Goal: Task Accomplishment & Management: Use online tool/utility

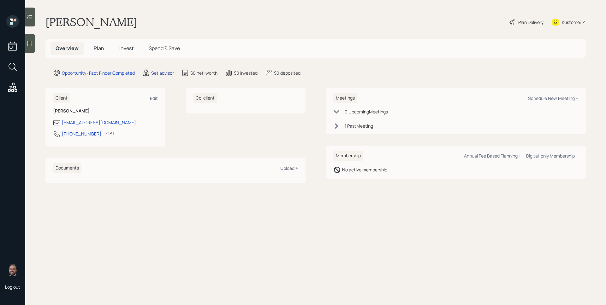
click at [155, 71] on div "Set advisor" at bounding box center [162, 73] width 23 height 7
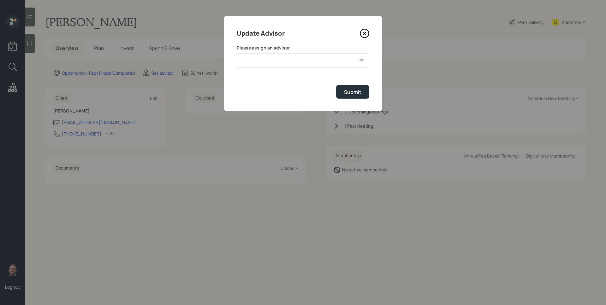
click at [297, 61] on select "Jonah Coleman Tyler End James DiStasi Treva Nostdahl Eric Schwartz Aleksandra S…" at bounding box center [303, 61] width 132 height 14
select select "d946c976-65aa-4529-ac9d-02c4f1114fc0"
click at [237, 54] on select "Jonah Coleman Tyler End James DiStasi Treva Nostdahl Eric Schwartz Aleksandra S…" at bounding box center [303, 61] width 132 height 14
click at [363, 95] on button "Submit" at bounding box center [352, 92] width 33 height 14
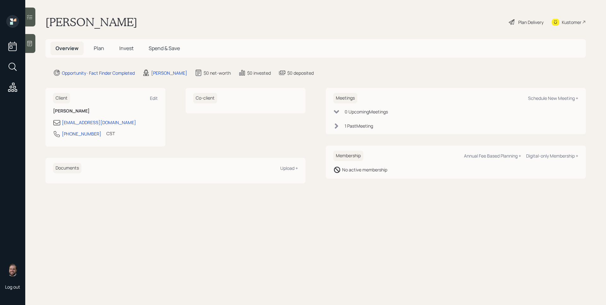
click at [32, 42] on icon at bounding box center [29, 43] width 6 height 6
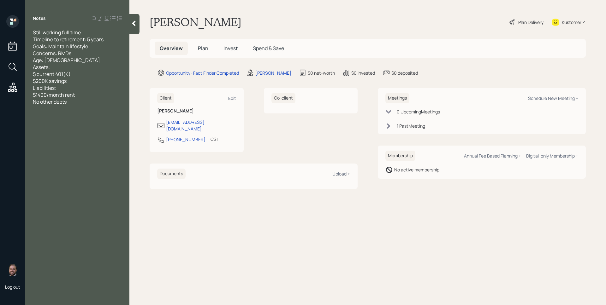
click at [204, 49] on span "Plan" at bounding box center [203, 48] width 10 height 7
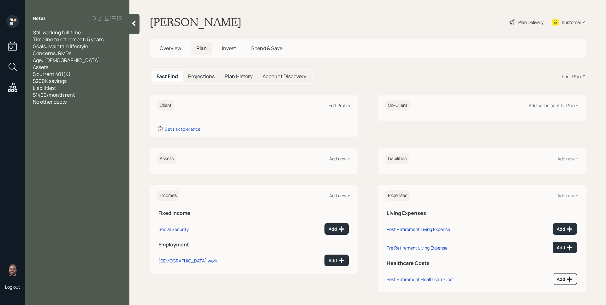
click at [343, 107] on div "Edit Profile" at bounding box center [338, 105] width 21 height 6
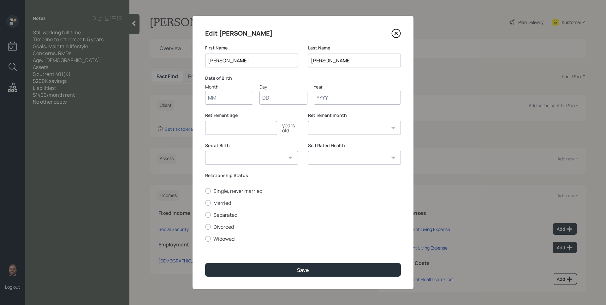
click at [228, 101] on input "Month" at bounding box center [229, 98] width 48 height 14
type input "01"
type input "1953"
select select "1"
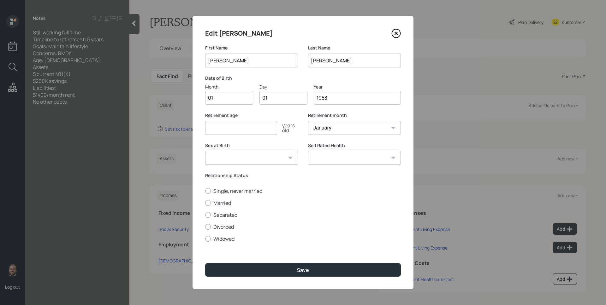
type input "1953"
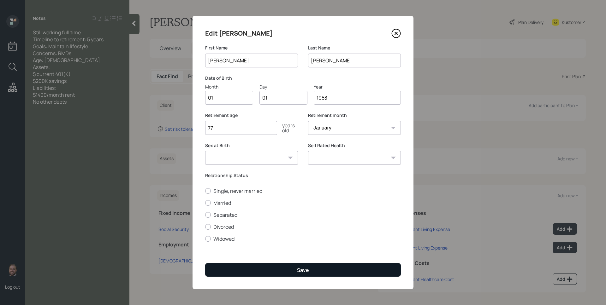
type input "77"
click at [275, 267] on button "Save" at bounding box center [303, 270] width 196 height 14
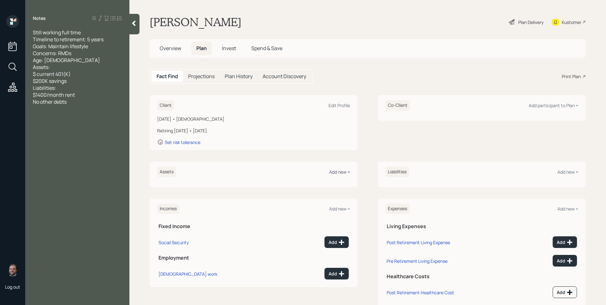
click at [343, 173] on div "Add new +" at bounding box center [339, 172] width 21 height 6
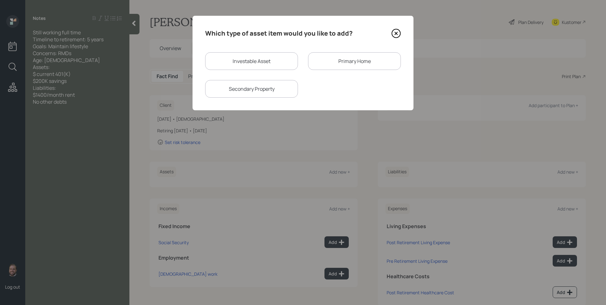
click at [262, 60] on div "Investable Asset" at bounding box center [251, 61] width 93 height 18
select select "taxable"
select select "balanced"
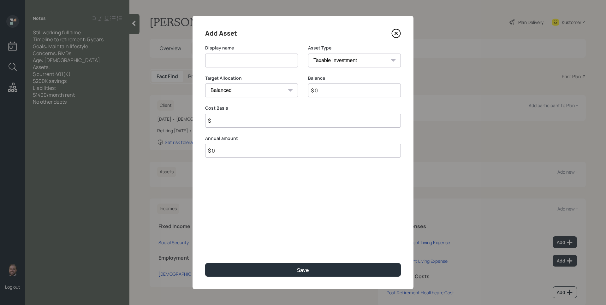
drag, startPoint x: 244, startPoint y: 49, endPoint x: 245, endPoint y: 54, distance: 5.1
click at [244, 49] on label "Display name" at bounding box center [251, 48] width 93 height 6
click at [248, 66] on input at bounding box center [251, 61] width 93 height 14
type input "401k"
click at [342, 61] on select "SEP IRA IRA Roth IRA 401(k) Roth 401(k) 403(b) Roth 403(b) 457(b) Roth 457(b) H…" at bounding box center [354, 61] width 93 height 14
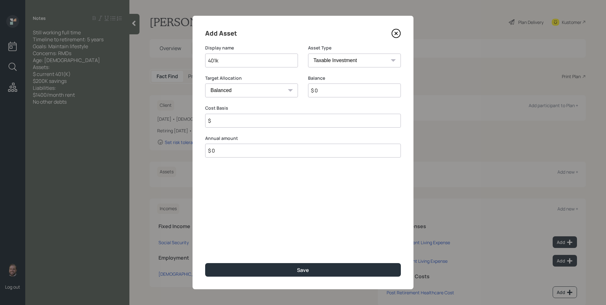
select select "company_sponsored"
click at [308, 54] on select "SEP IRA IRA Roth IRA 401(k) Roth 401(k) 403(b) Roth 403(b) 457(b) Roth 457(b) H…" at bounding box center [354, 61] width 93 height 14
click at [243, 119] on input "number" at bounding box center [246, 121] width 83 height 14
type input "0"
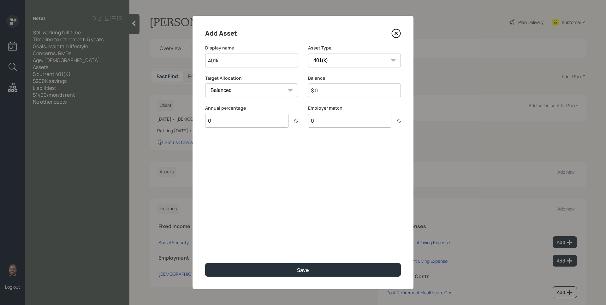
click at [205, 263] on button "Save" at bounding box center [303, 270] width 196 height 14
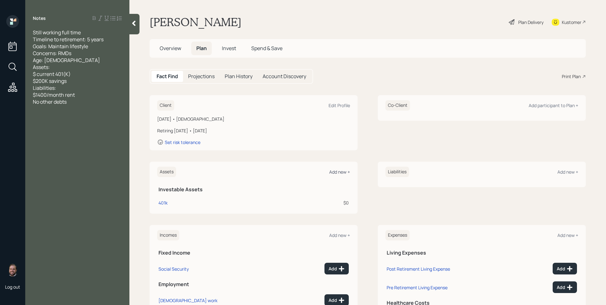
click at [337, 171] on div "Add new +" at bounding box center [339, 172] width 21 height 6
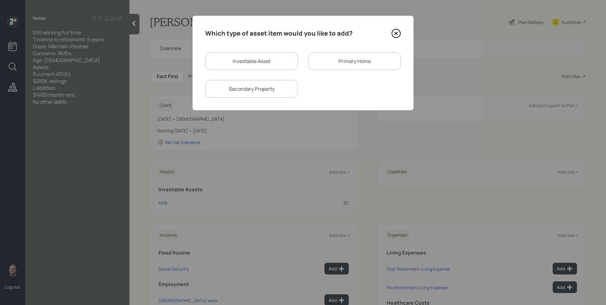
click at [246, 60] on div "Investable Asset" at bounding box center [251, 61] width 93 height 18
select select "taxable"
select select "balanced"
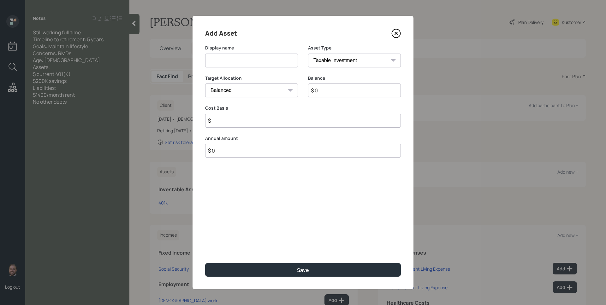
click at [246, 60] on input at bounding box center [251, 61] width 93 height 14
type input "Savings"
click at [337, 60] on select "SEP IRA IRA Roth IRA 401(k) Roth 401(k) 403(b) Roth 403(b) 457(b) Roth 457(b) H…" at bounding box center [354, 61] width 93 height 14
select select "cash"
click at [308, 54] on select "SEP IRA IRA Roth IRA 401(k) Roth 401(k) 403(b) Roth 403(b) 457(b) Roth 457(b) H…" at bounding box center [354, 61] width 93 height 14
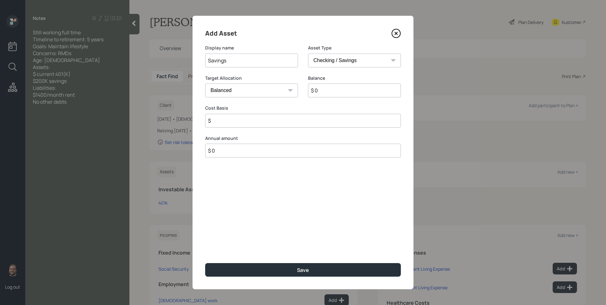
type input "$"
click at [286, 96] on input "$ 0" at bounding box center [303, 91] width 196 height 14
type input "$ 2"
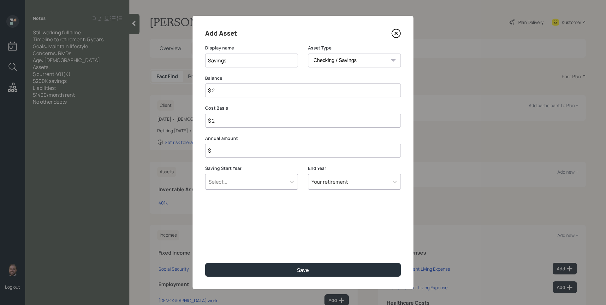
type input "$ 20"
type input "$ 200"
type input "$ 2,000"
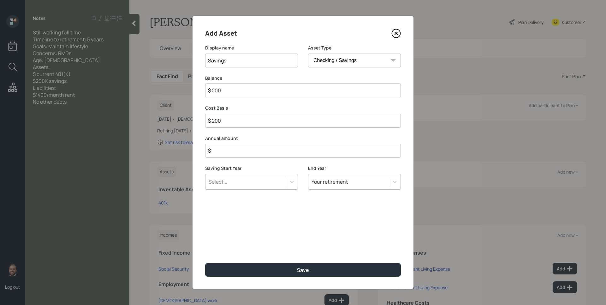
type input "$ 2,000"
type input "$ 20,000"
type input "$ 200,000"
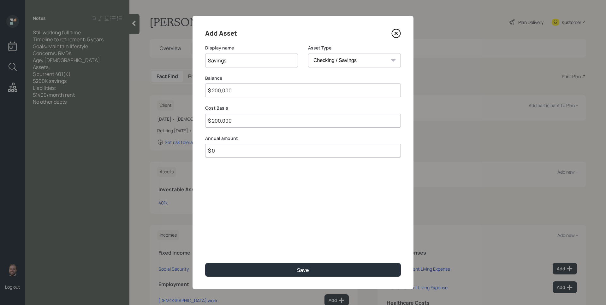
type input "$ 0"
click at [205, 263] on button "Save" at bounding box center [303, 270] width 196 height 14
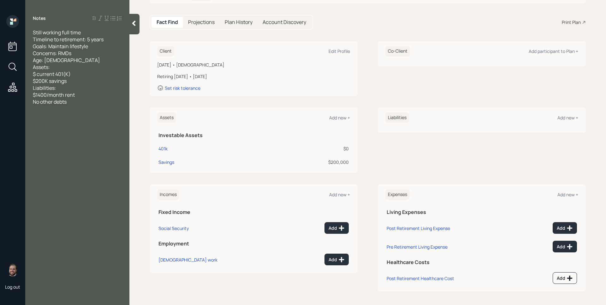
scroll to position [56, 0]
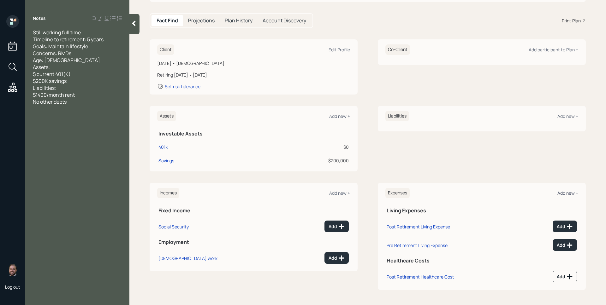
click at [567, 193] on div "Add new +" at bounding box center [567, 193] width 21 height 6
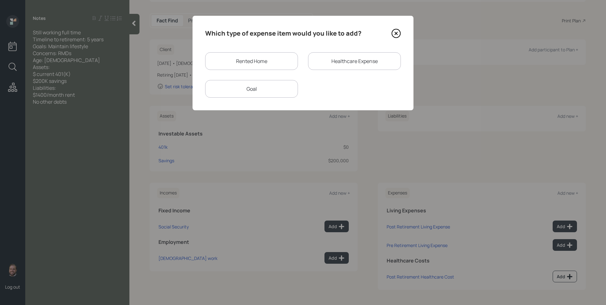
click at [272, 54] on div "Rented Home" at bounding box center [251, 61] width 93 height 18
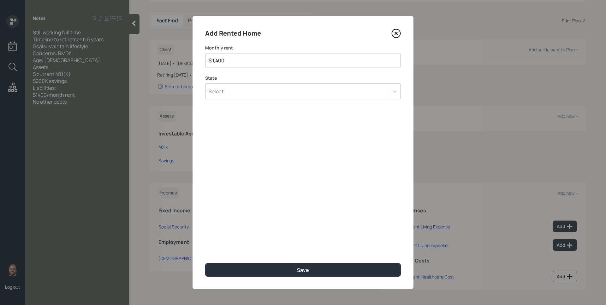
type input "$ 1,400"
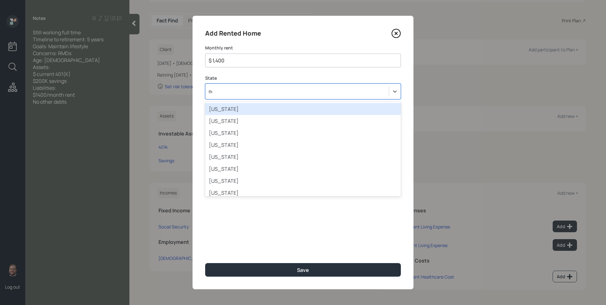
type input "nor"
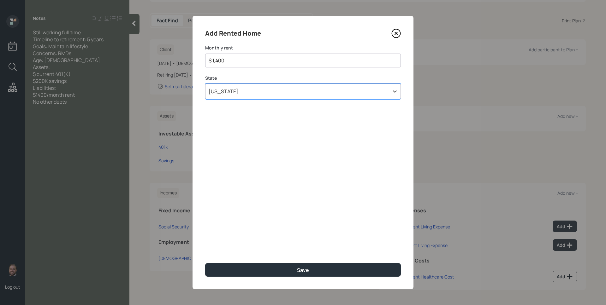
click at [205, 263] on button "Save" at bounding box center [303, 270] width 196 height 14
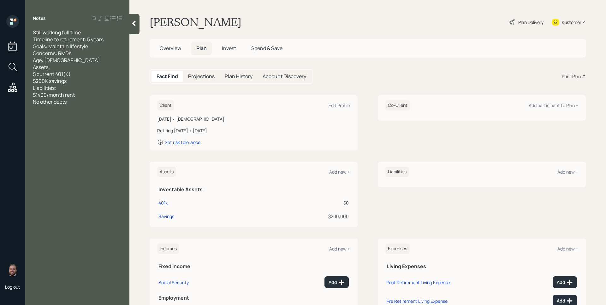
click at [177, 46] on span "Overview" at bounding box center [170, 48] width 21 height 7
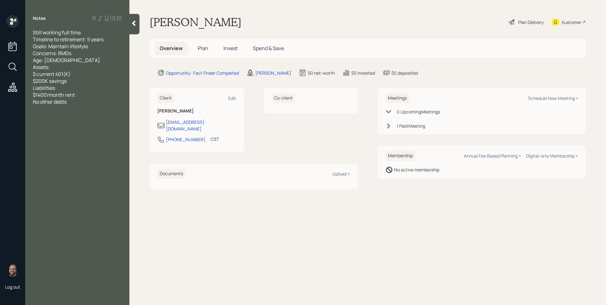
click at [413, 129] on div "1 Past Meeting" at bounding box center [410, 126] width 28 height 7
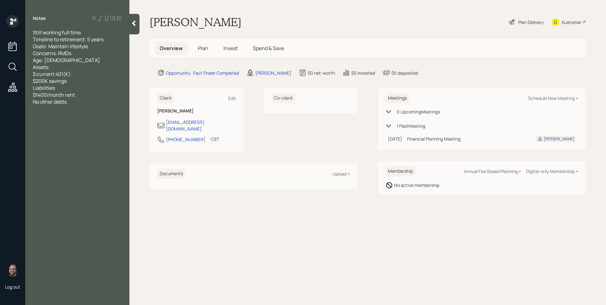
click at [202, 48] on span "Plan" at bounding box center [203, 48] width 10 height 7
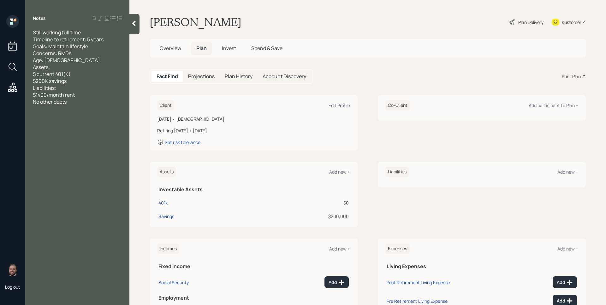
click at [344, 108] on div "Edit Profile" at bounding box center [338, 105] width 21 height 6
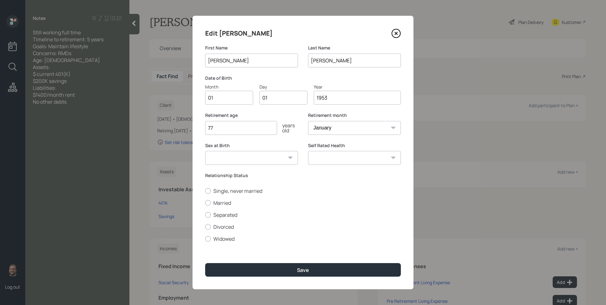
click at [223, 98] on input "01" at bounding box center [229, 98] width 48 height 14
click at [223, 97] on input "01" at bounding box center [229, 98] width 48 height 14
type input "12"
type input "0"
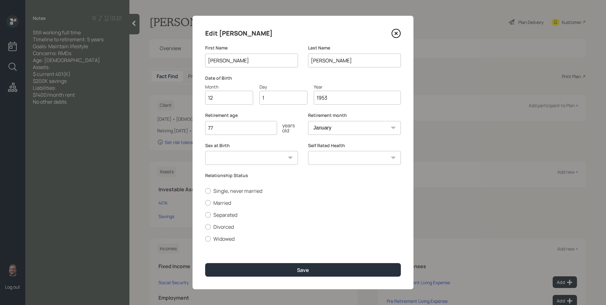
type input "14"
type input "1952"
click at [288, 117] on label "Retirement age" at bounding box center [251, 115] width 93 height 6
drag, startPoint x: 349, startPoint y: 136, endPoint x: 349, endPoint y: 132, distance: 4.1
click at [349, 133] on div "Retirement month January February March April May June July August September Oc…" at bounding box center [354, 127] width 93 height 30
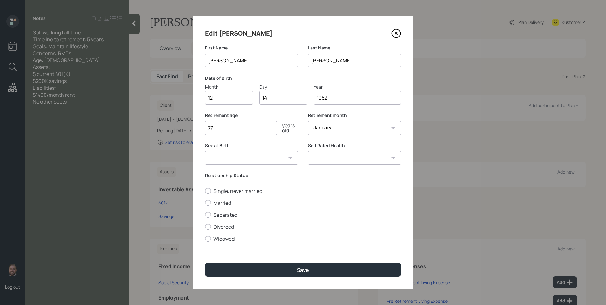
click at [349, 129] on select "January February March April May June July August September October November De…" at bounding box center [354, 128] width 93 height 14
select select "12"
click at [308, 121] on select "January February March April May June July August September October November De…" at bounding box center [354, 128] width 93 height 14
drag, startPoint x: 317, startPoint y: 272, endPoint x: 343, endPoint y: 255, distance: 30.2
click at [318, 271] on button "Save" at bounding box center [303, 270] width 196 height 14
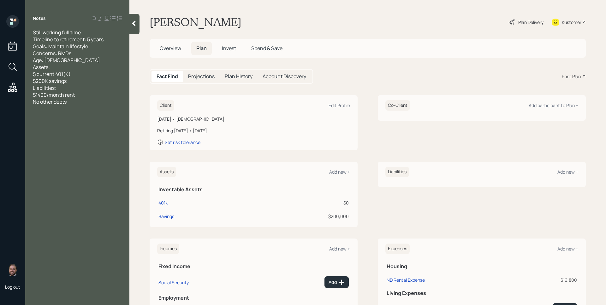
click at [524, 21] on div "Plan Delivery" at bounding box center [530, 22] width 25 height 7
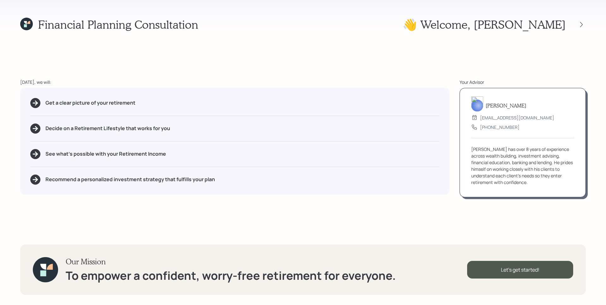
click at [301, 61] on div "Financial Planning Consultation 👋 Welcome , Charmaine Today, we will: Get a cle…" at bounding box center [303, 152] width 606 height 305
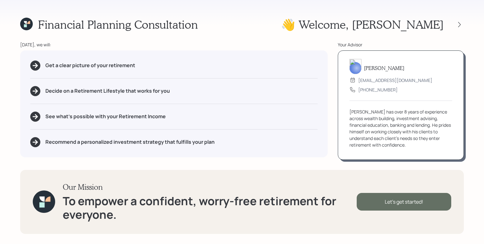
click at [400, 206] on div "Let's get started!" at bounding box center [404, 202] width 95 height 18
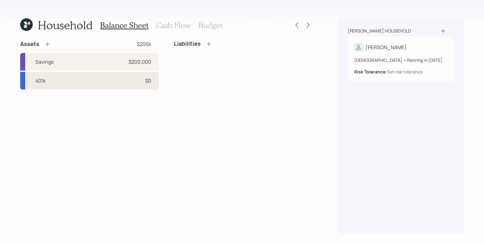
click at [145, 81] on div "$0" at bounding box center [148, 81] width 6 height 8
select select "company_sponsored"
select select "balanced"
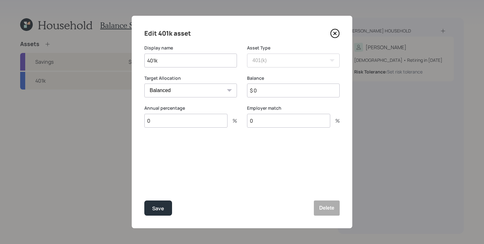
click at [254, 90] on input "$ 0" at bounding box center [293, 91] width 93 height 14
type input "$ 70,000"
click at [176, 128] on div "Annual percentage 0 %" at bounding box center [190, 120] width 93 height 30
drag, startPoint x: 178, startPoint y: 115, endPoint x: 176, endPoint y: 131, distance: 15.6
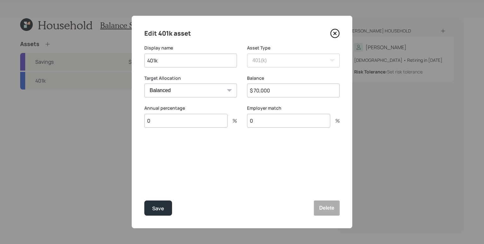
click at [178, 115] on input "0" at bounding box center [185, 121] width 83 height 14
click at [176, 130] on div "Annual percentage 0 %" at bounding box center [190, 120] width 93 height 30
click at [176, 126] on input "0" at bounding box center [185, 121] width 83 height 14
type input "21"
click at [289, 113] on div "Employer match 0 %" at bounding box center [293, 116] width 93 height 23
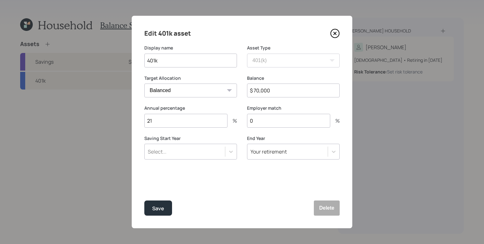
click at [296, 126] on input "0" at bounding box center [288, 121] width 83 height 14
click at [295, 124] on input "0" at bounding box center [288, 121] width 83 height 14
type input "3"
click at [225, 154] on div "Select..." at bounding box center [185, 151] width 80 height 11
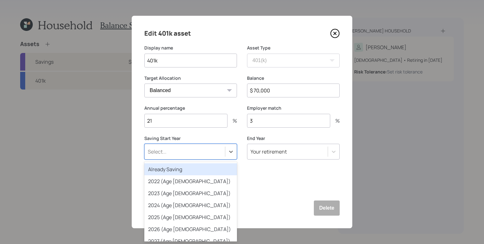
click at [168, 172] on div "Already Saving" at bounding box center [190, 169] width 93 height 12
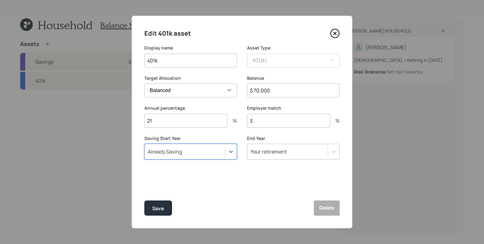
drag, startPoint x: 255, startPoint y: 185, endPoint x: 255, endPoint y: 167, distance: 17.7
click at [255, 185] on div "Edit 401k asset Display name 401k Asset Type SEP IRA IRA Roth IRA 401(k) Roth 4…" at bounding box center [242, 122] width 221 height 213
click at [152, 208] on button "Save" at bounding box center [158, 208] width 28 height 15
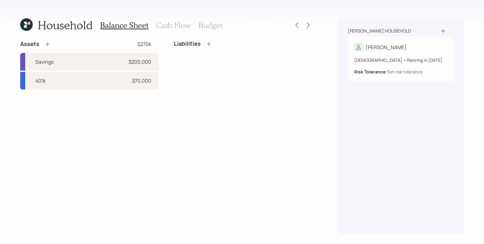
click at [238, 101] on div "Assets $270k Savings $200,000 401k $70,000 Liabilities" at bounding box center [166, 137] width 293 height 194
click at [171, 7] on div "Household Balance Sheet Cash Flow Budget Assets $270k Savings $200,000 401k $70…" at bounding box center [242, 122] width 484 height 244
click at [174, 26] on h3 "Cash Flow" at bounding box center [173, 25] width 35 height 9
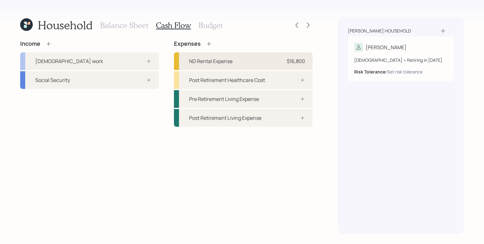
click at [218, 65] on div "ND Rental Expense $16,800" at bounding box center [243, 61] width 139 height 18
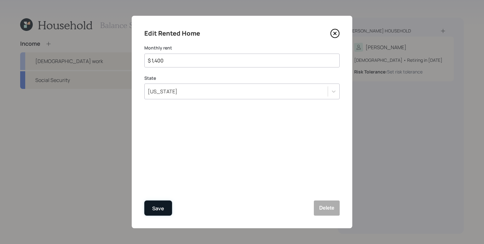
click at [165, 204] on button "Save" at bounding box center [158, 208] width 28 height 15
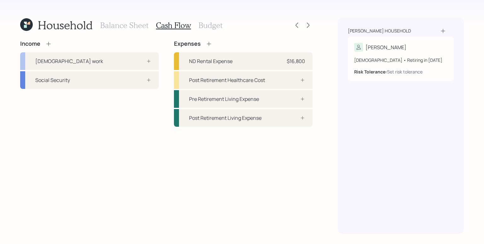
click at [128, 157] on div "Income Full-time work Social Security Expenses ND Rental Expense $16,800 Post R…" at bounding box center [166, 137] width 293 height 194
click at [107, 63] on div "Full-time work" at bounding box center [89, 61] width 139 height 18
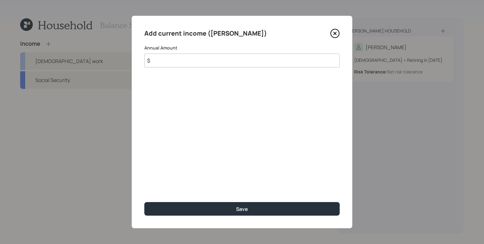
click at [204, 57] on input "$" at bounding box center [242, 61] width 196 height 14
type input "$ 41,000"
click at [144, 202] on button "Save" at bounding box center [242, 209] width 196 height 14
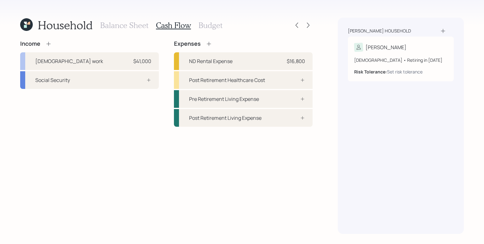
drag, startPoint x: 107, startPoint y: 121, endPoint x: 91, endPoint y: 102, distance: 24.6
click at [108, 120] on div "Income Full-time work $41,000 Social Security" at bounding box center [89, 83] width 139 height 86
drag, startPoint x: 129, startPoint y: 85, endPoint x: 154, endPoint y: 87, distance: 24.7
click at [130, 85] on div "Social Security" at bounding box center [89, 80] width 139 height 18
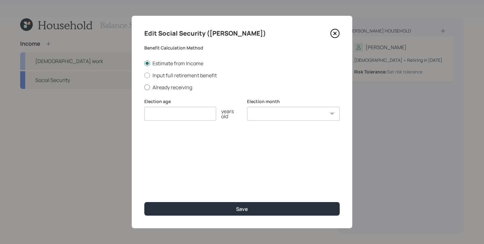
click at [168, 87] on label "Already receiving" at bounding box center [242, 87] width 196 height 7
click at [144, 87] on input "Already receiving" at bounding box center [144, 87] width 0 height 0
radio input "true"
click at [189, 148] on input "$" at bounding box center [242, 144] width 196 height 14
type input "$ 1,400"
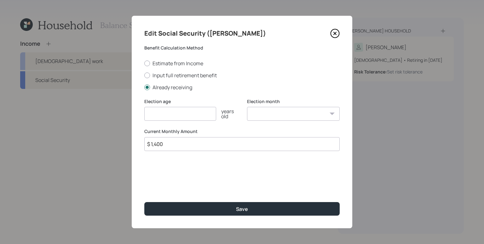
click at [179, 119] on input "number" at bounding box center [180, 114] width 72 height 14
type input "65"
click at [291, 109] on select "January February March April May June July August September October November De…" at bounding box center [293, 114] width 93 height 14
select select "12"
click at [247, 107] on select "January February March April May June July August September October November De…" at bounding box center [293, 114] width 93 height 14
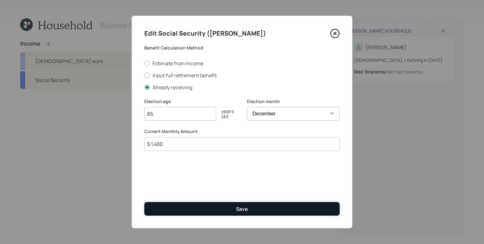
click at [243, 205] on button "Save" at bounding box center [242, 209] width 196 height 14
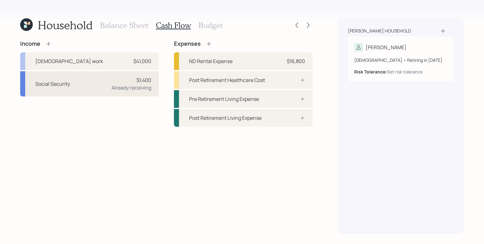
click at [141, 85] on div "Already receiving" at bounding box center [132, 88] width 40 height 8
select select "12"
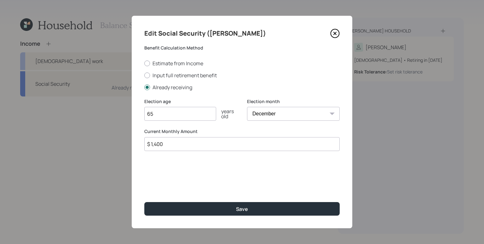
drag, startPoint x: 181, startPoint y: 149, endPoint x: 156, endPoint y: 145, distance: 25.2
click at [155, 146] on input "$ 1,400" at bounding box center [242, 144] width 196 height 14
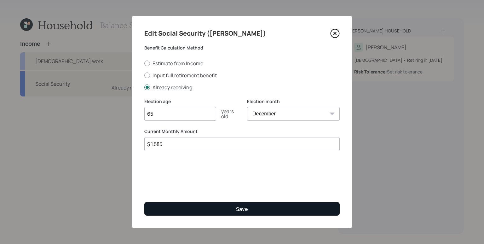
type input "$ 1,585"
click at [235, 210] on button "Save" at bounding box center [242, 209] width 196 height 14
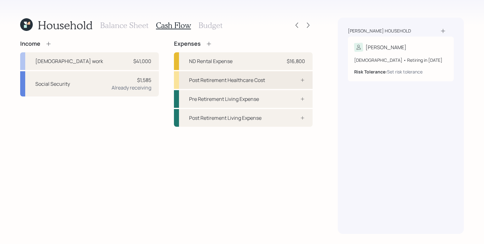
drag, startPoint x: 287, startPoint y: 83, endPoint x: 293, endPoint y: 85, distance: 6.3
click at [287, 83] on div "Post Retirement Healthcare Cost" at bounding box center [243, 80] width 139 height 18
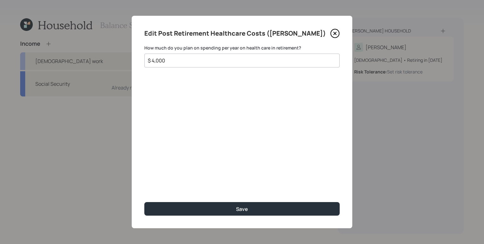
type input "$ 4,000"
click at [144, 202] on button "Save" at bounding box center [242, 209] width 196 height 14
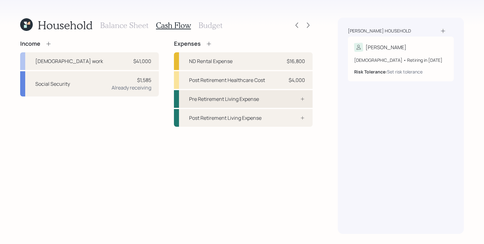
click at [290, 95] on div "Pre Retirement Living Expense" at bounding box center [243, 99] width 139 height 18
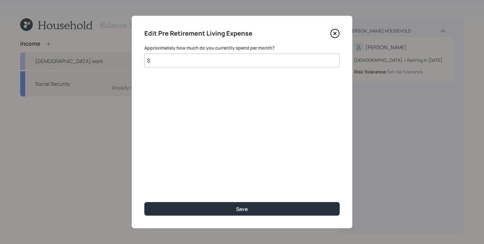
click at [218, 66] on input "$" at bounding box center [242, 61] width 196 height 14
type input "$ 1,700"
click at [144, 202] on button "Save" at bounding box center [242, 209] width 196 height 14
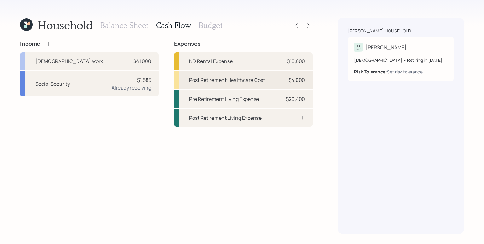
click at [285, 81] on div "Post Retirement Healthcare Cost $4,000" at bounding box center [243, 80] width 139 height 18
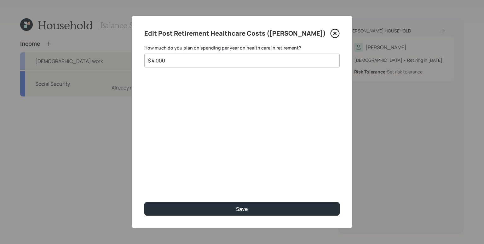
click at [219, 62] on input "$ 4,000" at bounding box center [239, 61] width 185 height 8
click at [217, 63] on input "$ 4,000" at bounding box center [239, 61] width 185 height 8
click at [216, 64] on div "$ 4,000" at bounding box center [242, 61] width 196 height 14
click at [215, 63] on input "$ 4,000" at bounding box center [239, 61] width 185 height 8
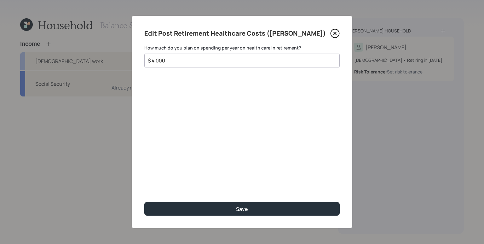
click at [215, 63] on input "$ 4,000" at bounding box center [239, 61] width 185 height 8
type input "$ 0"
click at [144, 202] on button "Save" at bounding box center [242, 209] width 196 height 14
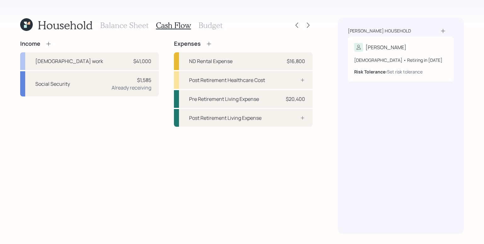
click at [208, 45] on icon at bounding box center [209, 44] width 6 height 6
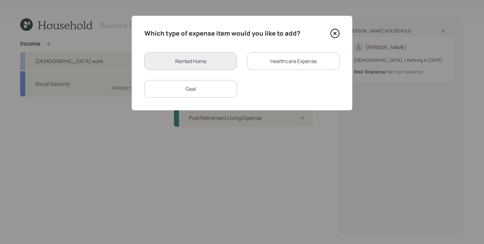
click at [300, 56] on div "Healthcare Expense" at bounding box center [293, 61] width 93 height 18
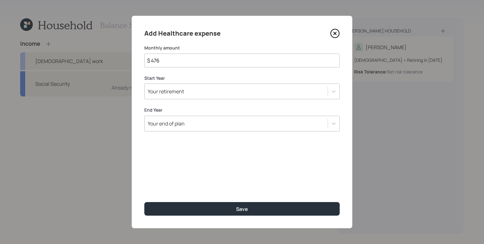
click at [199, 63] on input "$ 476" at bounding box center [242, 61] width 196 height 14
type input "$ 328"
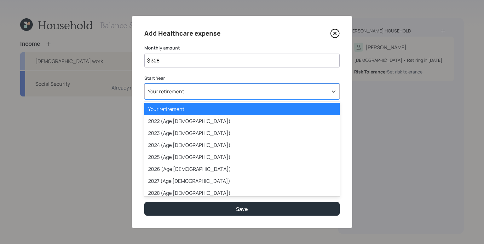
click at [189, 94] on div "Your retirement" at bounding box center [236, 91] width 183 height 11
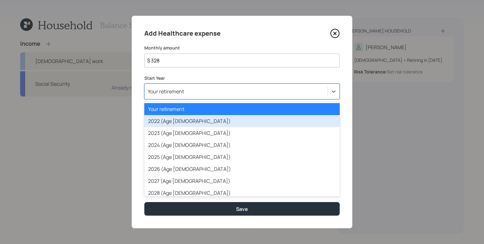
click at [188, 123] on div "2022 (Age 70)" at bounding box center [242, 121] width 196 height 12
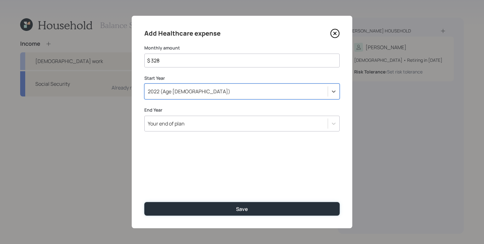
drag, startPoint x: 215, startPoint y: 208, endPoint x: 260, endPoint y: 123, distance: 96.4
click at [214, 207] on button "Save" at bounding box center [242, 209] width 196 height 14
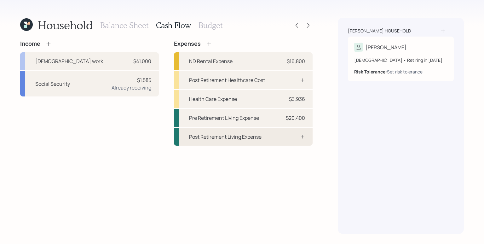
click at [290, 135] on div at bounding box center [295, 136] width 19 height 5
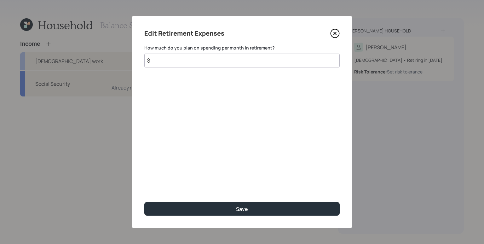
click at [188, 66] on input "$" at bounding box center [242, 61] width 196 height 14
click at [333, 30] on icon at bounding box center [335, 33] width 9 height 9
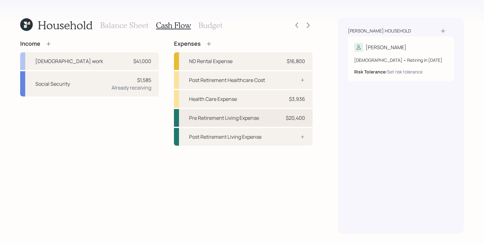
click at [285, 116] on div "Pre Retirement Living Expense $20,400" at bounding box center [243, 118] width 139 height 18
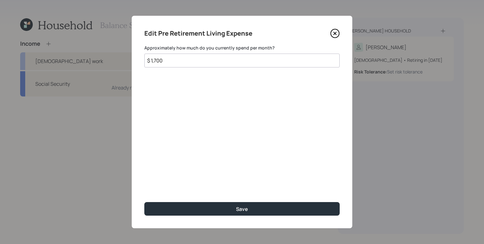
click at [334, 31] on icon at bounding box center [335, 33] width 9 height 9
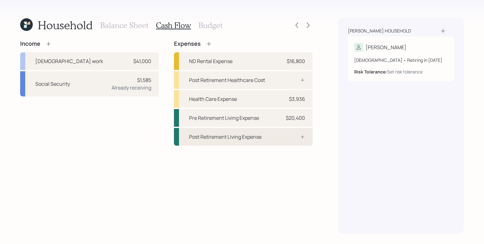
click at [289, 140] on div "Post Retirement Living Expense" at bounding box center [243, 137] width 139 height 18
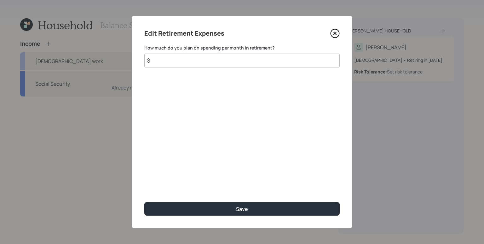
click at [202, 66] on input "$" at bounding box center [242, 61] width 196 height 14
type input "$ 1,700"
click at [144, 202] on button "Save" at bounding box center [242, 209] width 196 height 14
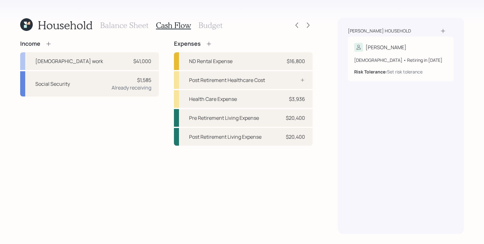
click at [217, 27] on h3 "Budget" at bounding box center [211, 25] width 24 height 9
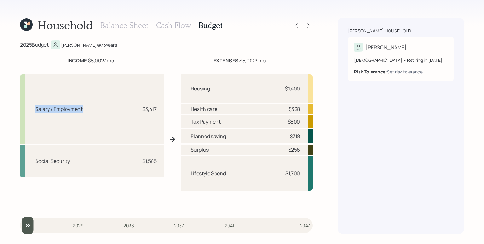
drag, startPoint x: 39, startPoint y: 110, endPoint x: 97, endPoint y: 107, distance: 58.2
click at [97, 107] on div "Salary / Employment $3,417" at bounding box center [92, 108] width 144 height 69
drag, startPoint x: 142, startPoint y: 109, endPoint x: 156, endPoint y: 109, distance: 14.2
click at [156, 109] on div "Salary / Employment $3,417" at bounding box center [92, 108] width 144 height 69
drag, startPoint x: 131, startPoint y: 154, endPoint x: 124, endPoint y: 153, distance: 7.0
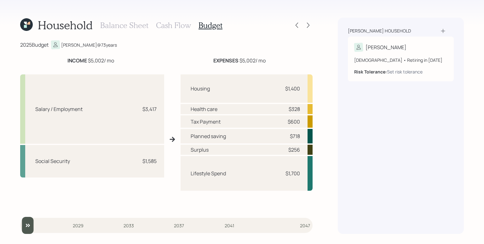
click at [130, 153] on div "Social Security $1,585" at bounding box center [92, 161] width 144 height 32
drag, startPoint x: 51, startPoint y: 163, endPoint x: 161, endPoint y: 160, distance: 110.1
click at [161, 164] on div "Social Security $1,585" at bounding box center [92, 161] width 144 height 32
click at [152, 117] on div "Salary / Employment $3,417" at bounding box center [92, 108] width 144 height 69
drag, startPoint x: 295, startPoint y: 91, endPoint x: 300, endPoint y: 92, distance: 5.1
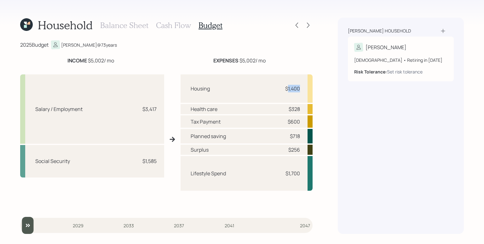
click at [300, 92] on div "Housing $1,400" at bounding box center [247, 88] width 132 height 28
click at [308, 103] on div "Housing $1,400 Health care $328 Tax Payment $600 Planned saving $718 Surplus $2…" at bounding box center [247, 141] width 132 height 135
drag, startPoint x: 289, startPoint y: 110, endPoint x: 308, endPoint y: 110, distance: 19.2
click at [308, 111] on div "Health care $328" at bounding box center [247, 109] width 132 height 10
drag, startPoint x: 287, startPoint y: 122, endPoint x: 301, endPoint y: 121, distance: 13.9
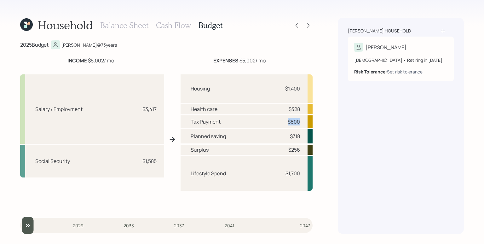
click at [300, 122] on div "$600" at bounding box center [290, 122] width 19 height 8
drag, startPoint x: 296, startPoint y: 138, endPoint x: 302, endPoint y: 138, distance: 6.3
click at [302, 138] on div "Planned saving $718" at bounding box center [247, 136] width 132 height 15
drag, startPoint x: 287, startPoint y: 179, endPoint x: 301, endPoint y: 176, distance: 13.8
click at [301, 176] on div "Lifestyle Spend $1,700" at bounding box center [247, 173] width 132 height 35
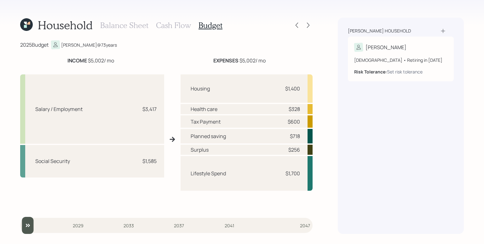
drag, startPoint x: 301, startPoint y: 176, endPoint x: 274, endPoint y: 177, distance: 27.1
click at [274, 177] on div "Lifestyle Spend $1,700" at bounding box center [247, 173] width 132 height 35
click at [297, 177] on div "$1,700" at bounding box center [293, 174] width 15 height 8
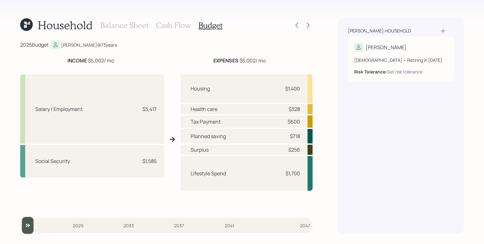
click at [117, 28] on h3 "Balance Sheet" at bounding box center [124, 25] width 48 height 9
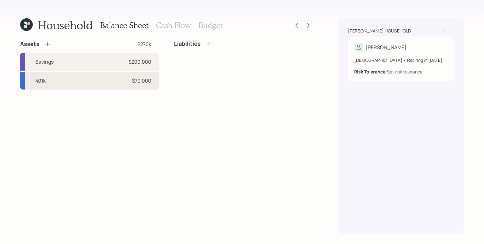
drag, startPoint x: 95, startPoint y: 70, endPoint x: 123, endPoint y: 75, distance: 28.8
click at [95, 69] on div "Savings $200,000" at bounding box center [89, 62] width 139 height 18
select select "cash"
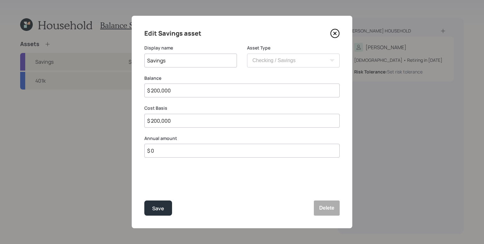
click at [183, 149] on input "$ 0" at bounding box center [242, 151] width 196 height 14
click at [184, 149] on input "$ 0" at bounding box center [242, 151] width 196 height 14
click at [183, 148] on input "$ 0" at bounding box center [242, 151] width 196 height 14
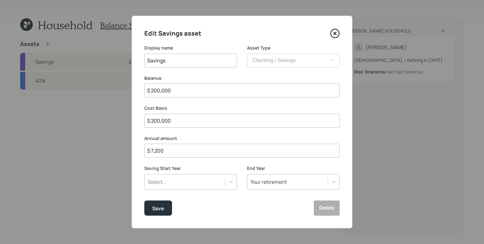
type input "$ 7,200"
click at [161, 213] on button "Save" at bounding box center [158, 208] width 28 height 15
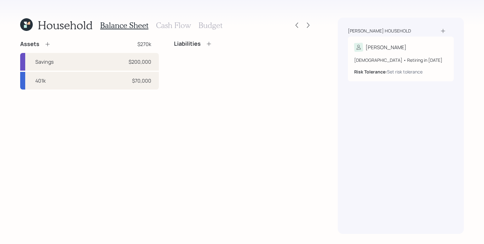
click at [208, 29] on h3 "Budget" at bounding box center [211, 25] width 24 height 9
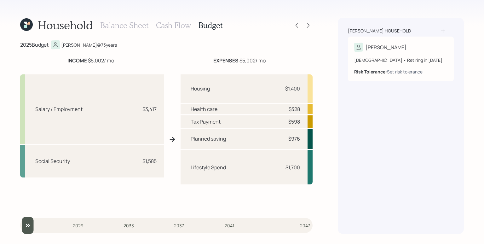
click at [169, 26] on h3 "Cash Flow" at bounding box center [173, 25] width 35 height 9
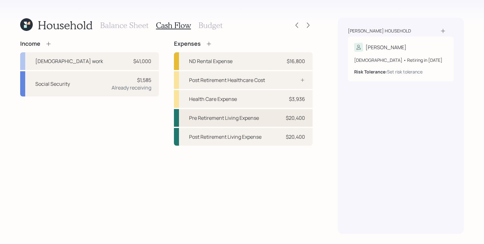
click at [298, 123] on div "Pre Retirement Living Expense $20,400" at bounding box center [243, 118] width 139 height 18
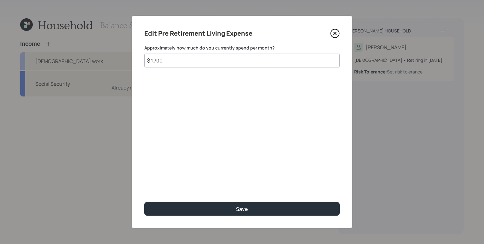
click at [217, 61] on input "$ 1,700" at bounding box center [242, 61] width 196 height 14
click at [337, 35] on icon at bounding box center [335, 33] width 9 height 9
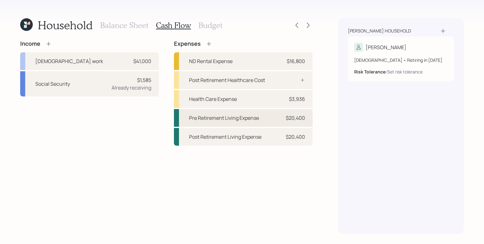
click at [230, 118] on div "Pre Retirement Living Expense" at bounding box center [224, 118] width 70 height 8
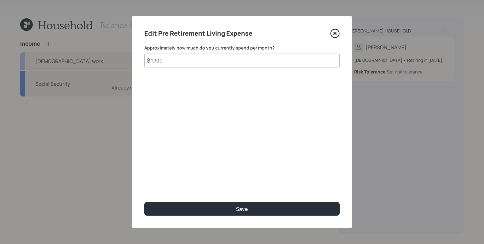
drag, startPoint x: 206, startPoint y: 67, endPoint x: 137, endPoint y: 60, distance: 69.4
click at [137, 60] on div "Edit Pre Retirement Living Expense Approximately how much do you currently spen…" at bounding box center [242, 122] width 221 height 213
type input "$ 1,500"
click at [144, 202] on button "Save" at bounding box center [242, 209] width 196 height 14
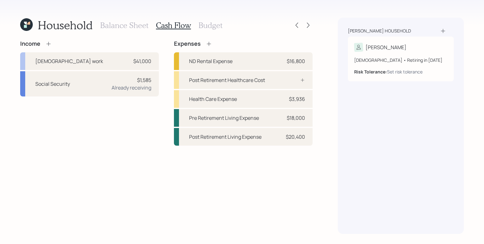
click at [217, 26] on h3 "Budget" at bounding box center [211, 25] width 24 height 9
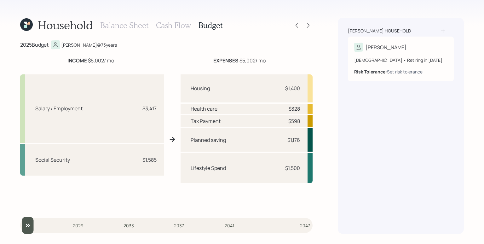
click at [180, 26] on h3 "Cash Flow" at bounding box center [173, 25] width 35 height 9
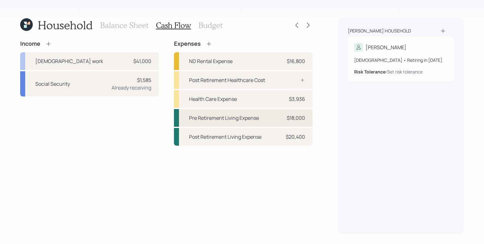
click at [270, 121] on div "Pre Retirement Living Expense $18,000" at bounding box center [243, 118] width 139 height 18
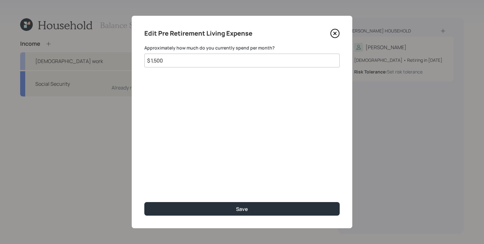
click at [187, 61] on input "$ 1,500" at bounding box center [242, 61] width 196 height 14
type input "$ 1,000"
click at [144, 202] on button "Save" at bounding box center [242, 209] width 196 height 14
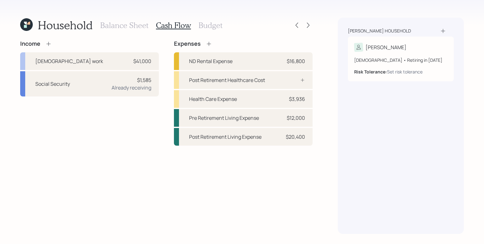
click at [212, 24] on h3 "Budget" at bounding box center [211, 25] width 24 height 9
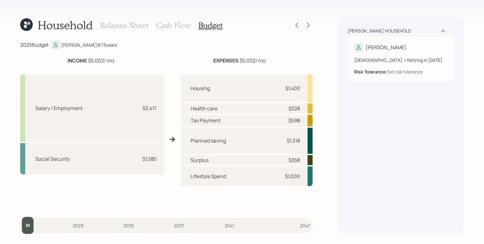
click at [178, 24] on h3 "Cash Flow" at bounding box center [173, 25] width 35 height 9
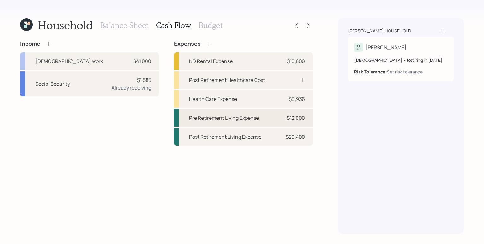
click at [246, 118] on div "Pre Retirement Living Expense" at bounding box center [224, 118] width 70 height 8
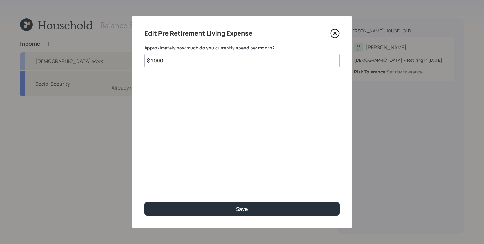
click at [181, 67] on input "$ 1,000" at bounding box center [242, 61] width 196 height 14
click at [183, 62] on input "$ 1,000" at bounding box center [242, 61] width 196 height 14
type input "$ 1,350"
click at [144, 202] on button "Save" at bounding box center [242, 209] width 196 height 14
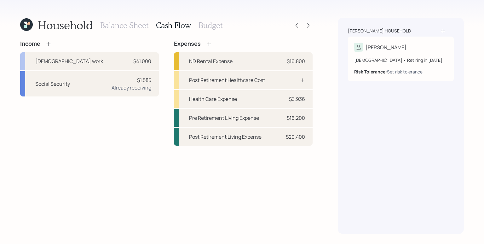
click at [206, 24] on h3 "Budget" at bounding box center [211, 25] width 24 height 9
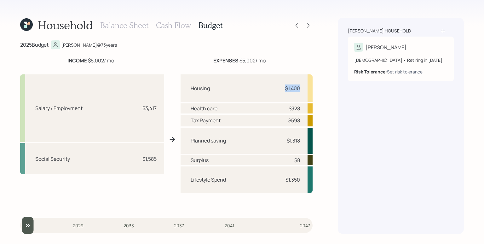
drag, startPoint x: 273, startPoint y: 85, endPoint x: 318, endPoint y: 86, distance: 45.4
click at [318, 86] on div "Household Balance Sheet Cash Flow Budget 2025 Budget Charmaine @ 73 years INCOM…" at bounding box center [242, 122] width 484 height 244
click at [304, 104] on div "Health care $328" at bounding box center [247, 108] width 132 height 10
drag, startPoint x: 293, startPoint y: 112, endPoint x: 302, endPoint y: 119, distance: 11.9
click at [316, 112] on div "Household Balance Sheet Cash Flow Budget 2025 Budget Charmaine @ 73 years INCOM…" at bounding box center [242, 122] width 484 height 244
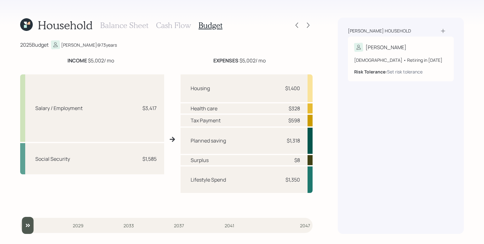
drag, startPoint x: 294, startPoint y: 122, endPoint x: 286, endPoint y: 120, distance: 7.7
click at [293, 122] on div "$598" at bounding box center [295, 121] width 12 height 8
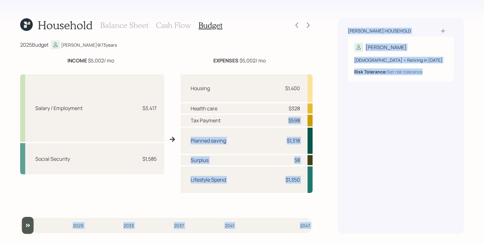
drag, startPoint x: 300, startPoint y: 123, endPoint x: 327, endPoint y: 123, distance: 26.5
click at [327, 123] on div "Household Balance Sheet Cash Flow Budget 2025 Budget Charmaine @ 73 years INCOM…" at bounding box center [242, 122] width 484 height 244
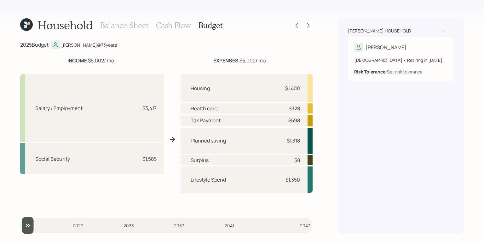
click at [301, 122] on div "Tax Payment $598" at bounding box center [247, 121] width 132 height 12
drag, startPoint x: 289, startPoint y: 144, endPoint x: 298, endPoint y: 141, distance: 9.6
click at [298, 141] on div "$1,318" at bounding box center [293, 141] width 13 height 8
drag, startPoint x: 300, startPoint y: 161, endPoint x: 311, endPoint y: 160, distance: 10.8
click at [312, 160] on div "Surplus $8" at bounding box center [247, 160] width 132 height 10
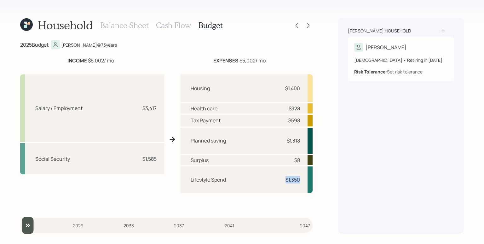
drag, startPoint x: 292, startPoint y: 183, endPoint x: 305, endPoint y: 184, distance: 13.0
click at [305, 184] on div "Lifestyle Spend $1,350" at bounding box center [247, 180] width 132 height 27
click at [176, 26] on h3 "Cash Flow" at bounding box center [173, 25] width 35 height 9
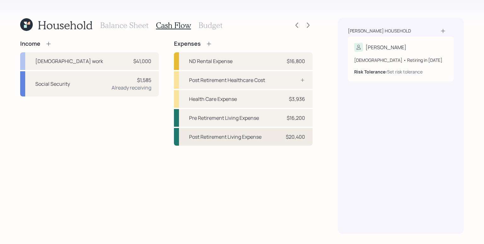
click at [273, 142] on div "Post Retirement Living Expense $20,400" at bounding box center [243, 137] width 139 height 18
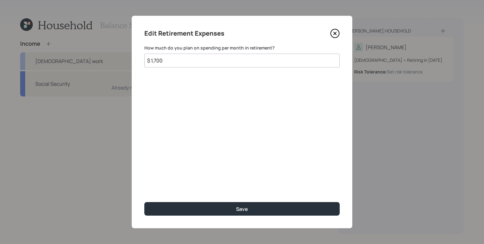
click at [187, 59] on input "$ 1,700" at bounding box center [242, 61] width 196 height 14
type input "$ 1,350"
click at [144, 202] on button "Save" at bounding box center [242, 209] width 196 height 14
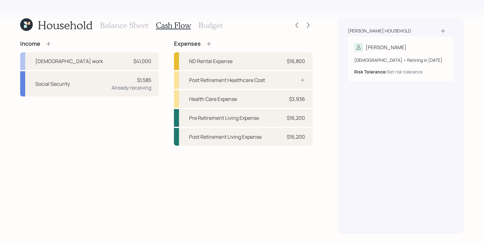
click at [208, 26] on h3 "Budget" at bounding box center [211, 25] width 24 height 9
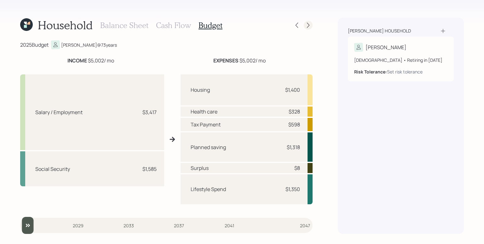
click at [309, 27] on icon at bounding box center [308, 25] width 6 height 6
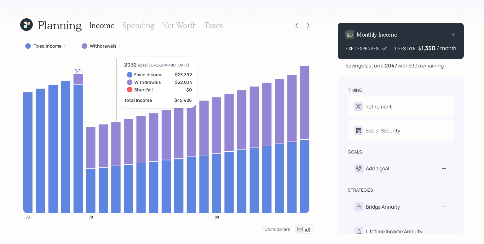
click at [63, 47] on icon at bounding box center [65, 46] width 4 height 4
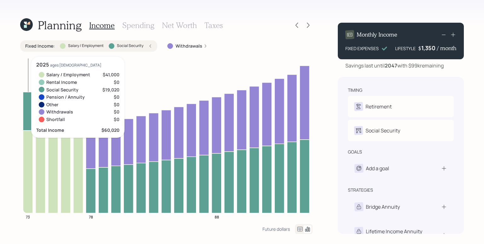
click at [26, 111] on icon at bounding box center [28, 111] width 10 height 38
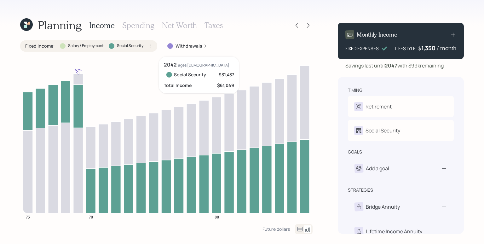
click at [241, 192] on icon at bounding box center [242, 180] width 10 height 63
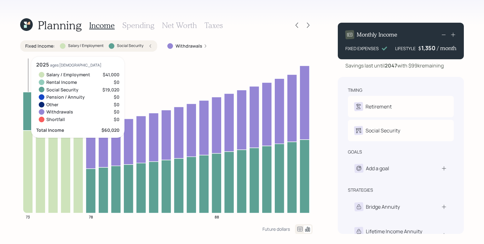
click at [23, 163] on icon at bounding box center [28, 171] width 10 height 83
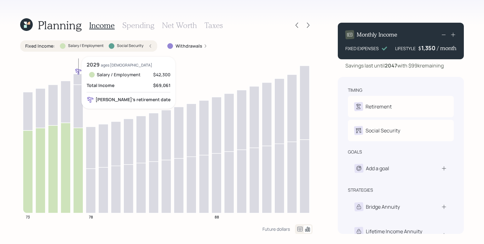
click at [80, 148] on icon at bounding box center [78, 170] width 10 height 85
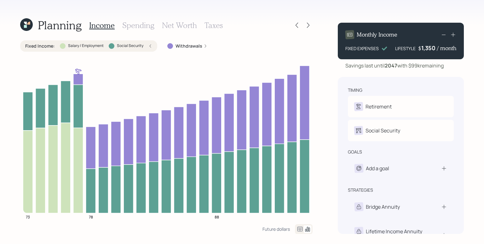
click at [151, 44] on icon at bounding box center [151, 46] width 4 height 4
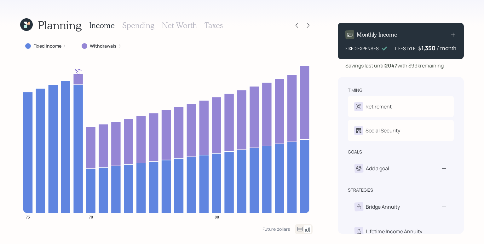
click at [48, 47] on label "Fixed Income" at bounding box center [47, 46] width 28 height 6
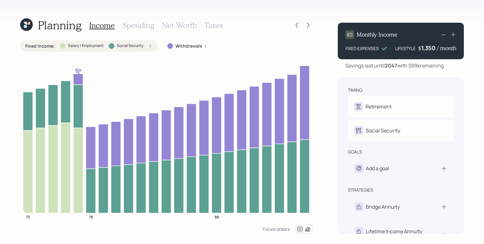
click at [148, 45] on div "Fixed Income : Salary / Employment Social Security" at bounding box center [88, 46] width 127 height 6
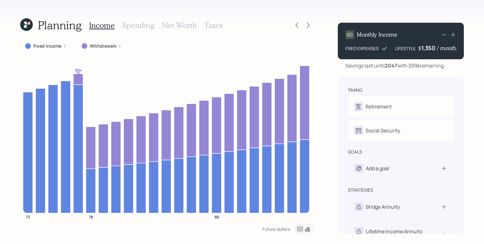
click at [100, 47] on label "Withdrawals" at bounding box center [103, 46] width 27 height 6
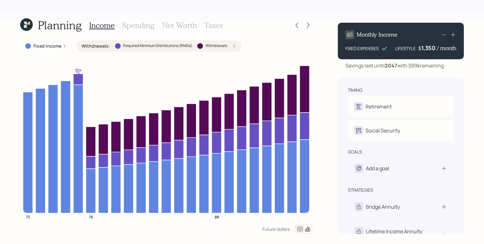
click at [191, 28] on h3 "Net Worth" at bounding box center [179, 25] width 35 height 9
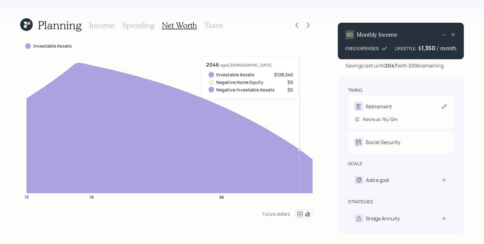
click at [389, 108] on div "Retirement" at bounding box center [379, 107] width 26 height 8
select select "12"
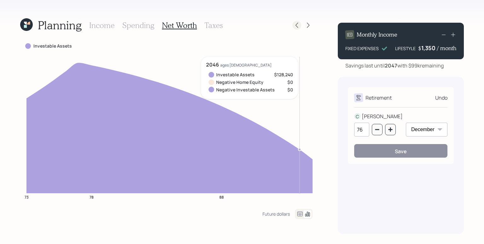
click at [294, 23] on icon at bounding box center [297, 25] width 6 height 6
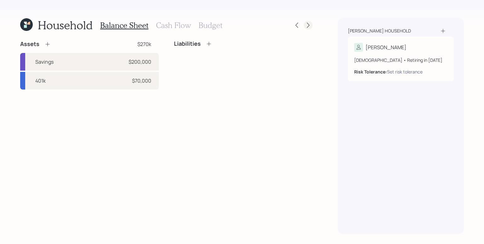
click at [308, 25] on icon at bounding box center [308, 25] width 6 height 6
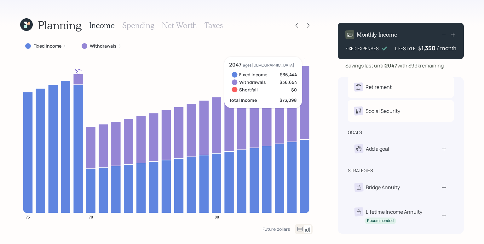
scroll to position [20, 0]
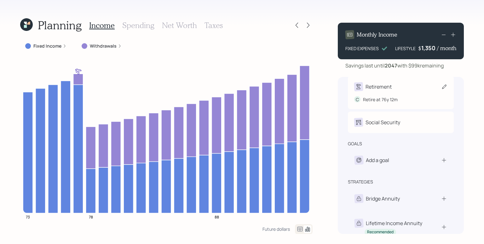
click at [396, 84] on div "Retirement" at bounding box center [400, 86] width 93 height 9
select select "12"
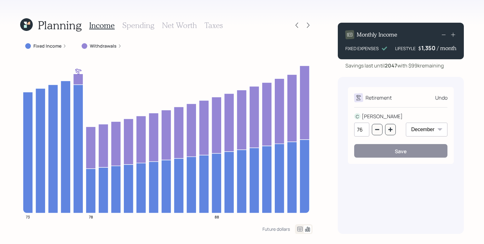
scroll to position [0, 0]
click at [378, 128] on icon "button" at bounding box center [377, 129] width 5 height 5
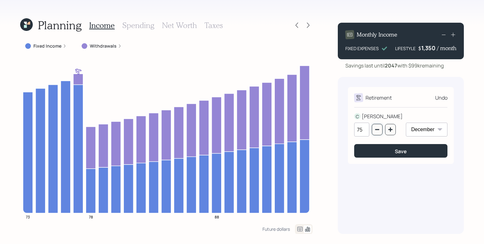
drag, startPoint x: 378, startPoint y: 128, endPoint x: 383, endPoint y: 142, distance: 15.0
click at [378, 128] on icon "button" at bounding box center [377, 129] width 5 height 5
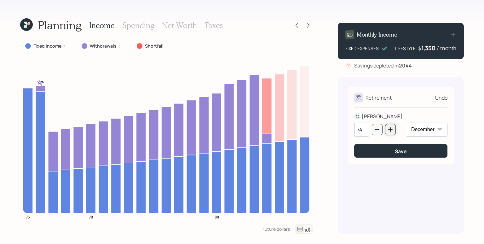
click at [392, 132] on icon "button" at bounding box center [390, 129] width 5 height 5
type input "75"
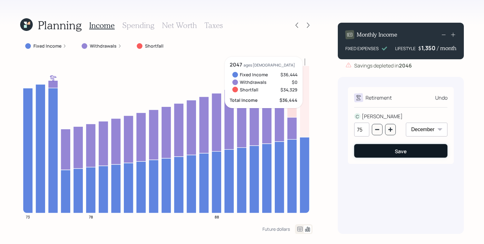
click at [418, 156] on button "Save" at bounding box center [400, 151] width 93 height 14
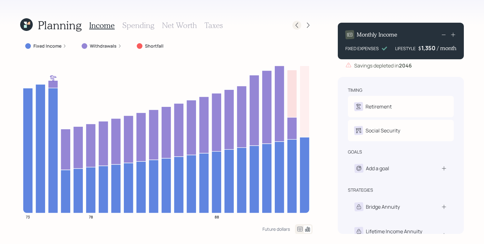
click at [299, 25] on icon at bounding box center [297, 25] width 6 height 6
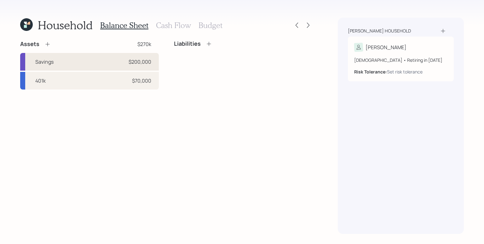
click at [113, 66] on div "Savings $200,000" at bounding box center [89, 62] width 139 height 18
select select "cash"
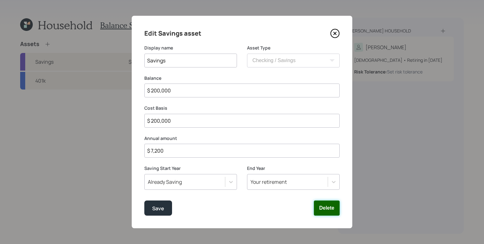
click at [327, 208] on button "Delete" at bounding box center [327, 208] width 26 height 15
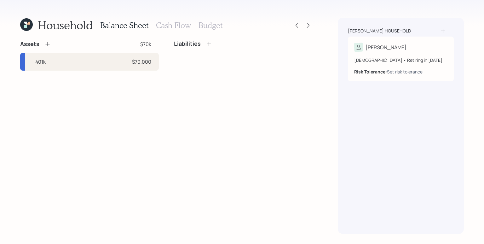
click at [49, 48] on div "Assets" at bounding box center [35, 44] width 31 height 8
click at [49, 46] on icon at bounding box center [47, 44] width 6 height 6
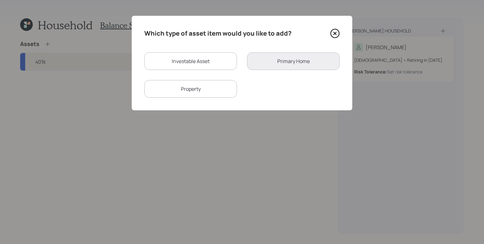
click at [194, 58] on div "Investable Asset" at bounding box center [190, 61] width 93 height 18
select select "taxable"
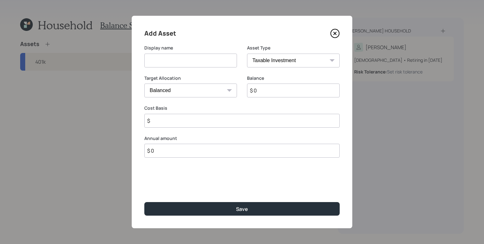
click at [297, 51] on div "Asset Type SEP IRA IRA Roth IRA 401(k) Roth 401(k) 403(b) Roth 403(b) 457(b) Ro…" at bounding box center [293, 56] width 93 height 23
click at [191, 95] on select "Cash Conservative Balanced Aggressive" at bounding box center [190, 91] width 93 height 14
select select "uninvested"
click at [144, 84] on select "Cash Conservative Balanced Aggressive" at bounding box center [190, 91] width 93 height 14
click at [186, 63] on input at bounding box center [190, 61] width 93 height 14
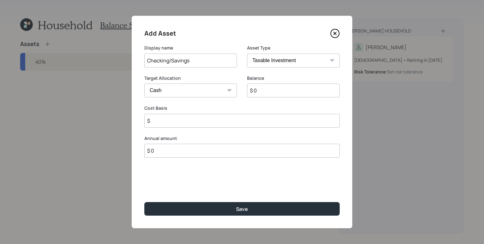
type input "Checking/Savings"
click at [273, 89] on input "$ 0" at bounding box center [293, 91] width 93 height 14
click at [275, 93] on input "$ 0" at bounding box center [293, 91] width 93 height 14
type input "$ 2"
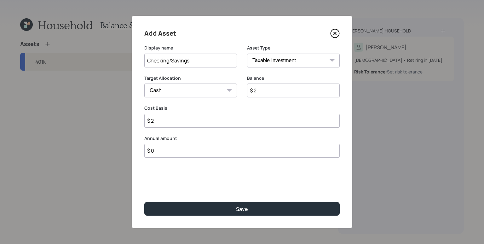
type input "$ 20"
type input "$ 200"
type input "$ 2,000"
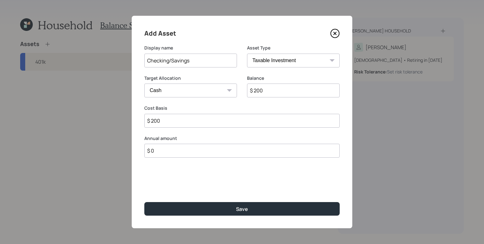
type input "$ 2,000"
type input "$ 20,000"
type input "$ 200,000"
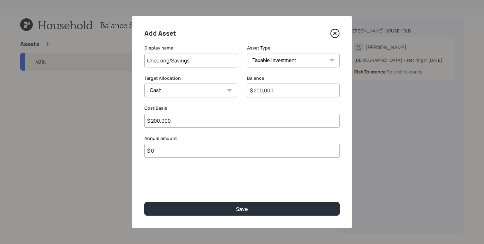
type input "$ 200,000"
type input "$ 7,200"
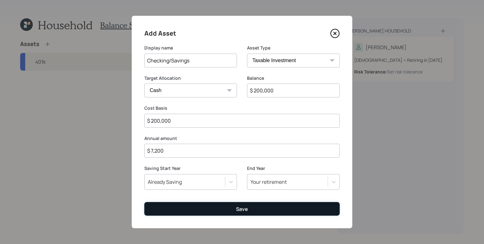
click at [265, 208] on button "Save" at bounding box center [242, 209] width 196 height 14
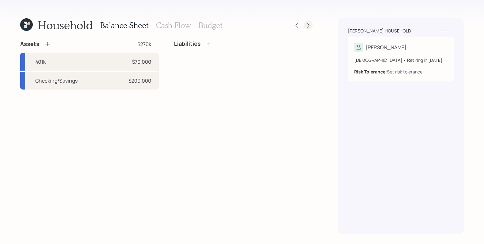
drag, startPoint x: 305, startPoint y: 31, endPoint x: 307, endPoint y: 24, distance: 7.7
click at [305, 31] on div "Household Balance Sheet Cash Flow Budget" at bounding box center [166, 25] width 293 height 15
click at [307, 24] on icon at bounding box center [308, 25] width 6 height 6
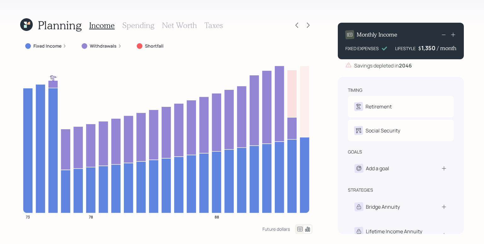
click at [114, 48] on label "Withdrawals" at bounding box center [103, 46] width 27 height 6
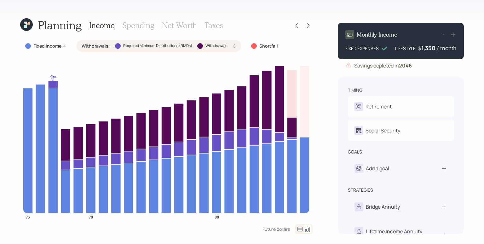
click at [233, 45] on icon at bounding box center [234, 46] width 4 height 4
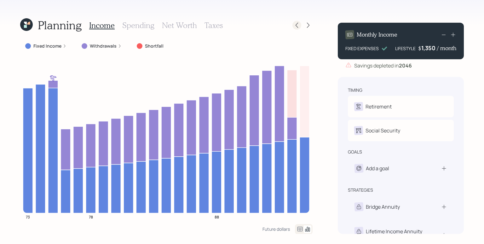
click at [294, 24] on icon at bounding box center [297, 25] width 6 height 6
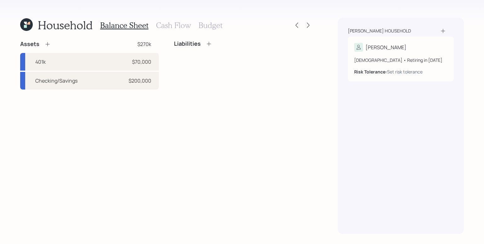
click at [48, 46] on icon at bounding box center [47, 44] width 6 height 6
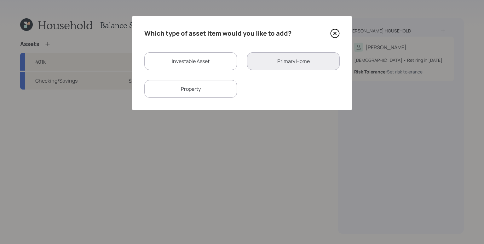
click at [193, 66] on div "Investable Asset" at bounding box center [190, 61] width 93 height 18
select select "taxable"
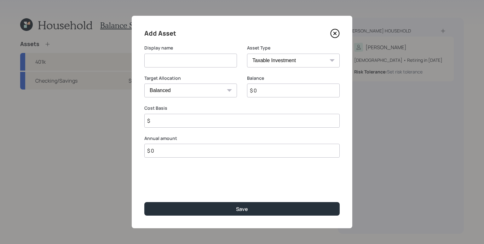
click at [291, 60] on select "SEP IRA IRA Roth IRA 401(k) Roth 401(k) 403(b) Roth 403(b) 457(b) Roth 457(b) H…" at bounding box center [293, 61] width 93 height 14
click at [247, 54] on select "SEP IRA IRA Roth IRA 401(k) Roth 401(k) 403(b) Roth 403(b) 457(b) Roth 457(b) H…" at bounding box center [293, 61] width 93 height 14
click at [193, 55] on input at bounding box center [190, 61] width 93 height 14
click at [208, 85] on select "Cash Conservative Balanced Aggressive" at bounding box center [190, 91] width 93 height 14
select select "conservative"
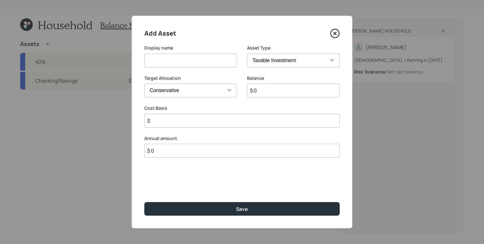
click at [144, 84] on select "Cash Conservative Balanced Aggressive" at bounding box center [190, 91] width 93 height 14
click at [190, 60] on input at bounding box center [190, 61] width 93 height 14
type input "Cash to Invest"
click at [249, 88] on input "$ 0" at bounding box center [293, 91] width 93 height 14
click at [260, 91] on input "$ 0" at bounding box center [293, 91] width 93 height 14
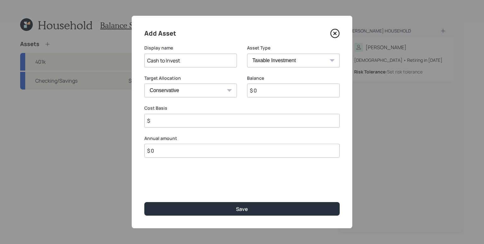
click at [260, 90] on input "$ 0" at bounding box center [293, 91] width 93 height 14
click at [264, 92] on input "$ 0" at bounding box center [293, 91] width 93 height 14
click at [265, 91] on input "$ 0" at bounding box center [293, 91] width 93 height 14
click at [260, 94] on input "$ 100,000" at bounding box center [293, 91] width 93 height 14
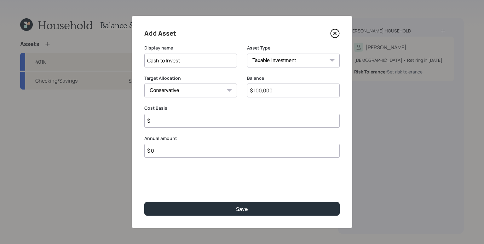
click at [260, 94] on input "$ 100,000" at bounding box center [293, 91] width 93 height 14
click at [260, 95] on input "$ 100,000" at bounding box center [293, 91] width 93 height 14
click at [261, 95] on input "$ 100,000" at bounding box center [293, 91] width 93 height 14
click at [279, 87] on input "$ 100,000" at bounding box center [293, 91] width 93 height 14
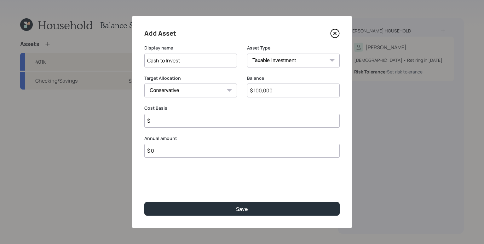
type input "$ 100,000"
click at [177, 122] on input "$" at bounding box center [242, 121] width 196 height 14
drag, startPoint x: 177, startPoint y: 122, endPoint x: 183, endPoint y: 120, distance: 6.5
click at [178, 121] on input "$" at bounding box center [242, 121] width 196 height 14
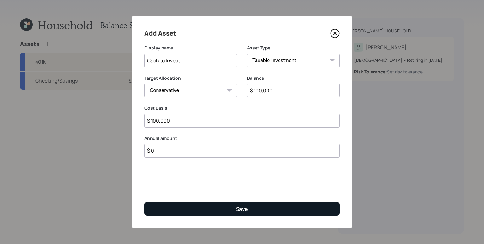
type input "$ 100,000"
click at [260, 207] on button "Save" at bounding box center [242, 209] width 196 height 14
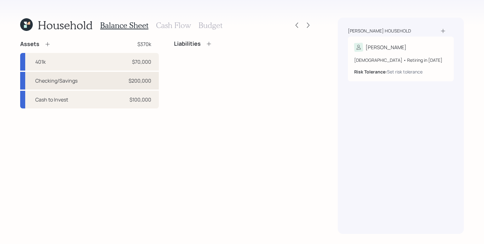
click at [118, 86] on div "Checking/Savings $200,000" at bounding box center [89, 81] width 139 height 18
select select "taxable"
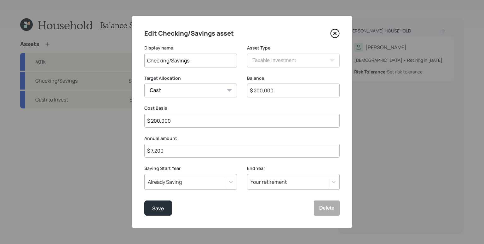
click at [274, 90] on input "$ 200,000" at bounding box center [293, 91] width 93 height 14
type input "$ 1"
type input "$ 10"
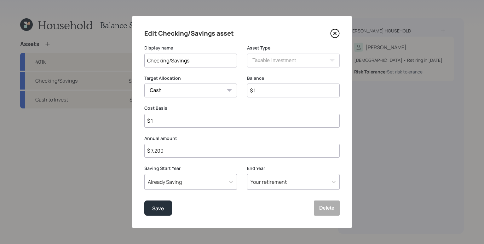
type input "$ 10"
type input "$ 100"
type input "$ 1,000"
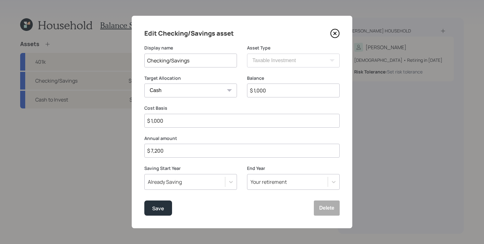
type input "$ 10,000"
type input "$ 100,000"
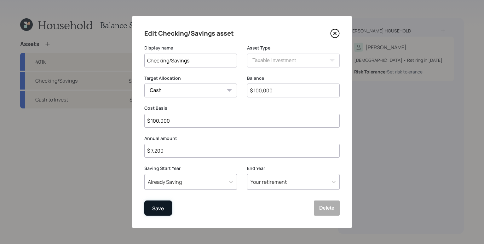
click at [162, 211] on div "Save" at bounding box center [158, 208] width 12 height 9
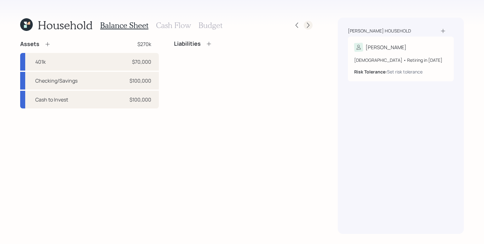
click at [311, 27] on icon at bounding box center [308, 25] width 6 height 6
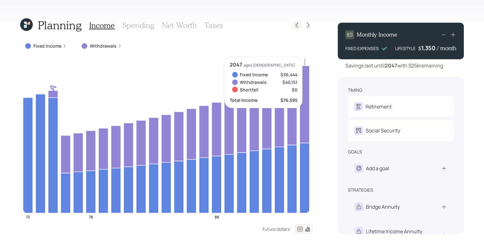
click at [297, 24] on icon at bounding box center [297, 25] width 6 height 6
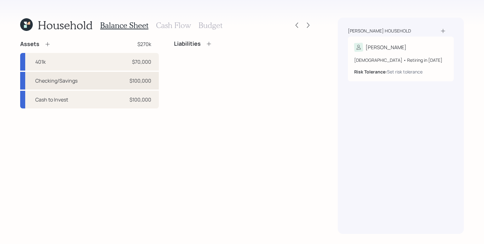
click at [102, 81] on div "Checking/Savings $100,000" at bounding box center [89, 81] width 139 height 18
select select "taxable"
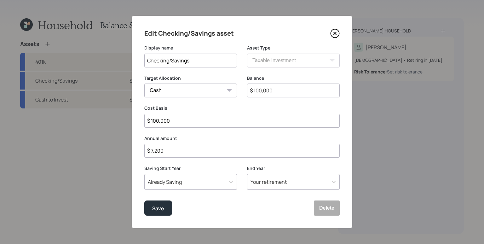
click at [267, 93] on input "$ 100,000" at bounding box center [293, 91] width 93 height 14
click at [162, 206] on div "Save" at bounding box center [158, 208] width 12 height 9
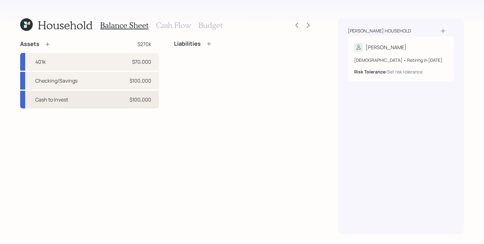
click at [100, 95] on div "Cash to Invest $100,000" at bounding box center [89, 100] width 139 height 18
select select "taxable"
select select "conservative"
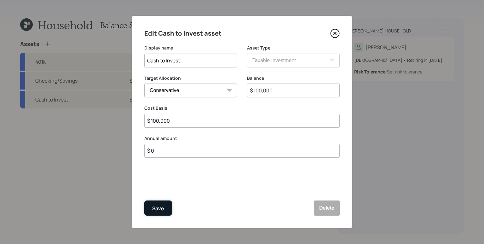
click at [151, 206] on button "Save" at bounding box center [158, 208] width 28 height 15
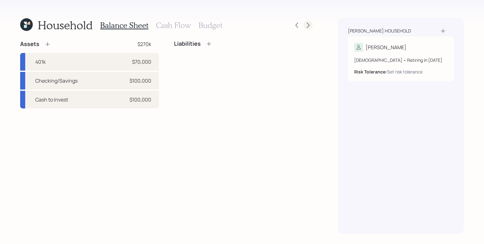
click at [308, 28] on icon at bounding box center [308, 25] width 6 height 6
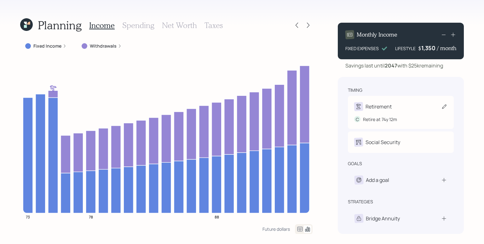
click at [412, 106] on div "Retirement" at bounding box center [400, 106] width 93 height 9
select select "12"
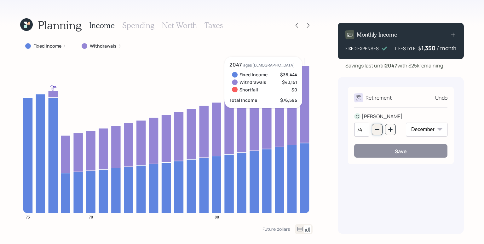
click at [378, 128] on icon "button" at bounding box center [377, 129] width 5 height 5
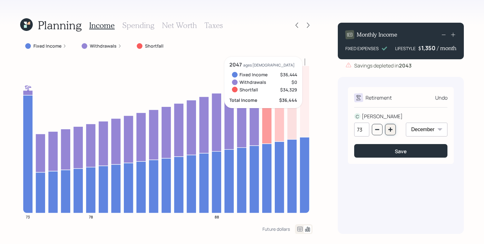
click at [392, 132] on icon "button" at bounding box center [390, 129] width 5 height 5
type input "74"
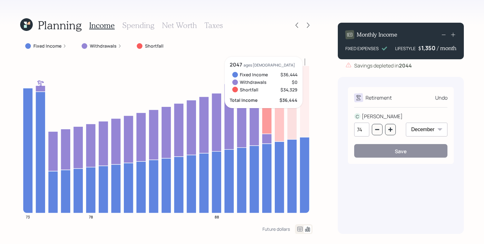
click at [447, 99] on div "Undo" at bounding box center [442, 98] width 12 height 8
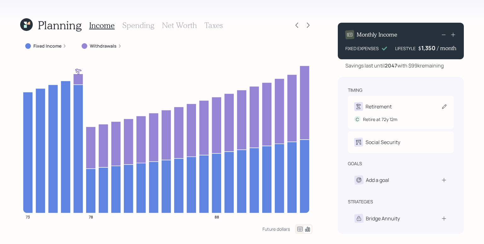
click at [406, 103] on div "Retirement" at bounding box center [400, 106] width 93 height 9
select select "12"
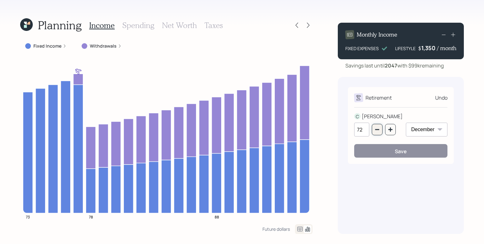
click at [373, 131] on button "button" at bounding box center [377, 129] width 11 height 11
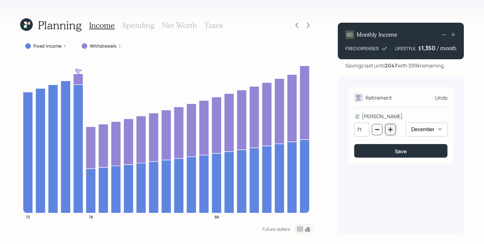
click at [392, 132] on icon "button" at bounding box center [390, 129] width 5 height 5
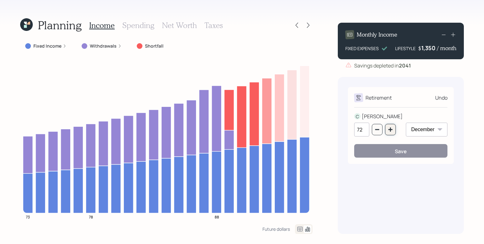
click at [390, 128] on icon "button" at bounding box center [391, 129] width 4 height 4
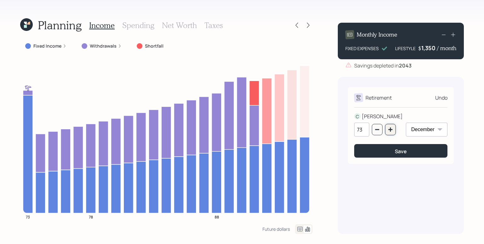
click at [391, 129] on icon "button" at bounding box center [390, 129] width 5 height 5
type input "74"
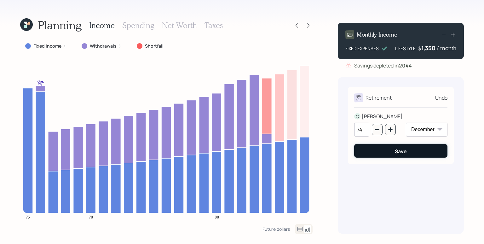
click at [392, 148] on button "Save" at bounding box center [400, 151] width 93 height 14
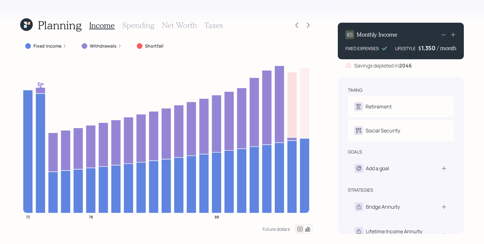
click at [65, 49] on div "Fixed Income" at bounding box center [45, 46] width 41 height 6
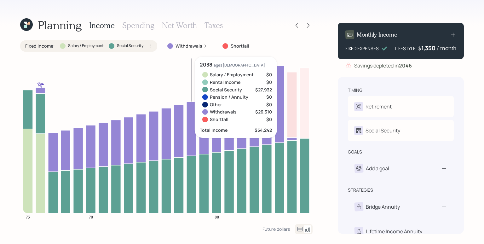
click at [138, 27] on h3 "Spending" at bounding box center [138, 25] width 32 height 9
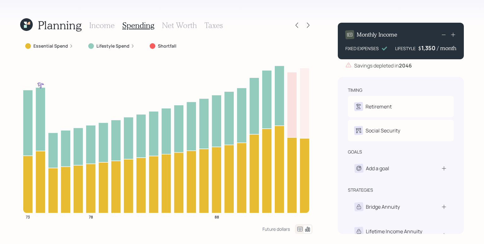
click at [69, 50] on div "Essential Spend" at bounding box center [49, 45] width 58 height 11
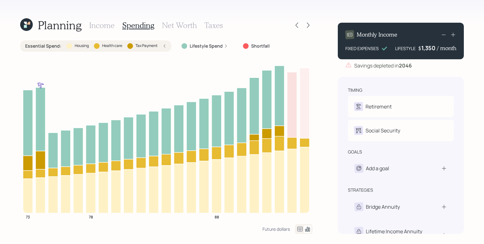
click at [166, 48] on div "Essential Spend : Housing Health care Tax Payment" at bounding box center [95, 46] width 141 height 6
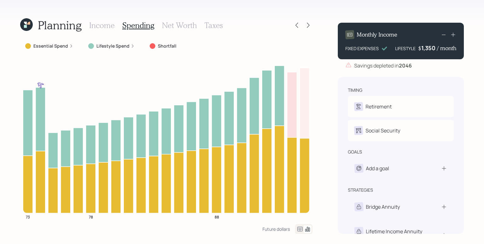
click at [64, 42] on div "Essential Spend" at bounding box center [49, 45] width 58 height 11
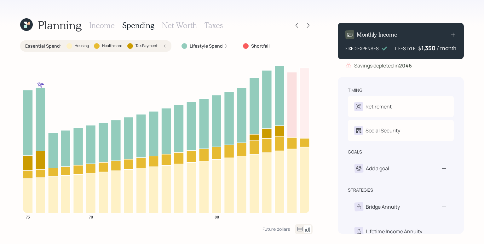
drag, startPoint x: 164, startPoint y: 47, endPoint x: 191, endPoint y: 68, distance: 34.0
click at [164, 47] on icon at bounding box center [165, 46] width 4 height 4
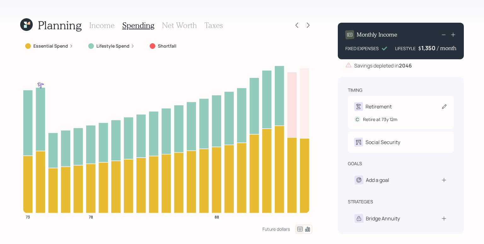
click at [391, 105] on div "Retirement" at bounding box center [379, 107] width 26 height 8
select select "12"
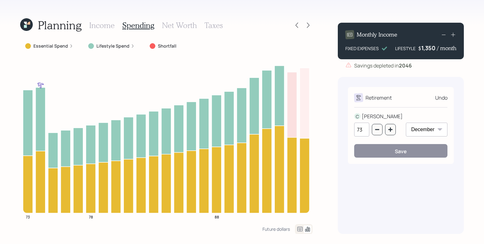
drag, startPoint x: 333, startPoint y: 86, endPoint x: 330, endPoint y: 83, distance: 4.2
click at [333, 86] on div "Planning Income Spending Net Worth Taxes Essential Spend Lifestyle Spend Shortf…" at bounding box center [242, 122] width 484 height 244
click at [299, 24] on icon at bounding box center [297, 25] width 6 height 6
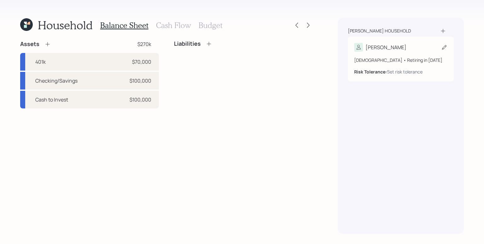
click at [379, 46] on div "Charmaine" at bounding box center [386, 48] width 41 height 8
select select "12"
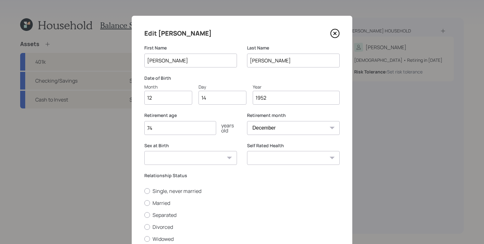
click at [334, 33] on icon at bounding box center [335, 33] width 3 height 3
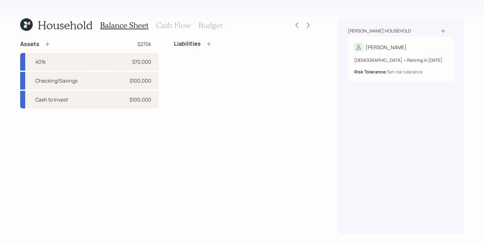
click at [177, 28] on h3 "Cash Flow" at bounding box center [173, 25] width 35 height 9
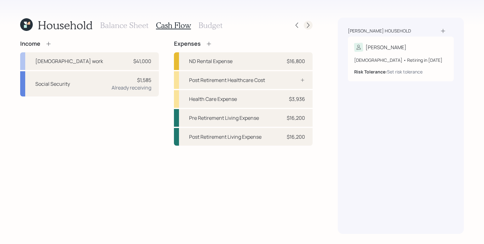
click at [306, 29] on div at bounding box center [308, 25] width 9 height 9
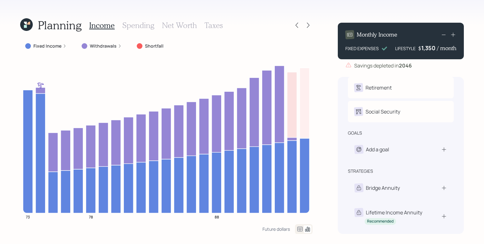
scroll to position [20, 0]
click at [413, 211] on div "Lifetime Income Annuity" at bounding box center [394, 212] width 56 height 8
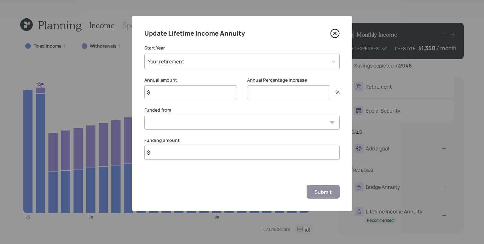
click at [181, 96] on input "$" at bounding box center [190, 92] width 93 height 14
type input "$ 8,820"
type input "0"
click at [157, 124] on select "401k ($70,000) Checking/Savings ($100,000) Cash to Invest ($100,000)" at bounding box center [242, 123] width 196 height 14
select select "8f5d539b-e9be-4647-9bde-d79aada5c3c8"
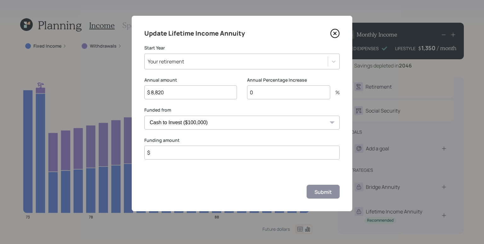
click at [144, 116] on select "401k ($70,000) Checking/Savings ($100,000) Cash to Invest ($100,000)" at bounding box center [242, 123] width 196 height 14
click at [200, 156] on input "$" at bounding box center [242, 153] width 196 height 14
type input "$ 100,000"
click at [307, 185] on button "Submit" at bounding box center [323, 192] width 33 height 14
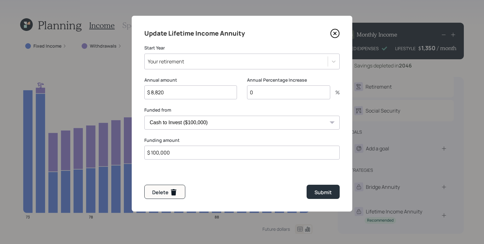
scroll to position [11, 0]
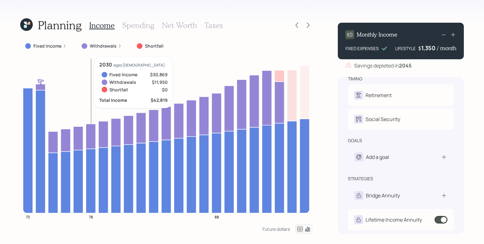
drag, startPoint x: 46, startPoint y: 45, endPoint x: 44, endPoint y: 33, distance: 12.4
click at [45, 43] on label "Fixed Income" at bounding box center [47, 46] width 28 height 6
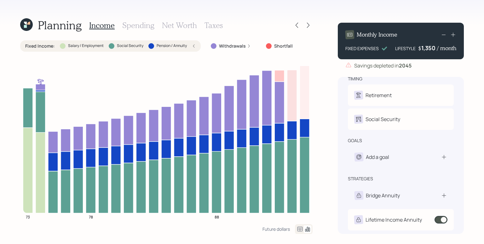
click at [190, 46] on div "Fixed Income : Salary / Employment Social Security Pension / Annuity" at bounding box center [110, 46] width 171 height 6
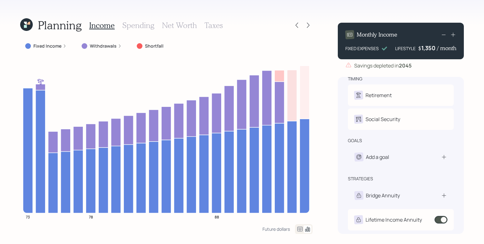
click at [59, 46] on label "Fixed Income" at bounding box center [47, 46] width 28 height 6
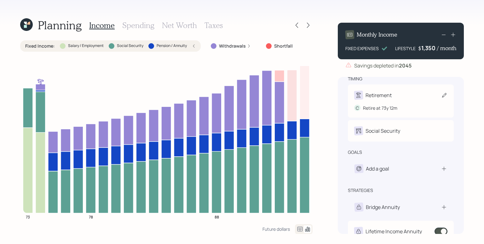
scroll to position [20, 0]
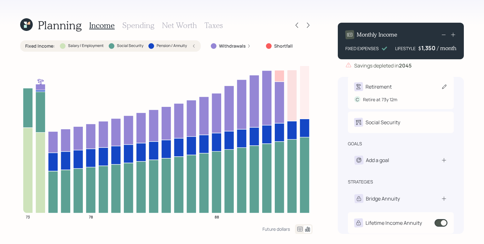
click at [389, 101] on div "Retire at 73y 12m" at bounding box center [380, 99] width 34 height 7
select select "12"
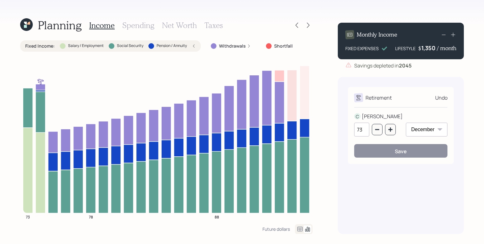
scroll to position [0, 0]
click at [392, 132] on icon "button" at bounding box center [390, 129] width 5 height 5
type input "74"
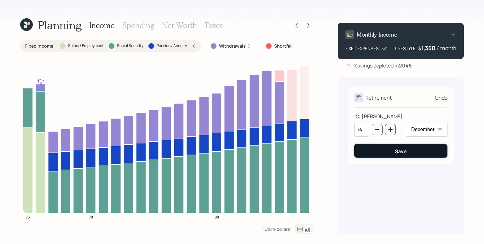
click at [414, 154] on button "Save" at bounding box center [400, 151] width 93 height 14
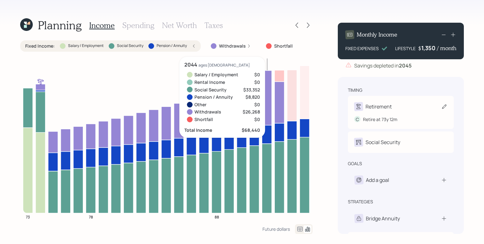
click at [396, 106] on div "Retirement" at bounding box center [400, 106] width 93 height 9
select select "12"
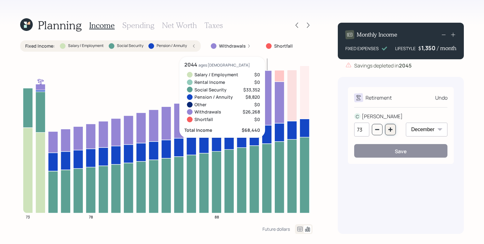
click at [387, 130] on button "button" at bounding box center [390, 129] width 11 height 11
type input "74"
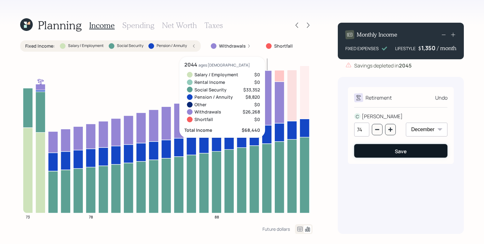
click at [388, 150] on button "Save" at bounding box center [400, 151] width 93 height 14
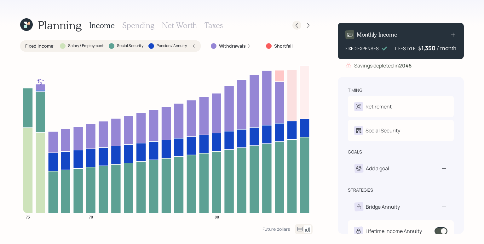
click at [291, 24] on div "Planning Income Spending Net Worth Taxes" at bounding box center [166, 25] width 293 height 15
click at [294, 25] on div at bounding box center [297, 25] width 9 height 9
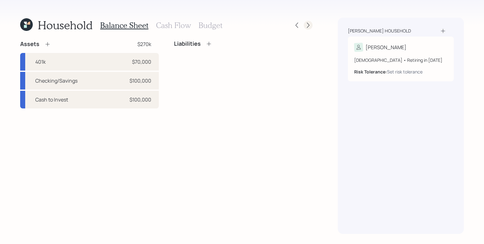
click at [310, 23] on icon at bounding box center [308, 25] width 6 height 6
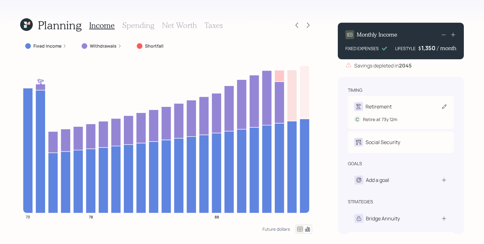
click at [411, 110] on div "Retirement" at bounding box center [400, 106] width 93 height 9
select select "12"
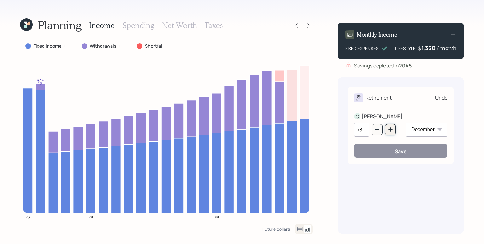
click at [386, 130] on button "button" at bounding box center [390, 129] width 11 height 11
type input "74"
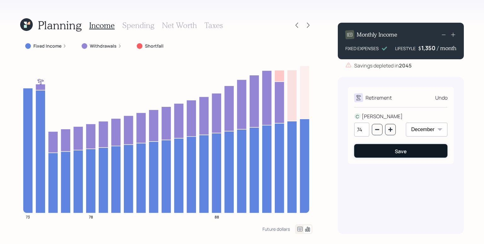
click at [400, 154] on div "Save" at bounding box center [401, 151] width 12 height 7
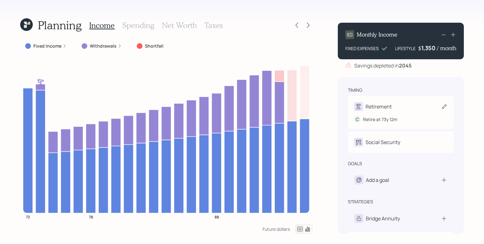
click at [396, 106] on div "Retirement" at bounding box center [400, 106] width 93 height 9
select select "12"
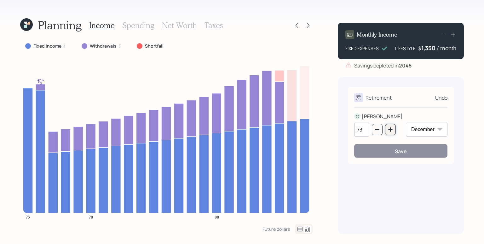
click at [393, 133] on button "button" at bounding box center [390, 129] width 11 height 11
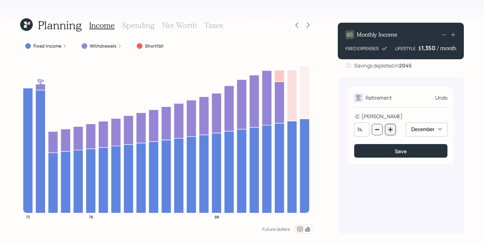
click at [393, 133] on button "button" at bounding box center [390, 129] width 11 height 11
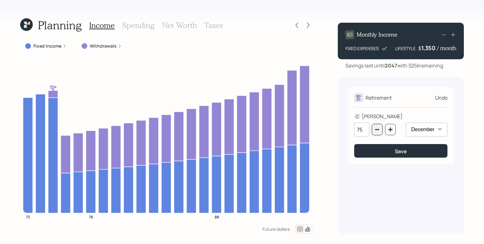
click at [378, 131] on icon "button" at bounding box center [377, 129] width 5 height 5
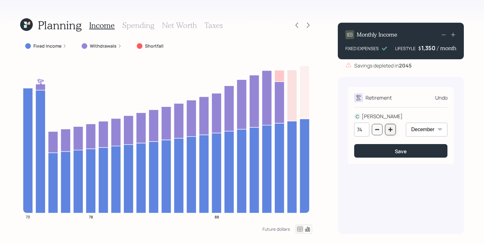
click at [389, 129] on icon "button" at bounding box center [390, 129] width 5 height 5
type input "75"
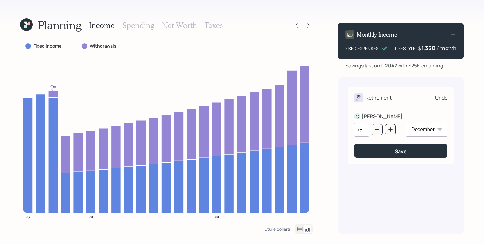
click at [391, 141] on div "75" at bounding box center [375, 133] width 42 height 21
click at [390, 145] on button "Save" at bounding box center [400, 151] width 93 height 14
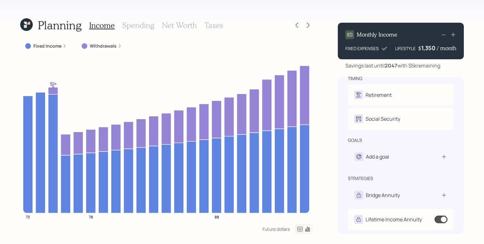
scroll to position [11, 0]
click at [299, 25] on icon at bounding box center [297, 25] width 6 height 6
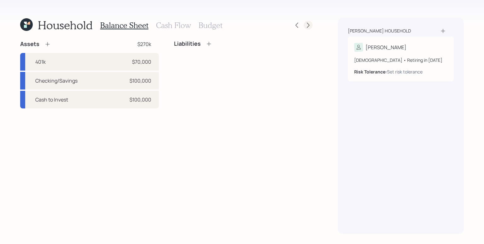
click at [311, 26] on icon at bounding box center [308, 25] width 6 height 6
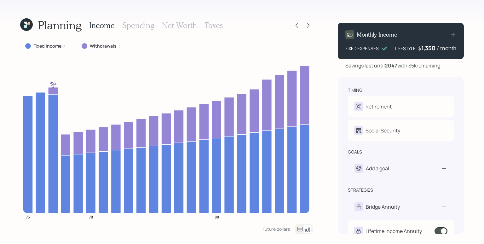
drag, startPoint x: 61, startPoint y: 46, endPoint x: 88, endPoint y: 99, distance: 58.8
click at [61, 46] on div "Fixed Income" at bounding box center [45, 46] width 41 height 6
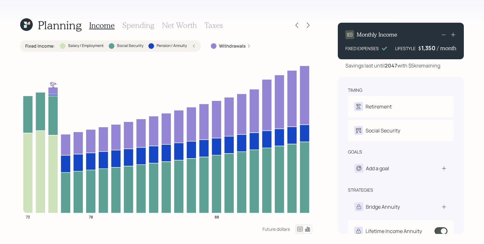
click at [192, 47] on div "Fixed Income : Salary / Employment Social Security Pension / Annuity" at bounding box center [110, 46] width 171 height 6
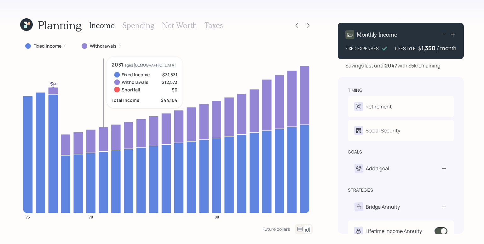
click at [108, 46] on label "Withdrawals" at bounding box center [103, 46] width 27 height 6
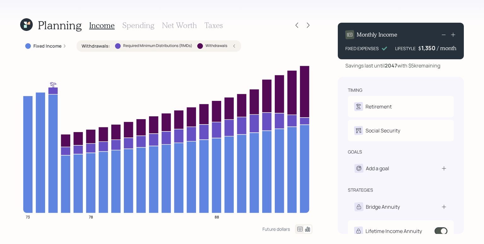
drag, startPoint x: 238, startPoint y: 46, endPoint x: 246, endPoint y: 47, distance: 8.0
click at [239, 46] on div "Withdrawals : Required Minimum Distributions (RMDs) Withdrawals" at bounding box center [159, 45] width 165 height 11
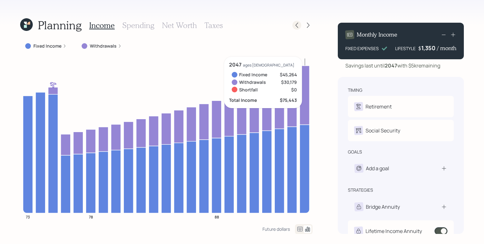
click at [297, 27] on icon at bounding box center [297, 25] width 6 height 6
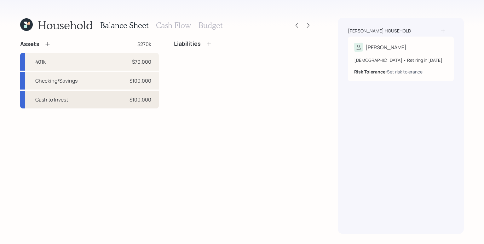
click at [118, 106] on div "Cash to Invest $100,000" at bounding box center [89, 100] width 139 height 18
select select "taxable"
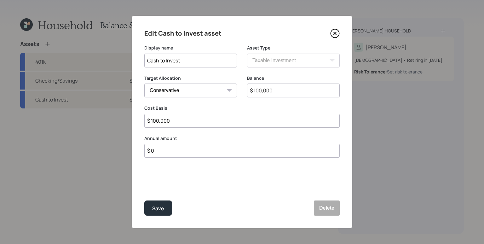
click at [195, 93] on select "Cash Conservative Balanced Aggressive" at bounding box center [190, 91] width 93 height 14
select select "uninvested"
click at [144, 84] on select "Cash Conservative Balanced Aggressive" at bounding box center [190, 91] width 93 height 14
click at [158, 212] on div "Save" at bounding box center [158, 208] width 12 height 9
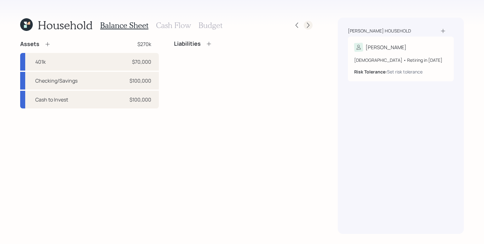
click at [310, 29] on div at bounding box center [308, 25] width 9 height 9
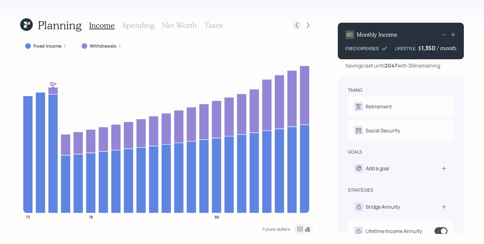
click at [296, 21] on div at bounding box center [297, 25] width 9 height 9
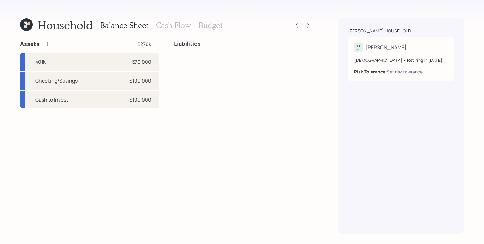
click at [129, 109] on div "Assets $270k 401k $70,000 Checking/Savings $100,000 Cash to Invest $100,000 Lia…" at bounding box center [166, 137] width 293 height 194
click at [128, 107] on div "Cash to Invest $100,000" at bounding box center [89, 100] width 139 height 18
select select "taxable"
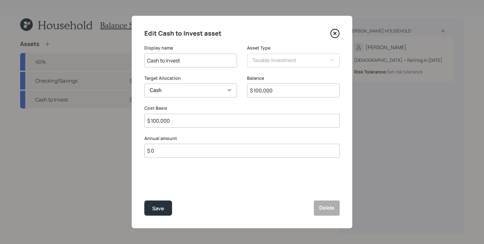
click at [335, 34] on icon at bounding box center [335, 33] width 9 height 9
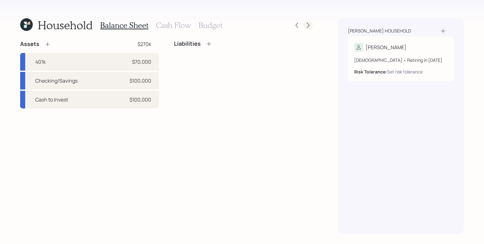
click at [311, 26] on icon at bounding box center [308, 25] width 6 height 6
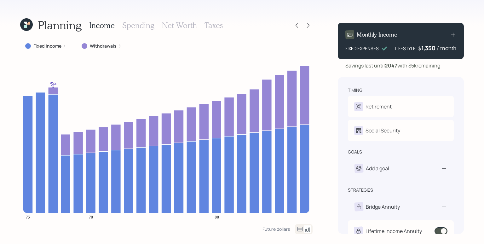
click at [442, 230] on span at bounding box center [441, 231] width 13 height 8
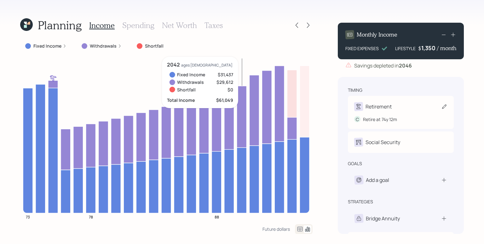
click at [397, 108] on div "Retirement" at bounding box center [400, 106] width 93 height 9
select select "12"
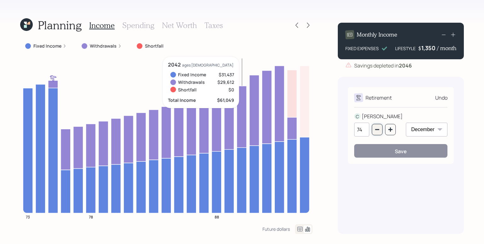
click at [376, 131] on icon "button" at bounding box center [377, 129] width 5 height 5
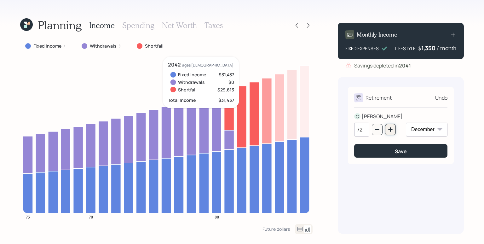
click at [390, 127] on icon "button" at bounding box center [390, 129] width 5 height 5
type input "73"
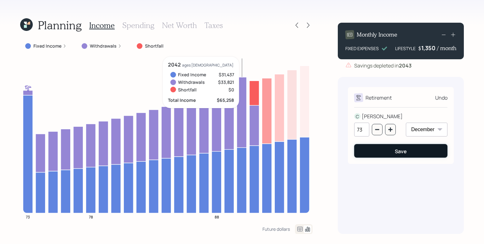
click at [414, 156] on button "Save" at bounding box center [400, 151] width 93 height 14
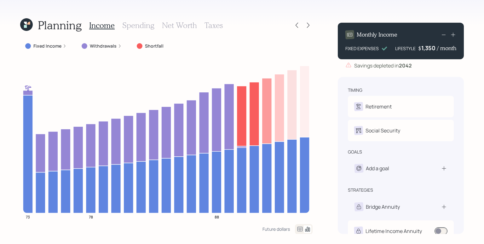
click at [106, 45] on label "Withdrawals" at bounding box center [103, 46] width 27 height 6
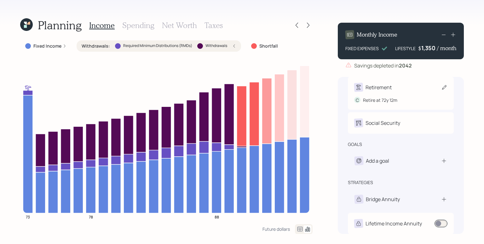
scroll to position [20, 0]
click at [389, 99] on div "Retire at 72y 12m" at bounding box center [380, 99] width 34 height 7
select select "12"
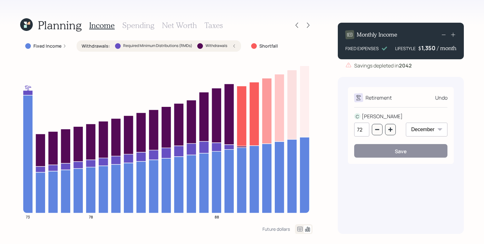
scroll to position [0, 0]
click at [390, 132] on icon "button" at bounding box center [390, 129] width 5 height 5
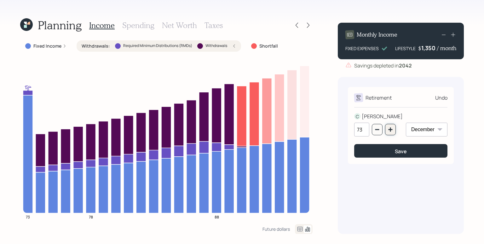
click at [387, 132] on button "button" at bounding box center [390, 129] width 11 height 11
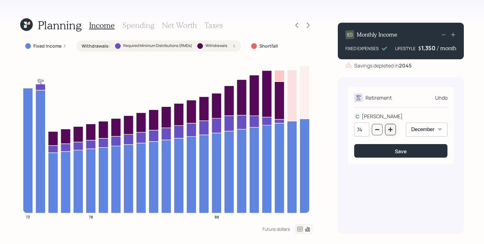
click at [391, 131] on icon "button" at bounding box center [391, 129] width 4 height 4
type input "75"
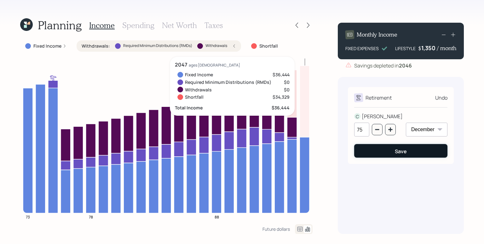
click at [419, 154] on button "Save" at bounding box center [400, 151] width 93 height 14
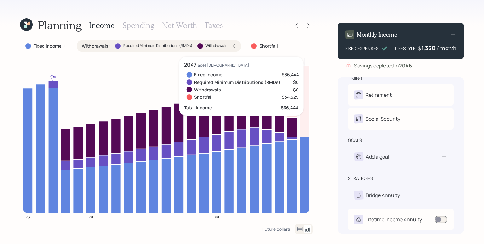
scroll to position [19, 0]
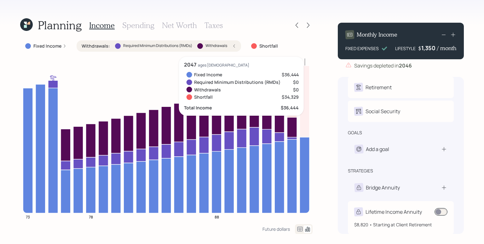
click at [446, 213] on span at bounding box center [441, 212] width 13 height 8
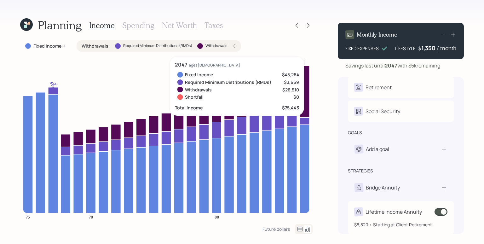
click at [441, 213] on span at bounding box center [441, 212] width 13 height 8
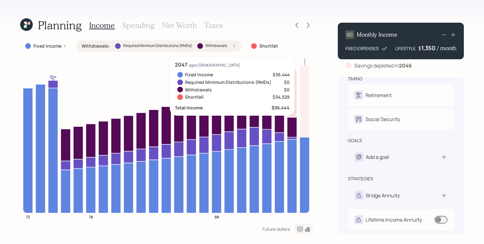
scroll to position [11, 0]
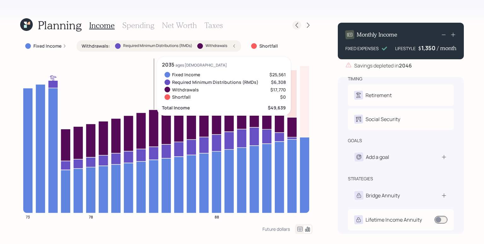
click at [303, 24] on div at bounding box center [303, 25] width 20 height 9
click at [299, 23] on icon at bounding box center [297, 25] width 6 height 6
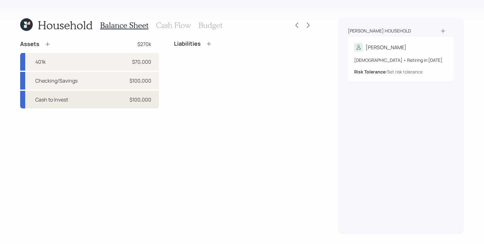
click at [102, 99] on div "Cash to Invest $100,000" at bounding box center [89, 100] width 139 height 18
select select "taxable"
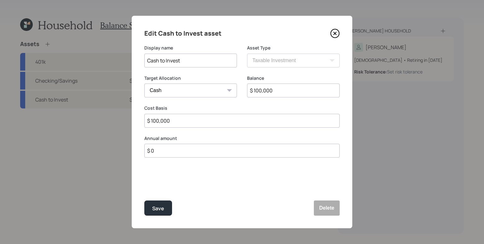
click at [203, 89] on select "Cash Conservative Balanced Aggressive" at bounding box center [190, 91] width 93 height 14
select select "conservative"
click at [144, 84] on select "Cash Conservative Balanced Aggressive" at bounding box center [190, 91] width 93 height 14
click at [174, 208] on div "Save Delete" at bounding box center [242, 208] width 196 height 15
click at [164, 211] on button "Save" at bounding box center [158, 208] width 28 height 15
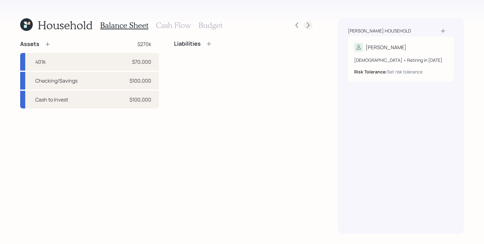
click at [309, 26] on icon at bounding box center [308, 25] width 3 height 5
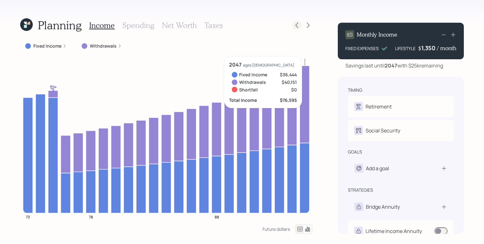
click at [295, 28] on icon at bounding box center [297, 25] width 6 height 6
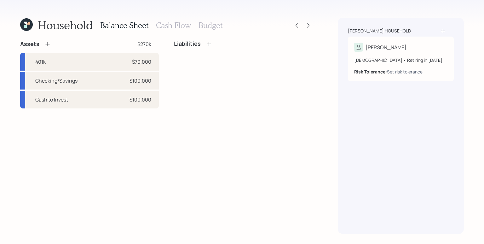
click at [189, 21] on h3 "Cash Flow" at bounding box center [173, 25] width 35 height 9
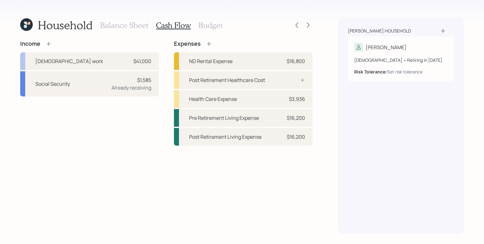
click at [215, 32] on div "Balance Sheet Cash Flow Budget" at bounding box center [161, 25] width 122 height 15
click at [217, 19] on div "Balance Sheet Cash Flow Budget" at bounding box center [161, 25] width 122 height 15
click at [217, 25] on h3 "Budget" at bounding box center [211, 25] width 24 height 9
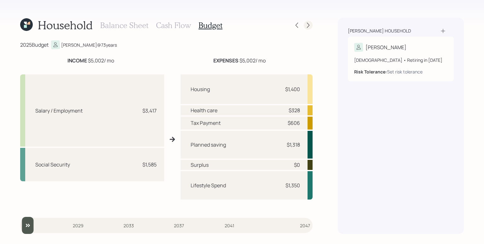
click at [307, 23] on icon at bounding box center [308, 25] width 6 height 6
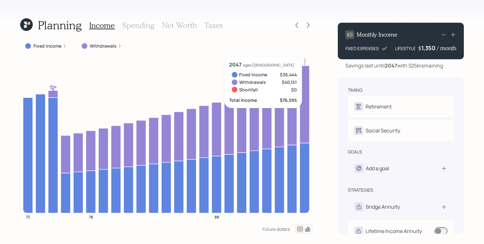
click at [326, 114] on div "Planning Income Spending Net Worth Taxes Fixed Income Withdrawals 73 78 88 2047…" at bounding box center [242, 122] width 484 height 244
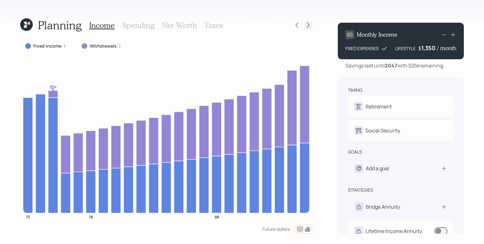
click at [309, 27] on icon at bounding box center [308, 25] width 6 height 6
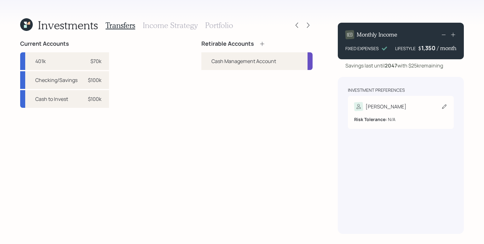
click at [444, 108] on icon at bounding box center [445, 106] width 6 height 6
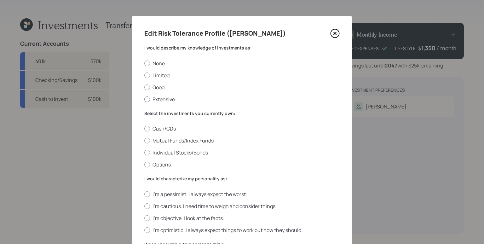
drag, startPoint x: 162, startPoint y: 67, endPoint x: 155, endPoint y: 102, distance: 35.4
click at [162, 67] on div "None Limited Good Extensive" at bounding box center [242, 81] width 196 height 43
drag, startPoint x: 155, startPoint y: 64, endPoint x: 159, endPoint y: 83, distance: 19.4
click at [155, 65] on label "None" at bounding box center [242, 63] width 196 height 7
click at [144, 63] on input "None" at bounding box center [144, 63] width 0 height 0
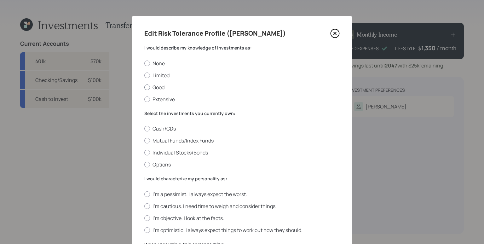
radio input "true"
click at [162, 121] on div "Select the investments you currently own: Cash/CDs Mutual Funds/Index Funds Ind…" at bounding box center [242, 139] width 196 height 58
click at [163, 124] on div "Select the investments you currently own: Cash/CDs Mutual Funds/Index Funds Ind…" at bounding box center [242, 139] width 196 height 58
click at [162, 128] on label "Cash/CDs" at bounding box center [242, 128] width 196 height 7
click at [144, 129] on input "Cash/CDs" at bounding box center [144, 129] width 0 height 0
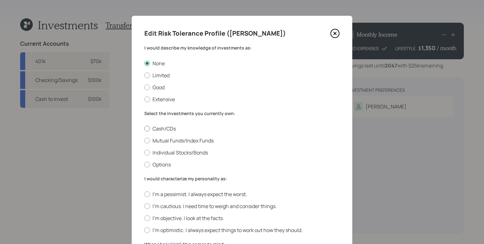
radio input "true"
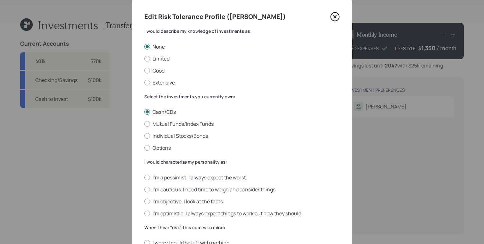
scroll to position [49, 0]
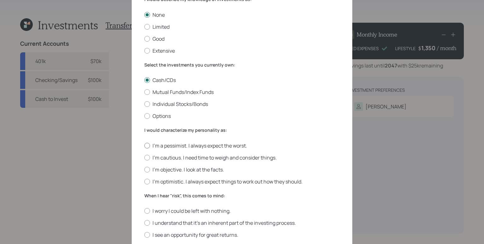
drag, startPoint x: 160, startPoint y: 149, endPoint x: 175, endPoint y: 143, distance: 15.9
click at [161, 149] on div "I'm a pessimist. I always expect the worst. I'm cautious. I need time to weigh …" at bounding box center [242, 163] width 196 height 43
click at [184, 142] on label "I'm a pessimist. I always expect the worst." at bounding box center [242, 145] width 196 height 7
click at [144, 145] on input "I'm a pessimist. I always expect the worst." at bounding box center [144, 145] width 0 height 0
radio input "true"
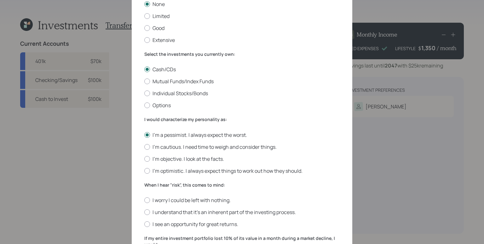
scroll to position [132, 0]
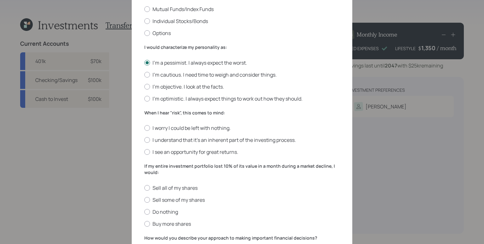
click at [194, 130] on div "I worry I could be left with nothing. I understand that it’s an inherent part o…" at bounding box center [242, 140] width 196 height 31
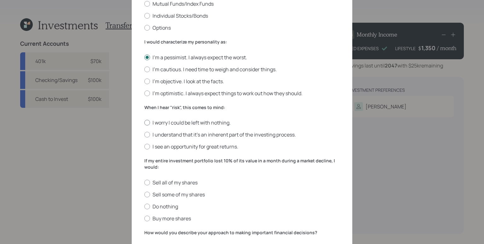
scroll to position [138, 0]
drag, startPoint x: 183, startPoint y: 121, endPoint x: 201, endPoint y: 146, distance: 30.8
click at [183, 121] on label "I worry I could be left with nothing." at bounding box center [242, 122] width 196 height 7
click at [144, 122] on input "I worry I could be left with nothing." at bounding box center [144, 122] width 0 height 0
radio input "true"
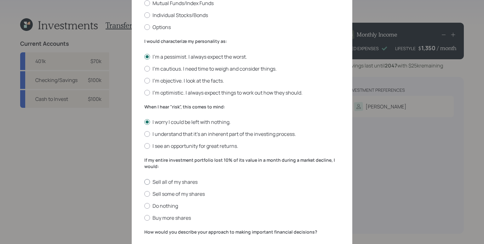
drag, startPoint x: 178, startPoint y: 184, endPoint x: 180, endPoint y: 180, distance: 4.1
click at [178, 184] on div "Sell all of my shares Sell some of my shares Do nothing Buy more shares" at bounding box center [242, 199] width 196 height 43
click at [180, 180] on label "Sell all of my shares" at bounding box center [242, 181] width 196 height 7
click at [144, 182] on input "Sell all of my shares" at bounding box center [144, 182] width 0 height 0
radio input "true"
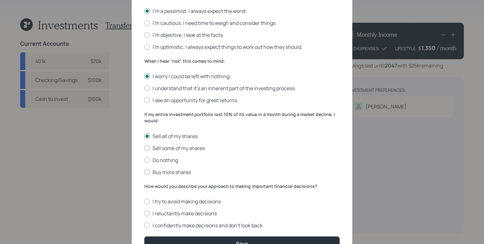
scroll to position [214, 0]
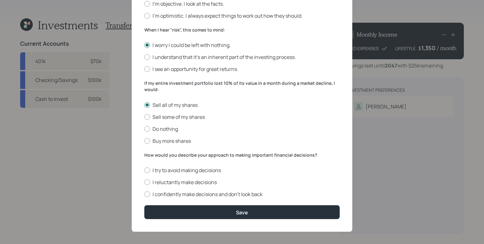
drag, startPoint x: 174, startPoint y: 169, endPoint x: 205, endPoint y: 199, distance: 43.7
click at [174, 169] on label "I try to avoid making decisions" at bounding box center [242, 170] width 196 height 7
click at [144, 170] on input "I try to avoid making decisions" at bounding box center [144, 170] width 0 height 0
radio input "true"
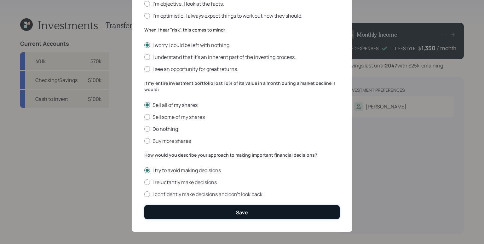
click at [216, 210] on button "Save" at bounding box center [242, 212] width 196 height 14
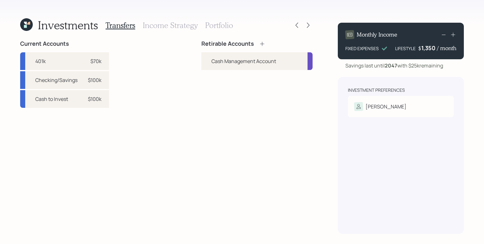
click at [265, 46] on icon at bounding box center [262, 44] width 6 height 6
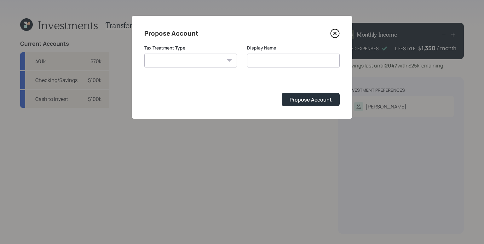
click at [200, 55] on select "Roth Taxable Traditional" at bounding box center [190, 61] width 93 height 14
select select "taxable"
click at [144, 54] on select "Roth Taxable Traditional" at bounding box center [190, 61] width 93 height 14
click at [274, 61] on input "Taxable" at bounding box center [293, 61] width 93 height 14
drag, startPoint x: 254, startPoint y: 61, endPoint x: 301, endPoint y: 62, distance: 46.7
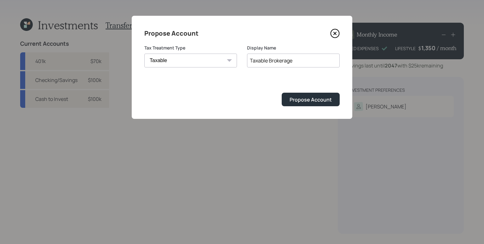
click at [301, 62] on input "Taxable Brokerage" at bounding box center [293, 61] width 93 height 14
type input "Taxable Brokerage"
drag, startPoint x: 328, startPoint y: 102, endPoint x: 324, endPoint y: 101, distance: 4.3
click at [328, 101] on div "Propose Account" at bounding box center [311, 99] width 42 height 7
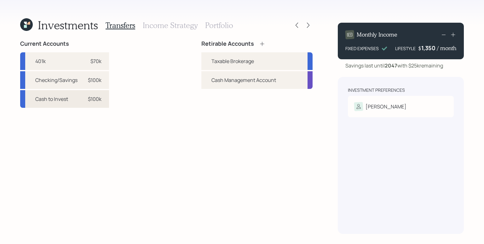
click at [75, 102] on div "Cash to Invest $100k" at bounding box center [64, 99] width 89 height 18
click at [214, 64] on div "Taxable Brokerage" at bounding box center [233, 61] width 43 height 8
select select "8f5d539b-e9be-4647-9bde-d79aada5c3c8"
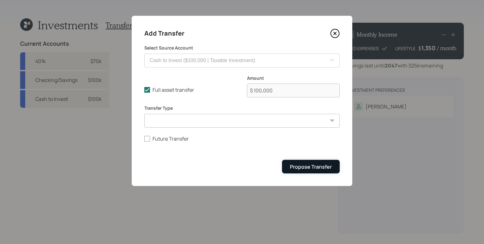
click at [334, 168] on button "Propose Transfer" at bounding box center [311, 167] width 58 height 14
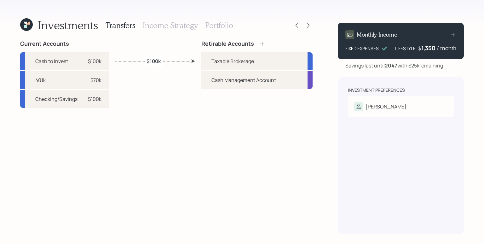
click at [179, 30] on div "Transfers Income Strategy Portfolio" at bounding box center [170, 25] width 128 height 15
click at [179, 27] on h3 "Income Strategy" at bounding box center [170, 25] width 55 height 9
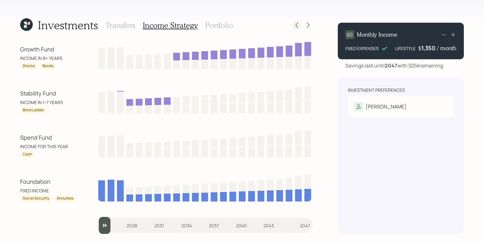
click at [298, 25] on icon at bounding box center [297, 25] width 6 height 6
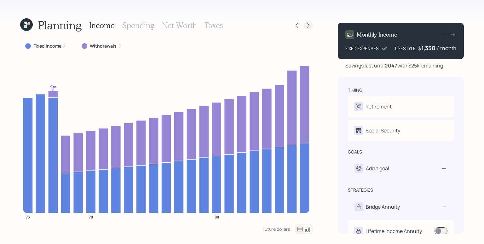
click at [309, 23] on icon at bounding box center [308, 25] width 6 height 6
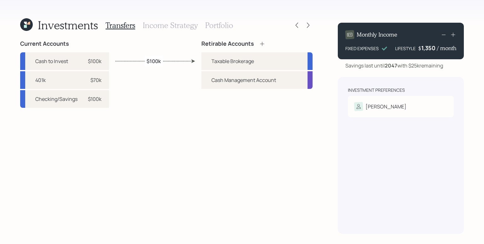
click at [162, 27] on h3 "Income Strategy" at bounding box center [170, 25] width 55 height 9
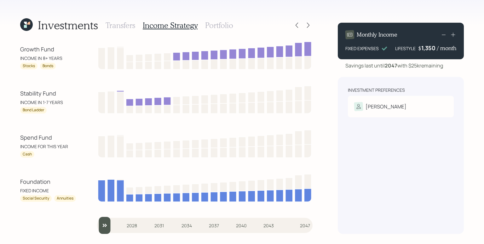
click at [71, 83] on div "Growth Fund INCOME IN 8+ YEARS Stocks Bonds Stability Fund INCOME IN 1-7 YEARS …" at bounding box center [166, 137] width 293 height 194
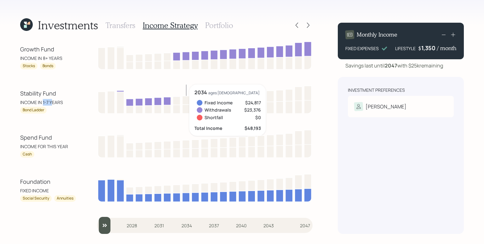
drag, startPoint x: 44, startPoint y: 103, endPoint x: 52, endPoint y: 104, distance: 7.9
click at [52, 103] on div "INCOME IN 1-7 YEARS" at bounding box center [48, 102] width 57 height 7
click at [58, 117] on div "Growth Fund INCOME IN 8+ YEARS Stocks Bonds Stability Fund INCOME IN 1-7 YEARS …" at bounding box center [166, 137] width 293 height 194
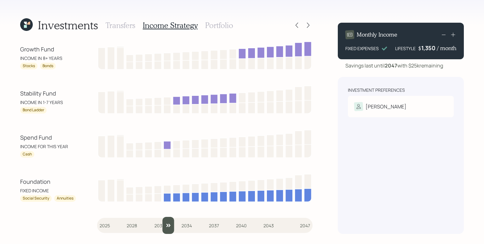
drag, startPoint x: 106, startPoint y: 229, endPoint x: 165, endPoint y: 223, distance: 59.3
click at [165, 223] on input "slider" at bounding box center [205, 225] width 216 height 17
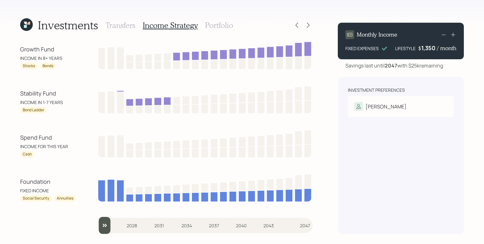
drag, startPoint x: 124, startPoint y: 226, endPoint x: 71, endPoint y: 193, distance: 62.3
type input "2025"
click at [97, 220] on input "slider" at bounding box center [205, 225] width 216 height 17
click at [221, 22] on h3 "Portfolio" at bounding box center [219, 25] width 28 height 9
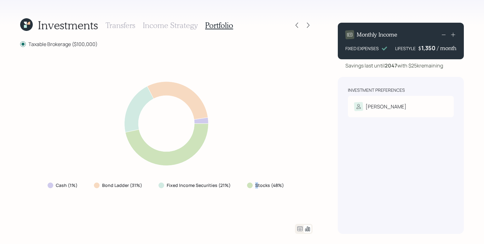
drag, startPoint x: 257, startPoint y: 186, endPoint x: 280, endPoint y: 180, distance: 24.4
click at [280, 180] on div "Stocks (48%)" at bounding box center [266, 185] width 48 height 11
click at [277, 189] on div "Stocks (48%)" at bounding box center [266, 185] width 48 height 11
click at [299, 24] on icon at bounding box center [297, 25] width 6 height 6
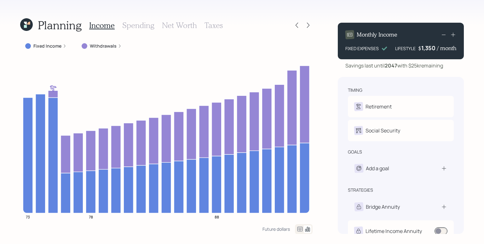
click at [292, 24] on div "Planning Income Spending Net Worth Taxes" at bounding box center [166, 25] width 293 height 15
click at [300, 23] on div at bounding box center [297, 25] width 9 height 9
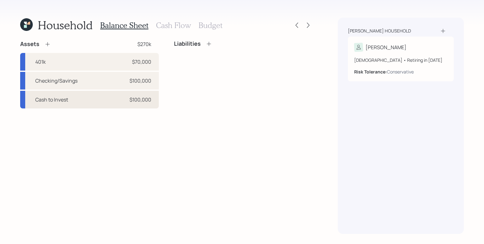
click at [91, 98] on div "Cash to Invest $100,000" at bounding box center [89, 100] width 139 height 18
select select "taxable"
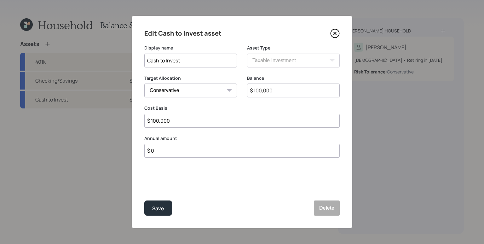
click at [193, 88] on select "Cash Conservative Balanced Aggressive" at bounding box center [190, 91] width 93 height 14
select select "uninvested"
click at [144, 84] on select "Cash Conservative Balanced Aggressive" at bounding box center [190, 91] width 93 height 14
click at [160, 210] on div "Save" at bounding box center [158, 208] width 12 height 9
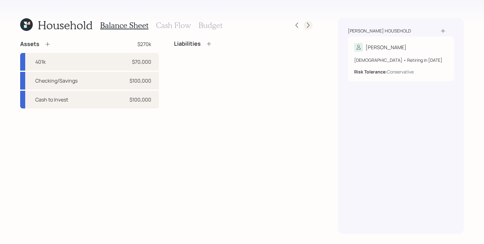
click at [306, 26] on icon at bounding box center [308, 25] width 6 height 6
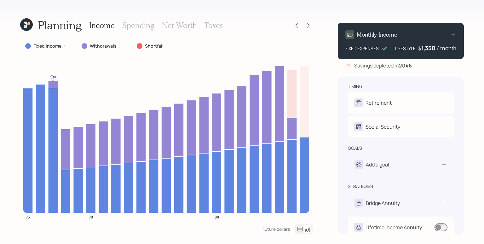
scroll to position [11, 0]
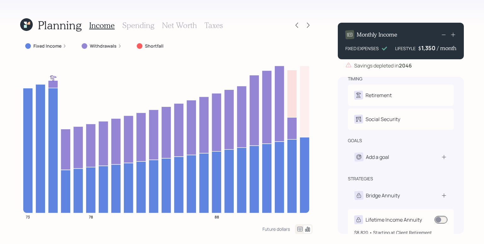
click at [444, 221] on span at bounding box center [441, 220] width 13 height 8
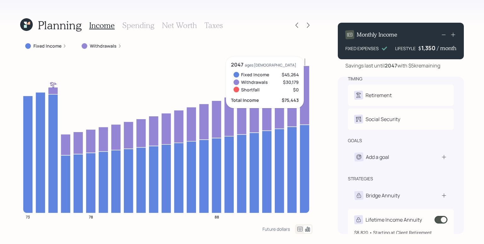
click at [445, 220] on span at bounding box center [441, 220] width 13 height 8
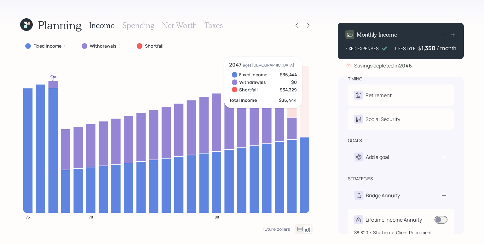
click at [444, 222] on span at bounding box center [441, 220] width 13 height 8
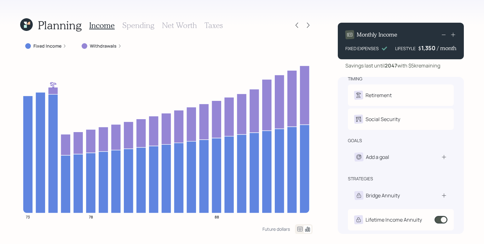
click at [133, 23] on h3 "Spending" at bounding box center [138, 25] width 32 height 9
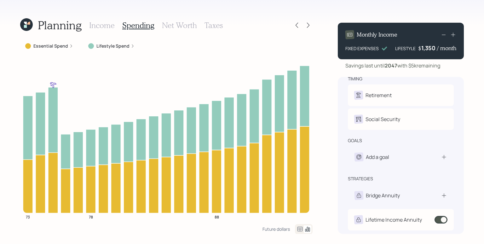
click at [62, 44] on label "Essential Spend" at bounding box center [50, 46] width 35 height 6
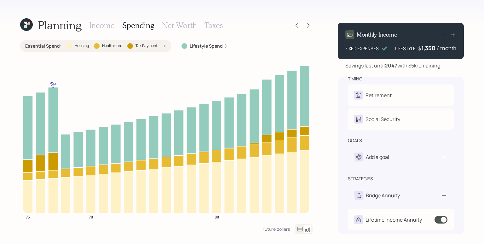
click at [162, 45] on div "Essential Spend : Housing Health care Tax Payment" at bounding box center [95, 46] width 141 height 6
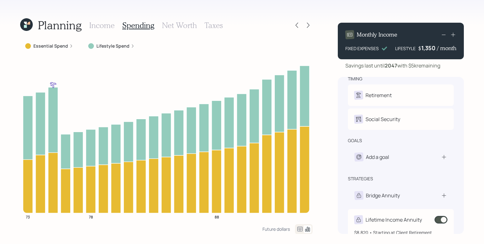
click at [439, 216] on span at bounding box center [441, 220] width 13 height 8
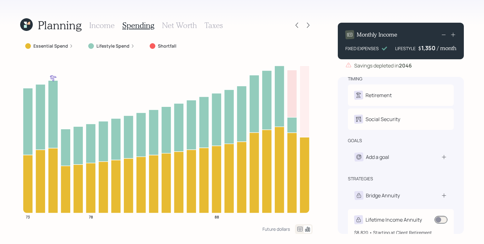
click at [439, 216] on span at bounding box center [441, 220] width 13 height 8
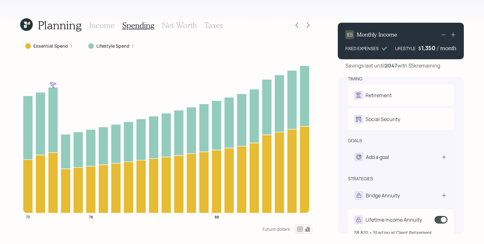
click at [439, 216] on span at bounding box center [441, 220] width 13 height 8
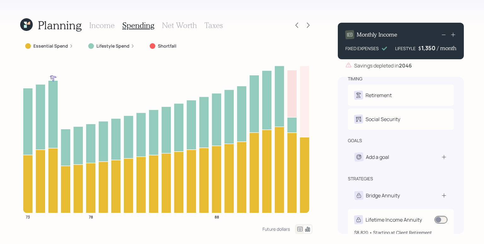
click at [439, 216] on span at bounding box center [441, 220] width 13 height 8
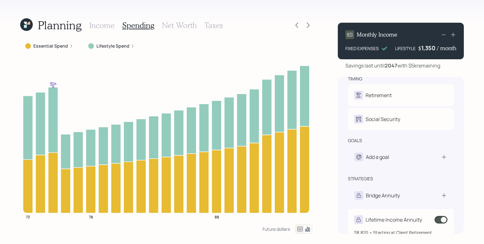
click at [439, 216] on span at bounding box center [441, 220] width 13 height 8
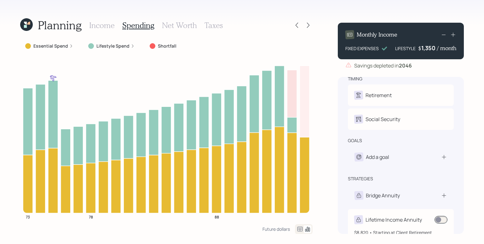
click at [439, 216] on span at bounding box center [441, 220] width 13 height 8
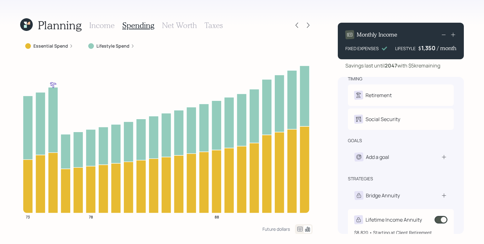
click at [439, 216] on span at bounding box center [441, 220] width 13 height 8
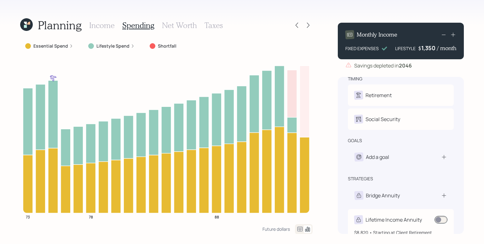
click at [438, 216] on span at bounding box center [441, 220] width 13 height 8
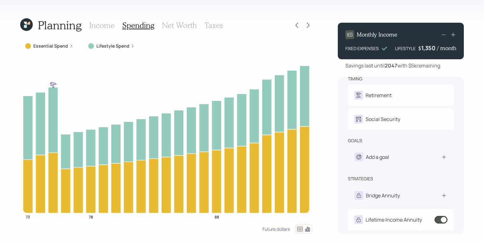
click at [108, 26] on h3 "Income" at bounding box center [102, 25] width 26 height 9
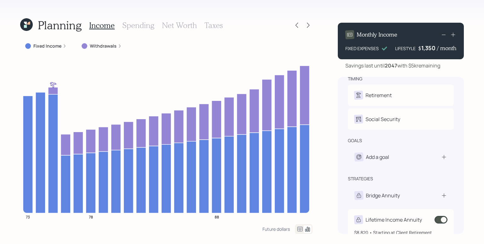
click at [444, 217] on span at bounding box center [441, 220] width 13 height 8
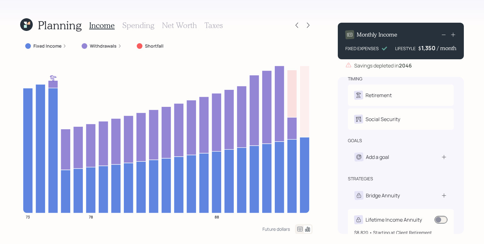
click at [442, 220] on span at bounding box center [441, 220] width 13 height 8
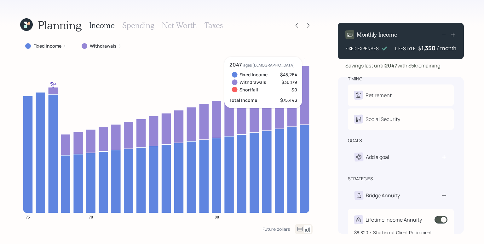
click at [440, 221] on span at bounding box center [441, 220] width 13 height 8
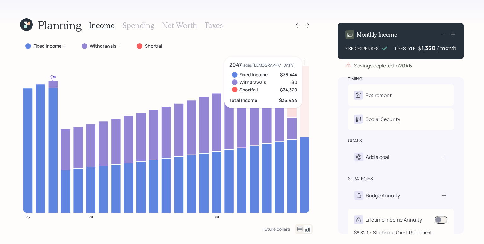
drag, startPoint x: 441, startPoint y: 219, endPoint x: 447, endPoint y: 213, distance: 8.5
click at [441, 219] on span at bounding box center [441, 220] width 13 height 8
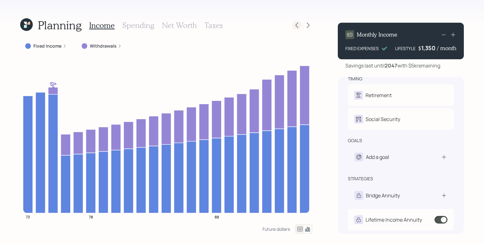
click at [297, 23] on icon at bounding box center [297, 25] width 6 height 6
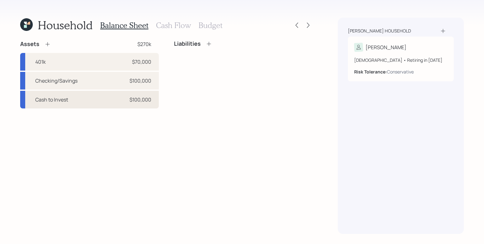
click at [151, 92] on div "Cash to Invest $100,000" at bounding box center [89, 100] width 139 height 18
select select "taxable"
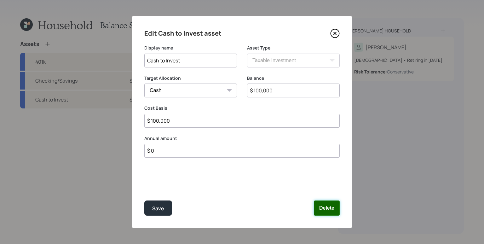
click at [321, 202] on button "Delete" at bounding box center [327, 208] width 26 height 15
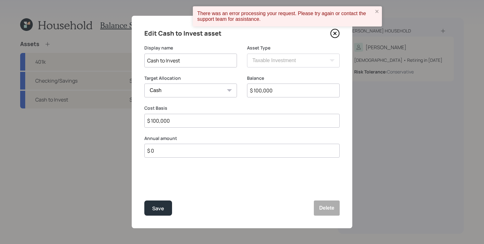
click at [334, 32] on icon at bounding box center [335, 33] width 9 height 9
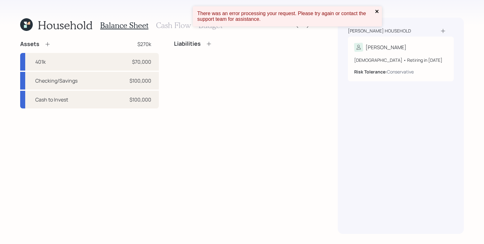
click at [377, 11] on icon "close" at bounding box center [377, 11] width 3 height 3
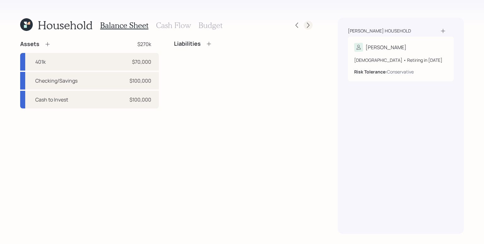
click at [307, 26] on icon at bounding box center [308, 25] width 6 height 6
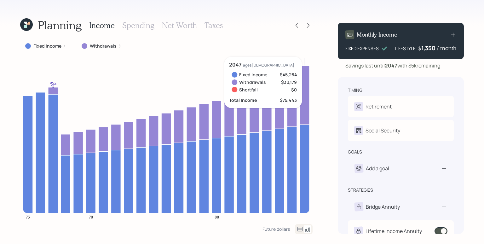
click at [444, 231] on span at bounding box center [441, 231] width 13 height 8
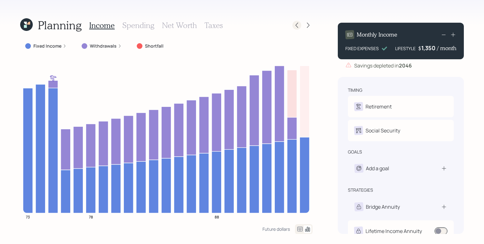
click at [296, 23] on icon at bounding box center [297, 25] width 6 height 6
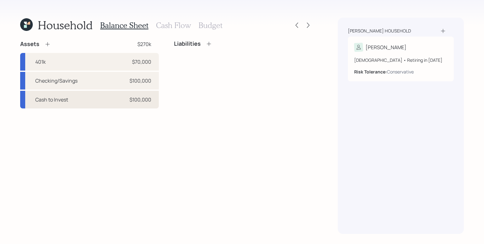
click at [135, 103] on div "$100,000" at bounding box center [141, 100] width 22 height 8
select select "taxable"
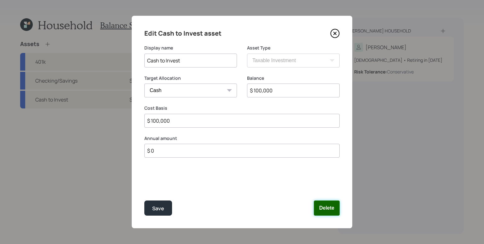
click at [336, 214] on button "Delete" at bounding box center [327, 208] width 26 height 15
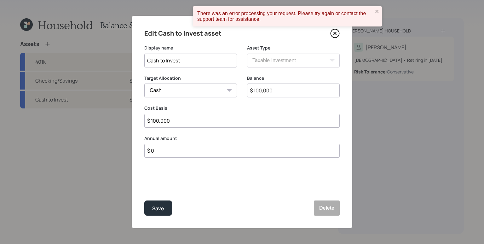
click at [335, 37] on icon at bounding box center [335, 33] width 9 height 9
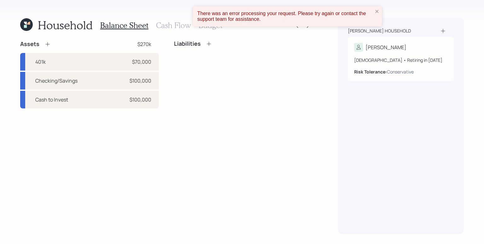
click at [20, 26] on div "Household Balance Sheet Cash Flow Budget Assets $270k 401k $70,000 Checking/Sav…" at bounding box center [242, 122] width 484 height 244
click at [23, 25] on icon at bounding box center [26, 24] width 13 height 13
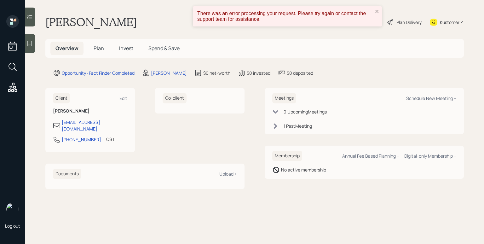
click at [101, 48] on span "Plan" at bounding box center [99, 48] width 10 height 7
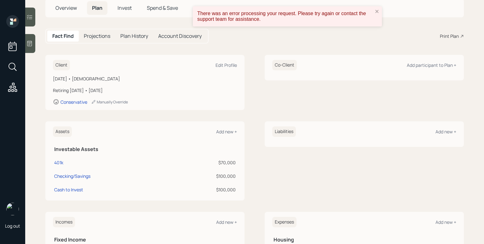
scroll to position [104, 0]
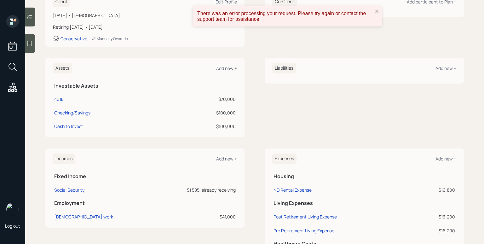
click at [84, 125] on div "Cash to Invest" at bounding box center [111, 126] width 115 height 7
click at [70, 126] on div "Cash to Invest" at bounding box center [68, 126] width 29 height 7
select select "taxable"
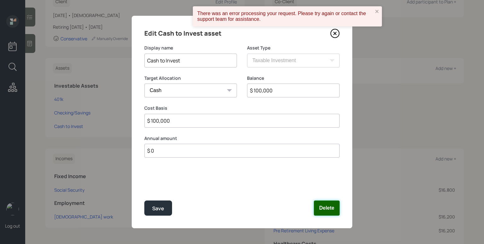
click at [327, 205] on button "Delete" at bounding box center [327, 208] width 26 height 15
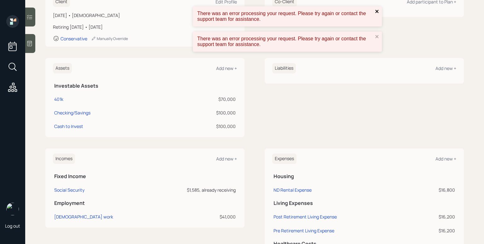
click at [377, 10] on icon "close" at bounding box center [377, 11] width 4 height 5
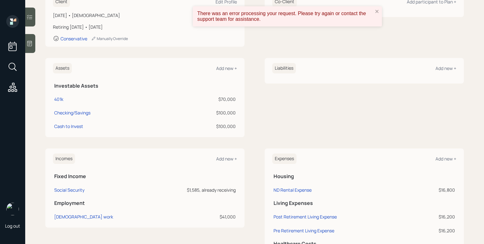
click at [377, 36] on div "Co-Client Add participant to Plan +" at bounding box center [364, 18] width 199 height 55
click at [376, 8] on div "There was an error processing your request. Please try again or contact the sup…" at bounding box center [287, 16] width 189 height 20
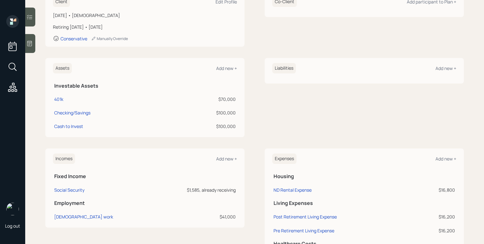
click at [377, 11] on div "There was an error processing your request. Please try again or contact the sup…" at bounding box center [242, 122] width 484 height 244
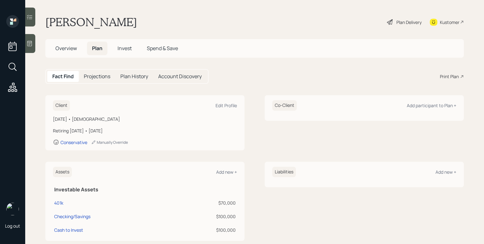
click at [388, 23] on icon at bounding box center [390, 22] width 6 height 6
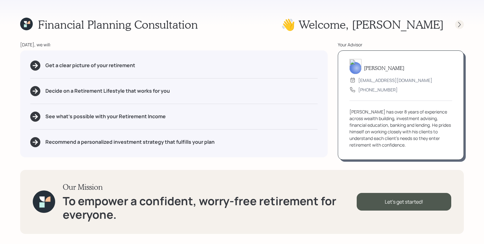
click at [459, 24] on icon at bounding box center [460, 24] width 6 height 6
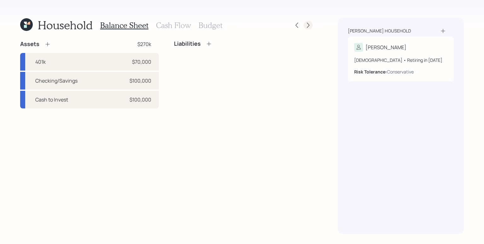
click at [310, 26] on icon at bounding box center [308, 25] width 6 height 6
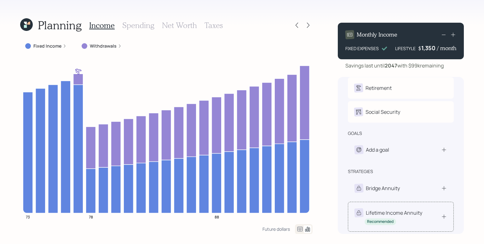
scroll to position [20, 0]
click at [296, 25] on icon at bounding box center [297, 25] width 3 height 5
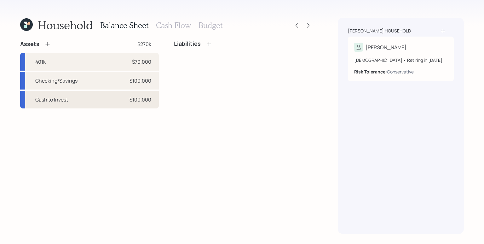
click at [124, 107] on div "Cash to Invest $100,000" at bounding box center [89, 100] width 139 height 18
select select "taxable"
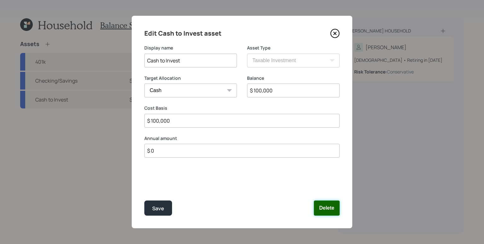
click at [321, 202] on button "Delete" at bounding box center [327, 208] width 26 height 15
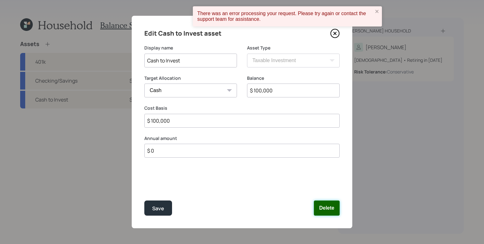
click at [323, 206] on button "Delete" at bounding box center [327, 208] width 26 height 15
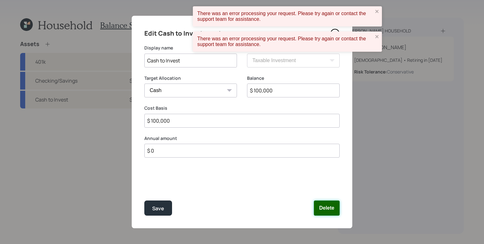
click at [323, 206] on button "Delete" at bounding box center [327, 208] width 26 height 15
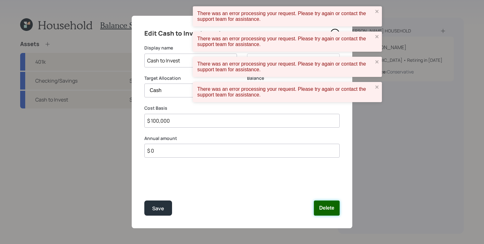
click at [323, 206] on button "Delete" at bounding box center [327, 208] width 26 height 15
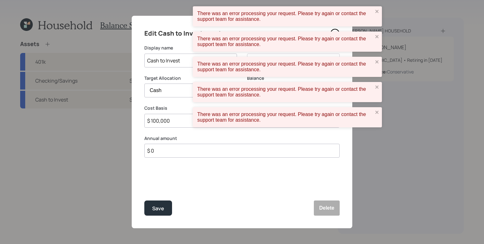
click at [188, 126] on input "$ 100,000" at bounding box center [242, 121] width 196 height 14
click at [186, 123] on input "$ 100,000" at bounding box center [242, 121] width 196 height 14
type input "$ 0"
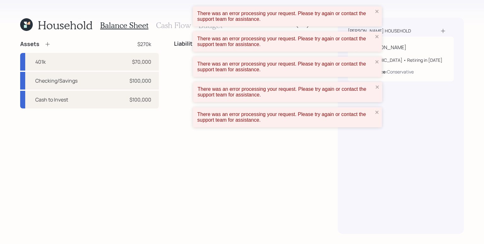
click at [268, 90] on div "There was an error processing your request. Please try again or contact the sup…" at bounding box center [286, 91] width 176 height 11
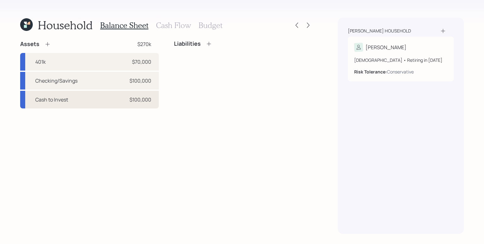
click at [102, 103] on div "Cash to Invest $100,000" at bounding box center [89, 100] width 139 height 18
select select "taxable"
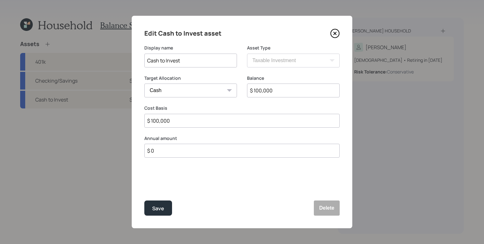
click at [284, 87] on input "$ 100,000" at bounding box center [293, 91] width 93 height 14
click at [288, 98] on div "Balance $ 100,000" at bounding box center [293, 90] width 93 height 30
click at [289, 90] on input "$ 100,000" at bounding box center [293, 91] width 93 height 14
click at [290, 90] on input "$ 100,000" at bounding box center [293, 91] width 93 height 14
type input "$ 0"
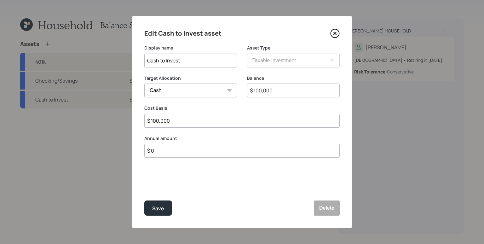
type input "$ 0"
click at [144, 201] on button "Save" at bounding box center [158, 208] width 28 height 15
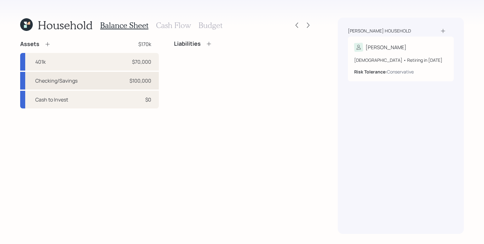
click at [138, 82] on div "$100,000" at bounding box center [141, 81] width 22 height 8
select select "taxable"
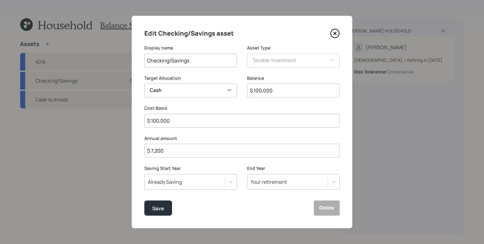
click at [268, 92] on input "$ 100,000" at bounding box center [293, 91] width 93 height 14
click at [267, 92] on input "$ 100,000" at bounding box center [293, 91] width 93 height 14
type input "$ 1"
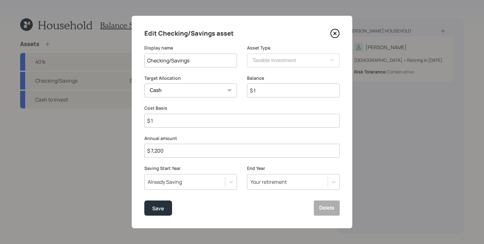
type input "$ 13"
type input "$ 130"
type input "$ 1,300"
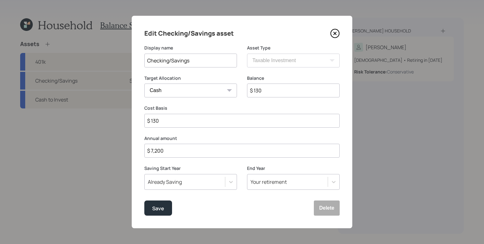
type input "$ 1,300"
type input "$ 13,000"
type input "$ 130,000"
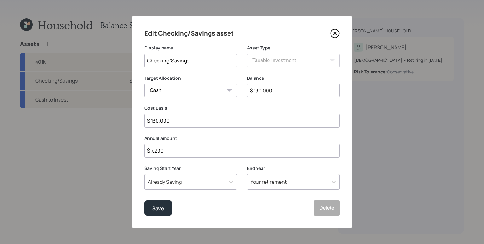
type input "$ 130,000"
click at [144, 201] on button "Save" at bounding box center [158, 208] width 28 height 15
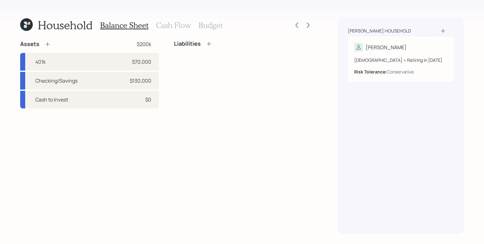
click at [184, 27] on h3 "Cash Flow" at bounding box center [173, 25] width 35 height 9
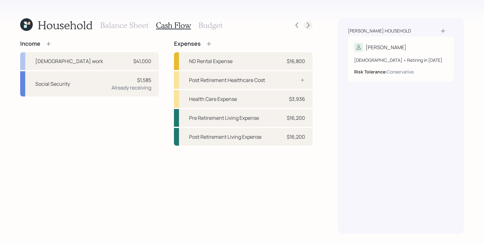
click at [310, 24] on icon at bounding box center [308, 25] width 6 height 6
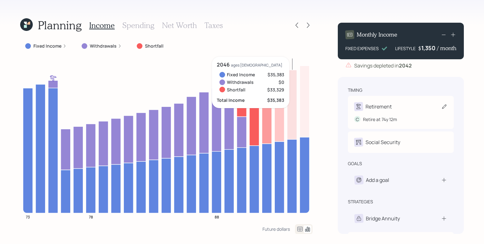
click at [397, 113] on div "C Retire at 74y 12m" at bounding box center [400, 117] width 93 height 12
select select "12"
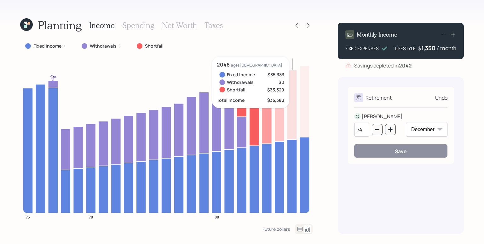
click at [370, 132] on div "74" at bounding box center [375, 130] width 42 height 14
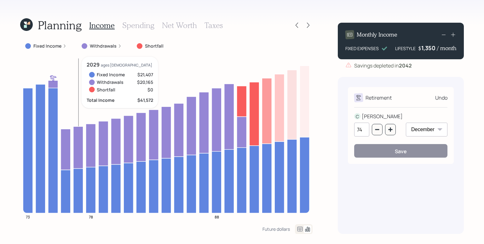
drag, startPoint x: 82, startPoint y: 93, endPoint x: 65, endPoint y: 84, distance: 19.5
click at [82, 93] on icon "73 78 88" at bounding box center [166, 140] width 293 height 167
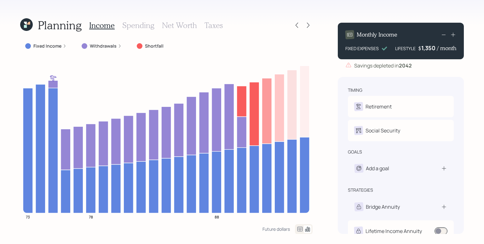
click at [322, 102] on div "Planning Income Spending Net Worth Taxes Fixed Income Withdrawals Shortfall 73 …" at bounding box center [242, 122] width 484 height 244
click at [325, 60] on div "Planning Income Spending Net Worth Taxes Fixed Income Withdrawals Shortfall 73 …" at bounding box center [242, 122] width 484 height 244
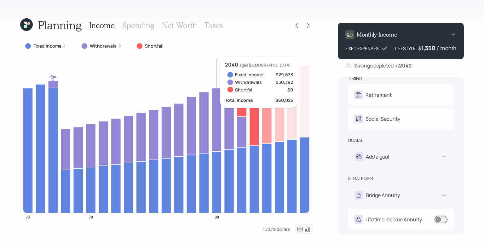
scroll to position [11, 0]
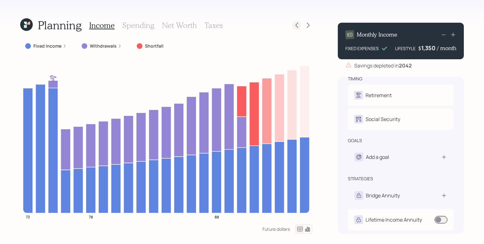
click at [299, 24] on icon at bounding box center [297, 25] width 6 height 6
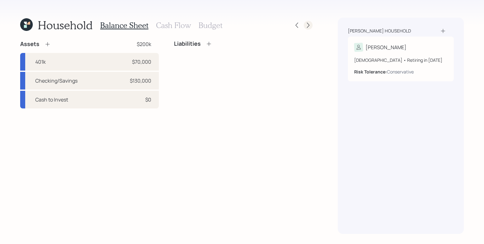
click at [312, 23] on div at bounding box center [308, 25] width 9 height 9
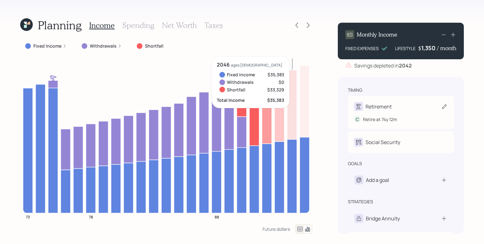
click at [411, 106] on div "Retirement" at bounding box center [400, 106] width 93 height 9
select select "12"
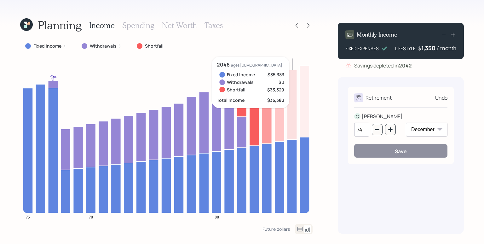
click at [296, 37] on div "Planning Income Spending Net Worth Taxes Fixed Income Withdrawals Shortfall 73 …" at bounding box center [166, 126] width 293 height 216
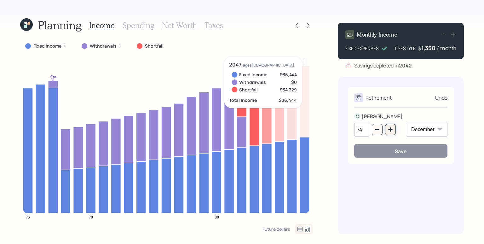
click at [393, 130] on icon "button" at bounding box center [391, 129] width 4 height 4
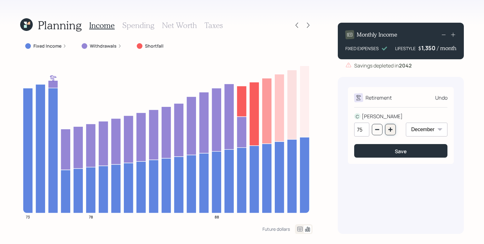
click at [387, 132] on button "button" at bounding box center [390, 129] width 11 height 11
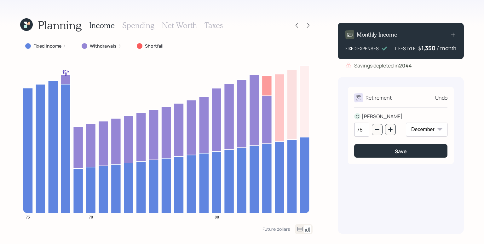
click at [396, 129] on div "76 January February March April May June July August September October November…" at bounding box center [400, 133] width 93 height 21
click at [395, 130] on button "button" at bounding box center [390, 129] width 11 height 11
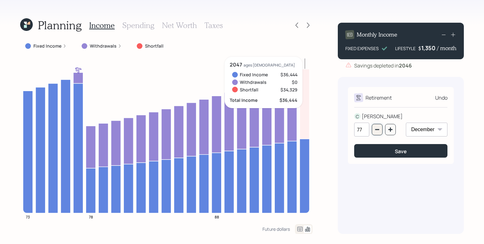
click at [375, 129] on icon "button" at bounding box center [377, 129] width 5 height 5
type input "75"
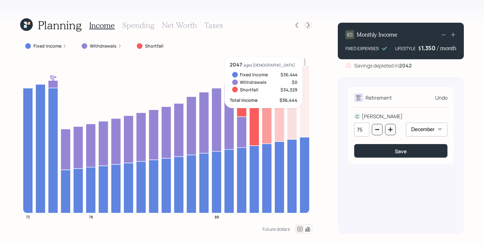
click at [312, 26] on div at bounding box center [308, 25] width 9 height 9
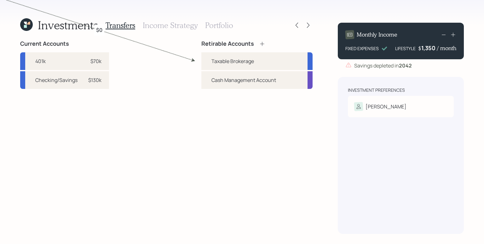
click at [28, 26] on icon at bounding box center [26, 24] width 13 height 13
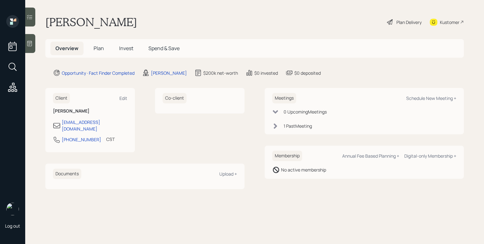
click at [128, 49] on span "Invest" at bounding box center [126, 48] width 14 height 7
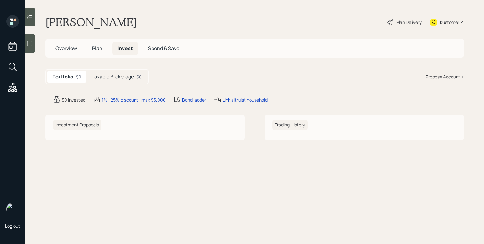
click at [121, 77] on h5 "Taxable Brokerage" at bounding box center [112, 77] width 43 height 6
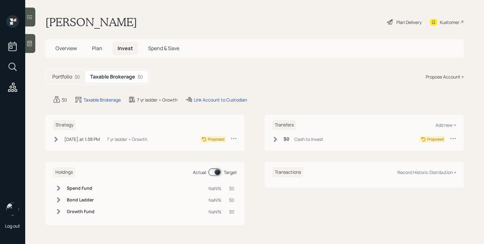
click at [454, 137] on icon at bounding box center [453, 138] width 6 height 6
click at [434, 158] on div "Cancel Transfer" at bounding box center [433, 157] width 45 height 6
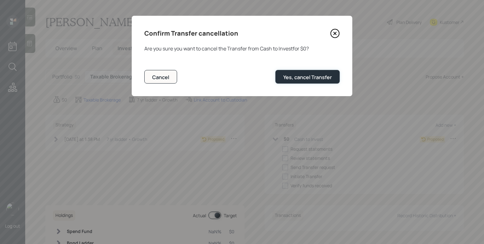
click at [311, 74] on div "Yes, cancel Transfer" at bounding box center [308, 77] width 49 height 7
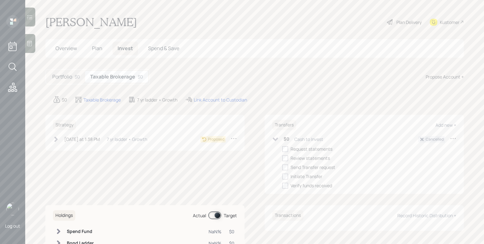
click at [71, 79] on h5 "Portfolio" at bounding box center [62, 77] width 20 height 6
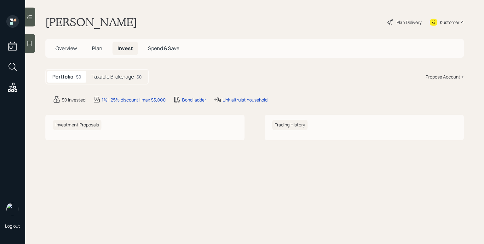
click at [107, 75] on h5 "Taxable Brokerage" at bounding box center [112, 77] width 43 height 6
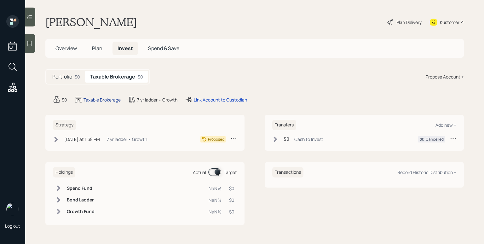
click at [109, 101] on div "Taxable Brokerage" at bounding box center [102, 100] width 37 height 7
select select "taxable"
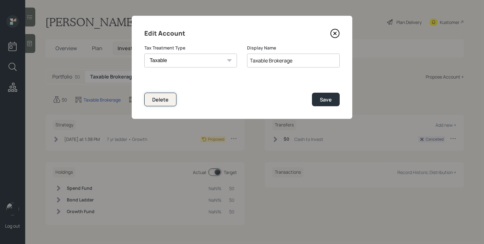
click at [163, 100] on div "Delete" at bounding box center [160, 99] width 16 height 7
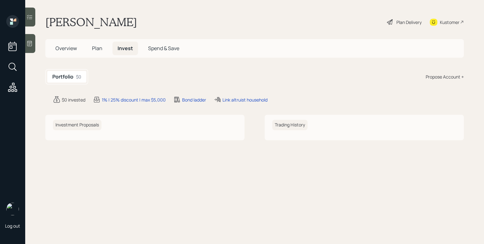
click at [94, 49] on span "Plan" at bounding box center [97, 48] width 10 height 7
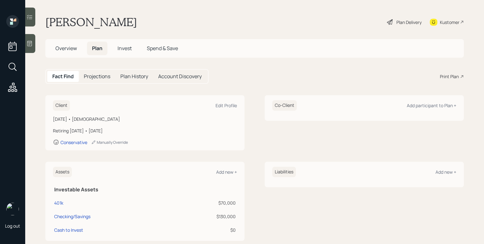
click at [405, 21] on div "Plan Delivery" at bounding box center [409, 22] width 25 height 7
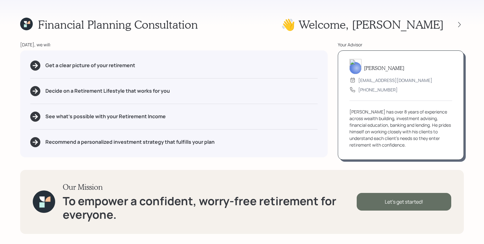
click at [425, 199] on div "Let's get started!" at bounding box center [404, 202] width 95 height 18
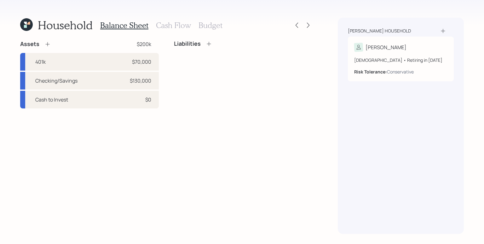
click at [137, 109] on div "Assets $200k 401k $70,000 Checking/Savings $130,000 Cash to Invest $0 Liabiliti…" at bounding box center [166, 137] width 293 height 194
click at [133, 103] on div "Cash to Invest $0" at bounding box center [89, 100] width 139 height 18
select select "taxable"
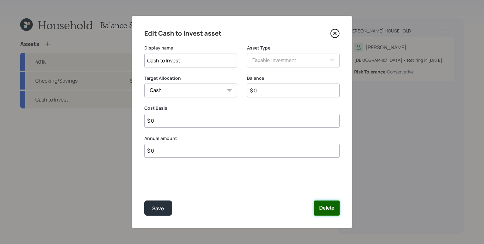
click at [331, 207] on button "Delete" at bounding box center [327, 208] width 26 height 15
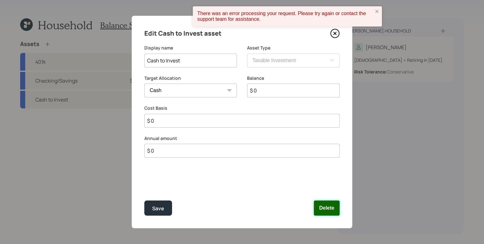
click at [326, 205] on button "Delete" at bounding box center [327, 208] width 26 height 15
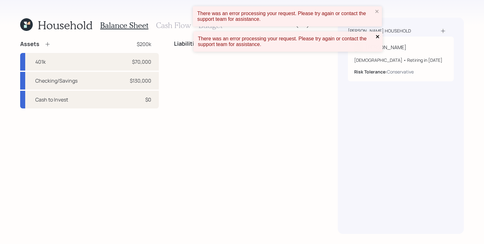
drag, startPoint x: 377, startPoint y: 37, endPoint x: 379, endPoint y: 23, distance: 13.7
click at [378, 36] on icon "close" at bounding box center [377, 36] width 3 height 3
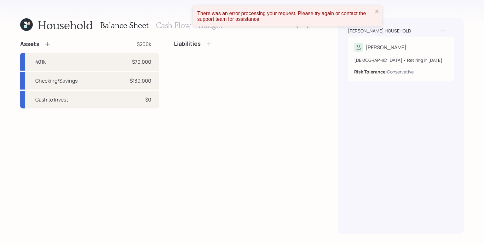
click at [376, 6] on div "There was an error processing your request. Please try again or contact the sup…" at bounding box center [287, 16] width 189 height 20
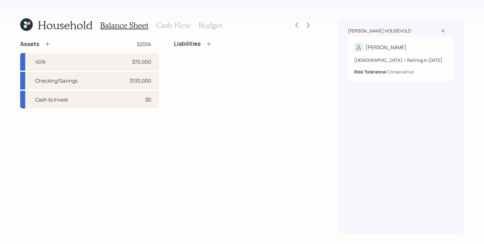
click at [376, 12] on div "There was an error processing your request. Please try again or contact the sup…" at bounding box center [242, 122] width 484 height 244
click at [311, 24] on icon at bounding box center [308, 25] width 6 height 6
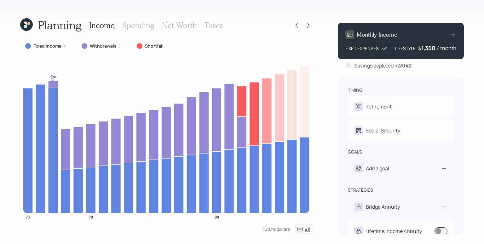
click at [311, 24] on icon at bounding box center [308, 25] width 6 height 6
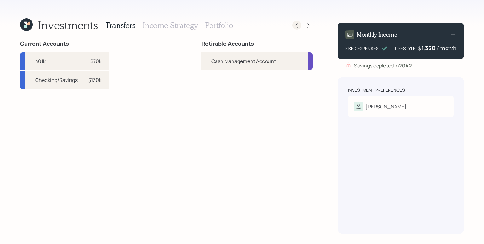
click at [297, 29] on div at bounding box center [297, 25] width 9 height 9
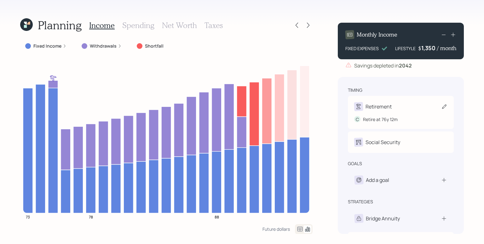
click at [400, 111] on div "Retirement" at bounding box center [400, 106] width 93 height 9
select select "12"
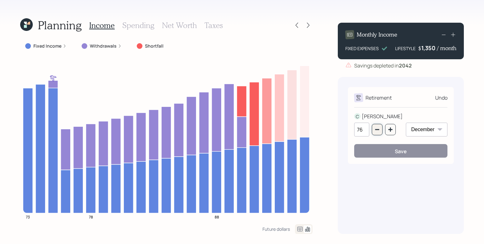
click at [374, 130] on button "button" at bounding box center [377, 129] width 11 height 11
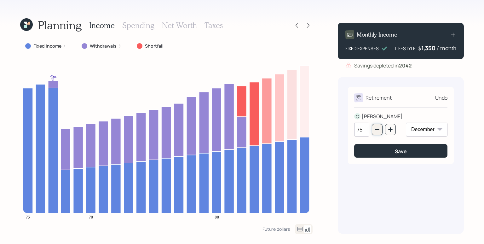
click at [374, 130] on button "button" at bounding box center [377, 129] width 11 height 11
type input "74"
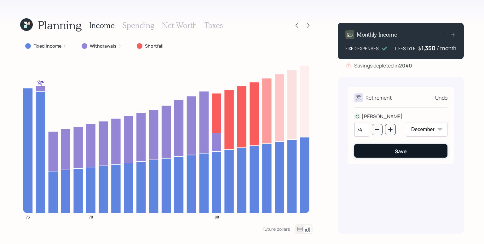
click at [409, 156] on button "Save" at bounding box center [400, 151] width 93 height 14
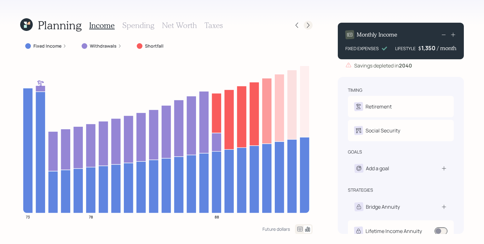
click at [308, 23] on icon at bounding box center [308, 25] width 6 height 6
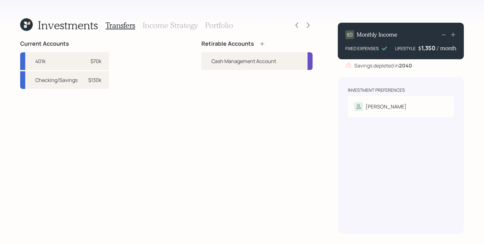
click at [263, 42] on icon at bounding box center [262, 44] width 6 height 6
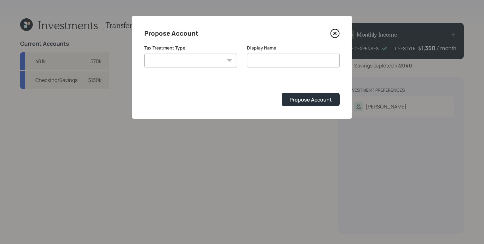
click at [173, 57] on select "Roth Taxable Traditional" at bounding box center [190, 61] width 93 height 14
select select "taxable"
click at [144, 54] on select "Roth Taxable Traditional" at bounding box center [190, 61] width 93 height 14
click at [288, 65] on input "Taxable" at bounding box center [293, 61] width 93 height 14
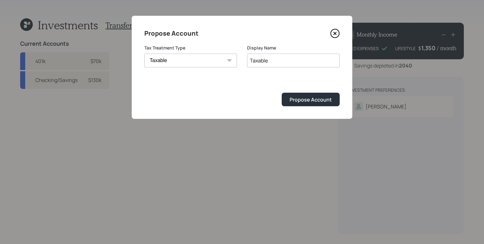
click at [285, 67] on input "Taxable" at bounding box center [293, 61] width 93 height 14
type input "Taxable Brokerage"
click at [324, 96] on button "Propose Account" at bounding box center [311, 100] width 58 height 14
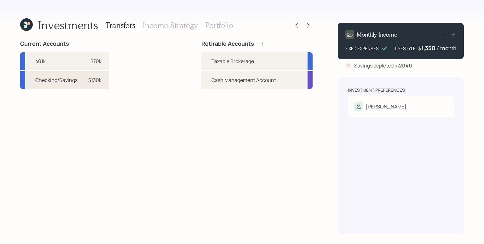
click at [97, 86] on div "Checking/Savings $130k" at bounding box center [64, 80] width 89 height 18
click at [217, 62] on div "Taxable Brokerage" at bounding box center [233, 61] width 43 height 8
select select "33090ecf-00f7-411a-b6fd-311f65b1e202"
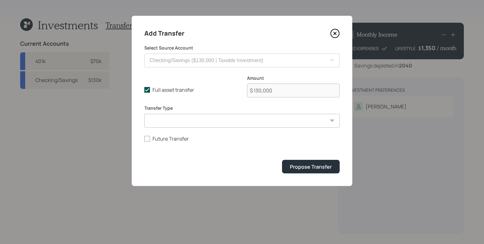
drag, startPoint x: 189, startPoint y: 82, endPoint x: 188, endPoint y: 91, distance: 9.2
click at [189, 82] on div "Full asset transfer Check this option when we expect the entire asset to be tra…" at bounding box center [242, 90] width 196 height 30
click at [188, 92] on label "Full asset transfer" at bounding box center [190, 89] width 93 height 7
click at [144, 90] on input "Full asset transfer" at bounding box center [144, 90] width 0 height 0
checkbox input "false"
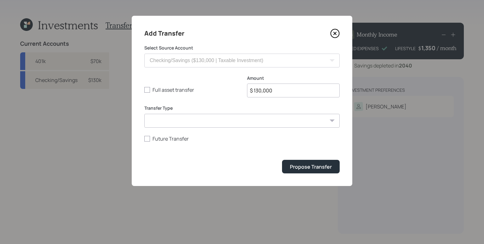
click at [295, 91] on input "$ 130,000" at bounding box center [293, 91] width 93 height 14
click at [296, 91] on input "$ 130,000" at bounding box center [293, 91] width 93 height 14
type input "$ 50,000"
click at [282, 160] on button "Propose Transfer" at bounding box center [311, 167] width 58 height 14
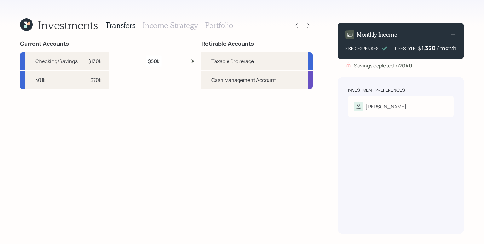
click at [179, 23] on h3 "Income Strategy" at bounding box center [170, 25] width 55 height 9
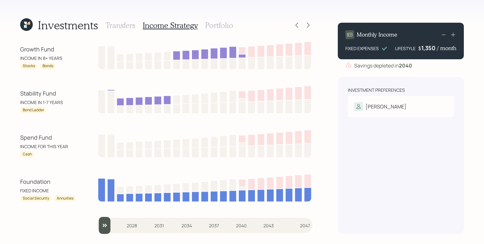
click at [222, 25] on h3 "Portfolio" at bounding box center [219, 25] width 28 height 9
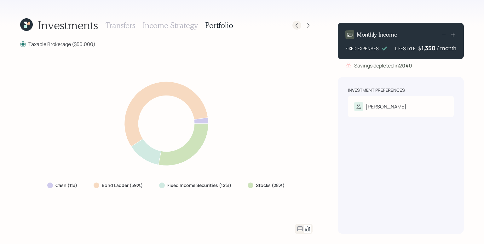
click at [295, 26] on icon at bounding box center [297, 25] width 6 height 6
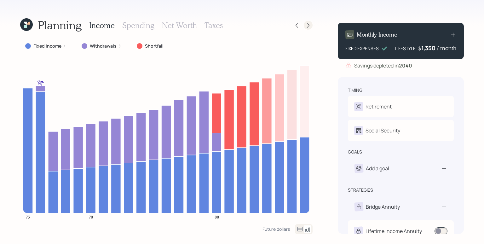
click at [309, 27] on icon at bounding box center [308, 25] width 6 height 6
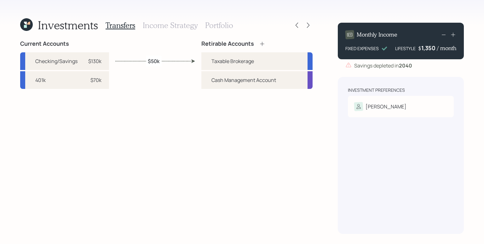
click at [219, 26] on h3 "Portfolio" at bounding box center [219, 25] width 28 height 9
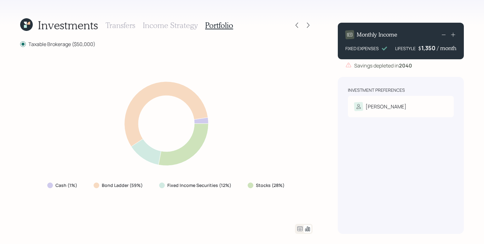
click at [301, 231] on icon at bounding box center [300, 228] width 5 height 5
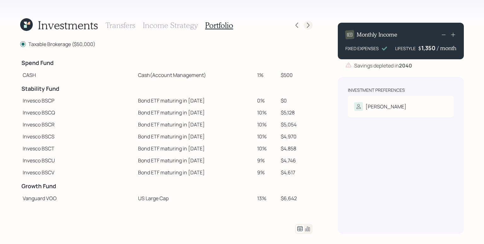
click at [309, 23] on icon at bounding box center [308, 25] width 6 height 6
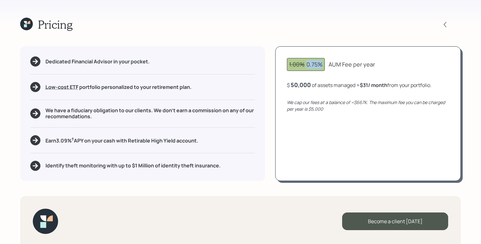
drag, startPoint x: 307, startPoint y: 62, endPoint x: 329, endPoint y: 66, distance: 22.3
click at [329, 66] on div "1.00% 0.75% AUM Fee per year" at bounding box center [368, 64] width 162 height 13
click at [336, 74] on div "1.00% 0.75% AUM Fee per year $ 50,000 of assets managed ≈ $31 / month from your…" at bounding box center [367, 113] width 185 height 134
drag, startPoint x: 373, startPoint y: 128, endPoint x: 360, endPoint y: 127, distance: 13.9
click at [373, 128] on div "1.00% 0.75% AUM Fee per year $ 50,000 of assets managed ≈ $31 / month from your…" at bounding box center [367, 113] width 185 height 134
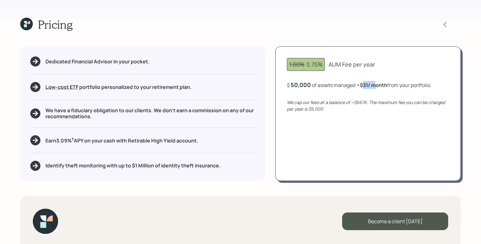
drag, startPoint x: 364, startPoint y: 85, endPoint x: 374, endPoint y: 86, distance: 10.2
click at [374, 86] on b "$31 / month" at bounding box center [373, 85] width 27 height 7
click at [298, 84] on div "50000" at bounding box center [299, 85] width 19 height 8
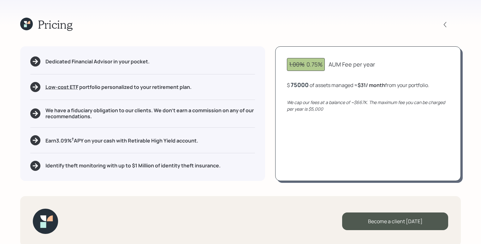
click at [336, 142] on div "1.00% 0.75% AUM Fee per year $ 75000 of assets managed ≈ $31 / month from your …" at bounding box center [367, 113] width 185 height 134
drag, startPoint x: 362, startPoint y: 84, endPoint x: 374, endPoint y: 85, distance: 12.1
click at [374, 85] on b "$47 / month" at bounding box center [373, 85] width 28 height 7
click at [301, 83] on div "75,000" at bounding box center [300, 85] width 20 height 8
click at [301, 83] on div "75000" at bounding box center [299, 85] width 18 height 8
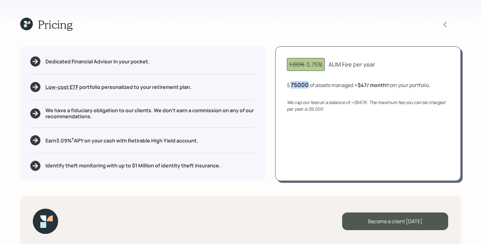
click at [300, 83] on div "75000" at bounding box center [299, 85] width 18 height 8
click at [343, 126] on div "1.00% 0.75% AUM Fee per year $ 35000 of assets managed ≈ $47 / month from your …" at bounding box center [367, 113] width 185 height 134
click at [300, 85] on div "35000" at bounding box center [299, 85] width 18 height 8
click at [336, 126] on div "1.00% 0.75% AUM Fee per year $ 50000 of assets managed ≈ $22 / month from your …" at bounding box center [367, 113] width 185 height 134
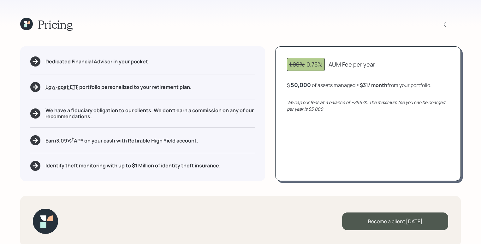
click at [23, 30] on div "Pricing" at bounding box center [46, 25] width 52 height 14
click at [26, 27] on icon at bounding box center [25, 25] width 3 height 3
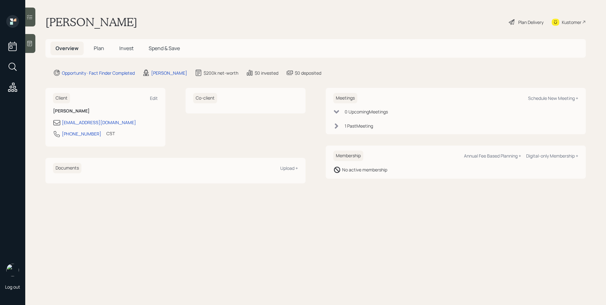
click at [484, 102] on div "Meetings Schedule New Meeting +" at bounding box center [455, 98] width 245 height 10
click at [484, 101] on div "Schedule New Meeting +" at bounding box center [553, 98] width 50 height 6
select select "d946c976-65aa-4529-ac9d-02c4f1114fc0"
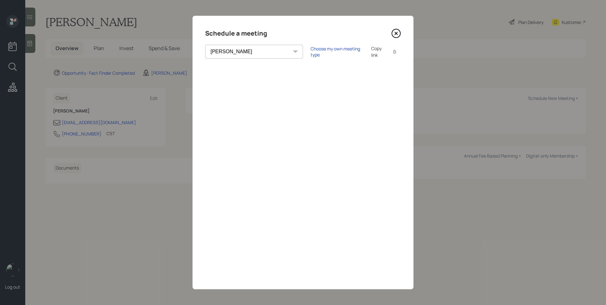
click at [399, 43] on div "Schedule a meeting Theresa Spinello Matthew Burke Xavier Ross Eitan Bar-David I…" at bounding box center [302, 153] width 221 height 274
click at [395, 41] on div "Schedule a meeting Theresa Spinello Matthew Burke Xavier Ross Eitan Bar-David I…" at bounding box center [302, 153] width 221 height 274
click at [396, 30] on icon at bounding box center [395, 33] width 9 height 9
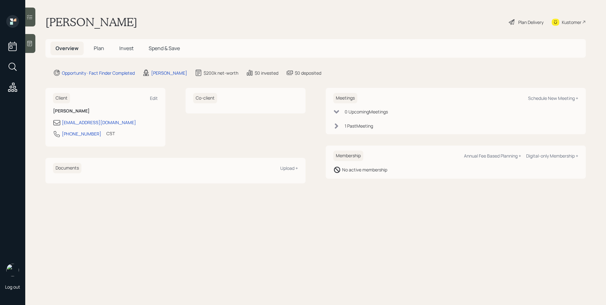
click at [337, 115] on div "0 Upcoming Meeting s 1 Past Meeting" at bounding box center [455, 118] width 245 height 21
click at [337, 113] on icon at bounding box center [336, 112] width 6 height 6
click at [337, 113] on icon at bounding box center [336, 111] width 3 height 5
click at [335, 131] on div "Meetings Schedule New Meeting + 0 Upcoming Meeting s 1 Past Meeting" at bounding box center [455, 111] width 260 height 46
click at [336, 126] on icon at bounding box center [336, 126] width 6 height 6
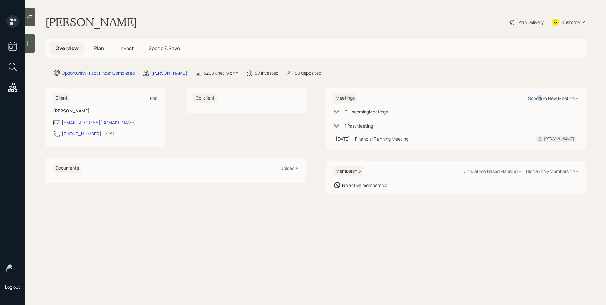
click at [539, 98] on div "Schedule New Meeting +" at bounding box center [553, 98] width 50 height 6
select select "d946c976-65aa-4529-ac9d-02c4f1114fc0"
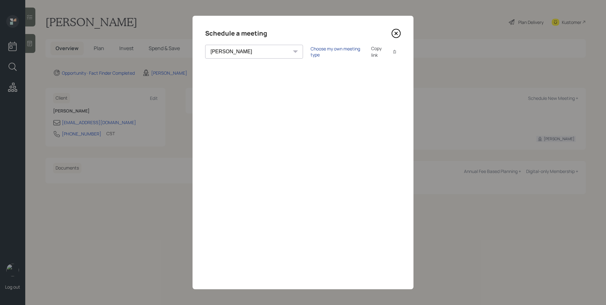
click at [310, 52] on div "Choose my own meeting type" at bounding box center [336, 52] width 53 height 12
click at [395, 33] on icon at bounding box center [395, 33] width 9 height 9
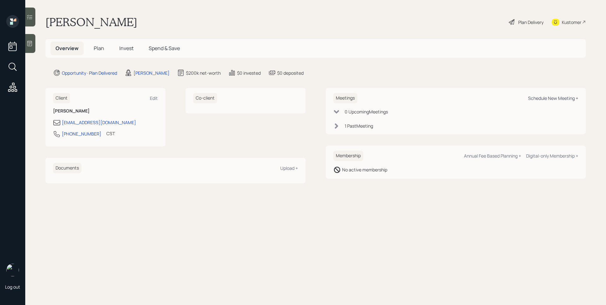
click at [535, 97] on div "Schedule New Meeting +" at bounding box center [553, 98] width 50 height 6
select select "d946c976-65aa-4529-ac9d-02c4f1114fc0"
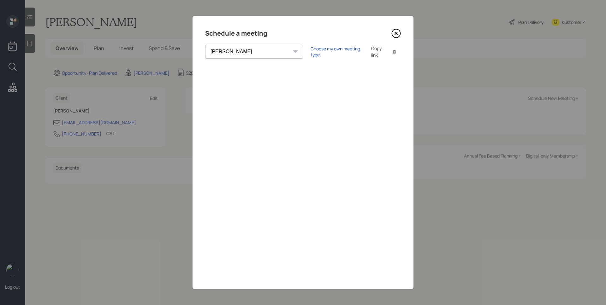
click at [397, 32] on icon at bounding box center [396, 33] width 3 height 3
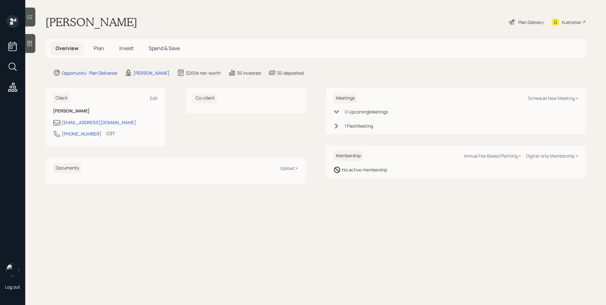
click at [123, 48] on span "Invest" at bounding box center [126, 48] width 14 height 7
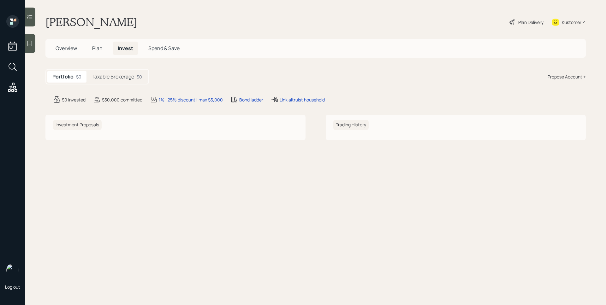
click at [104, 52] on h5 "Plan" at bounding box center [97, 49] width 20 height 14
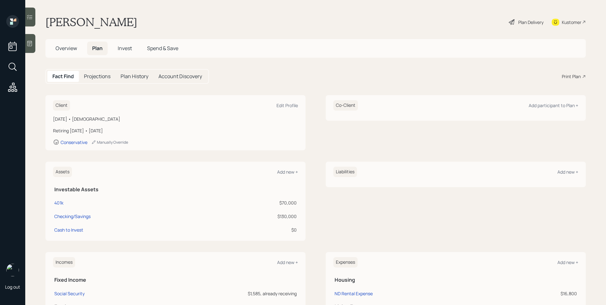
click at [576, 80] on div "Fact Find Projections Plan History Account Discovery Print Plan" at bounding box center [315, 76] width 540 height 15
click at [573, 78] on div "Print Plan" at bounding box center [570, 76] width 19 height 7
